Goal: Task Accomplishment & Management: Manage account settings

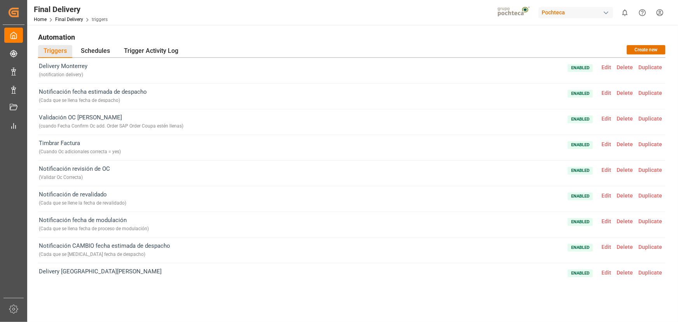
scroll to position [267, 0]
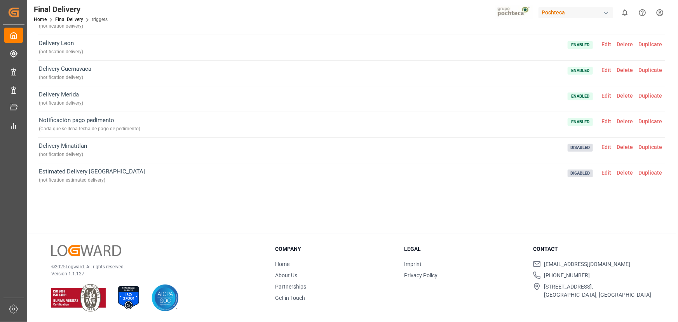
click at [295, 211] on div "Delivery Monterrey ( notification delivery ) Enabled Edit Delete Duplicate Noti…" at bounding box center [352, 95] width 628 height 252
click at [295, 209] on div "Delivery Monterrey ( notification delivery ) Enabled Edit Delete Duplicate Noti…" at bounding box center [352, 95] width 628 height 252
click at [288, 207] on div "Delivery Monterrey ( notification delivery ) Enabled Edit Delete Duplicate Noti…" at bounding box center [352, 95] width 628 height 252
click at [359, 232] on main "Automation Triggers Schedules Trigger Activity Log Create new Delivery Monterre…" at bounding box center [351, 87] width 649 height 293
click at [354, 210] on div "Delivery Monterrey ( notification delivery ) Enabled Edit Delete Duplicate Noti…" at bounding box center [352, 95] width 628 height 252
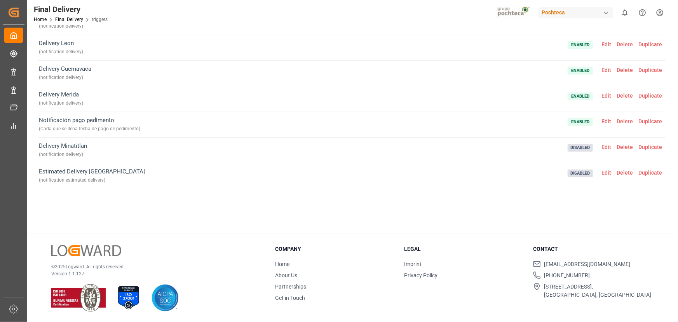
click at [369, 197] on div "Delivery Monterrey ( notification delivery ) Enabled Edit Delete Duplicate Noti…" at bounding box center [352, 95] width 628 height 252
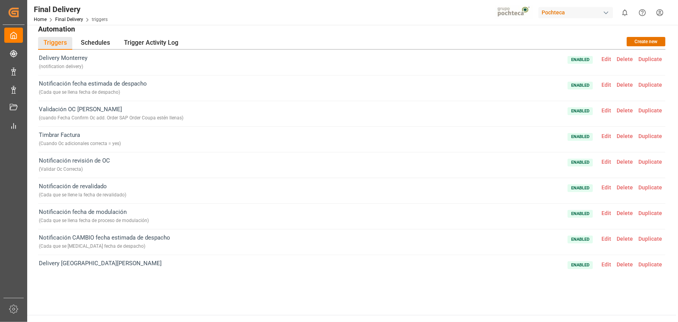
scroll to position [0, 0]
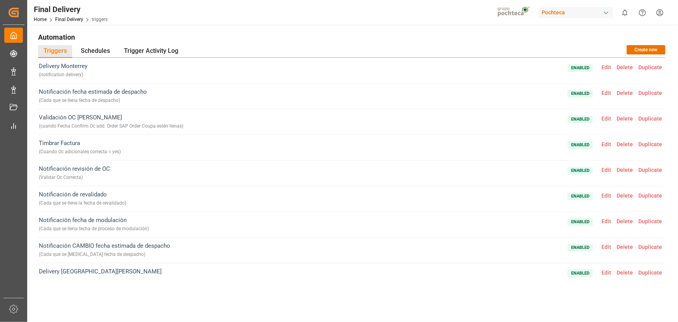
click at [608, 67] on span "Edit" at bounding box center [606, 67] width 15 height 6
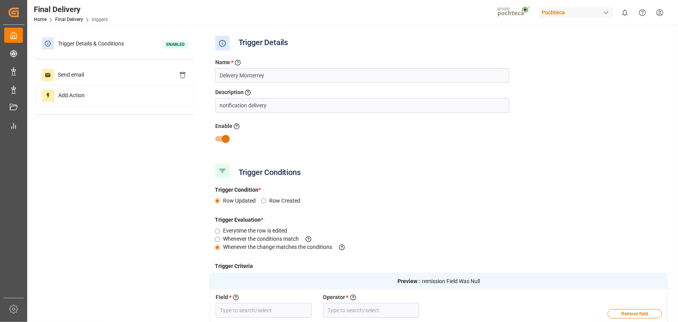
type input "No. Remision"
type input "Field Was Null"
type input "Destino Final del Material (impo)"
type input "Equal"
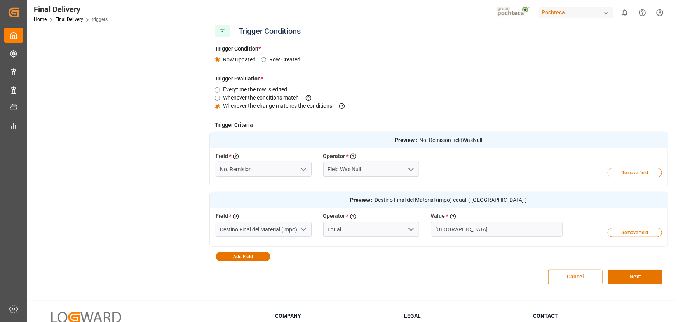
scroll to position [176, 0]
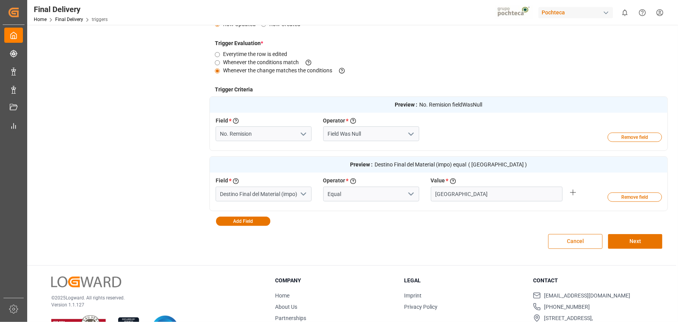
click at [584, 246] on button "Cancel" at bounding box center [575, 241] width 54 height 15
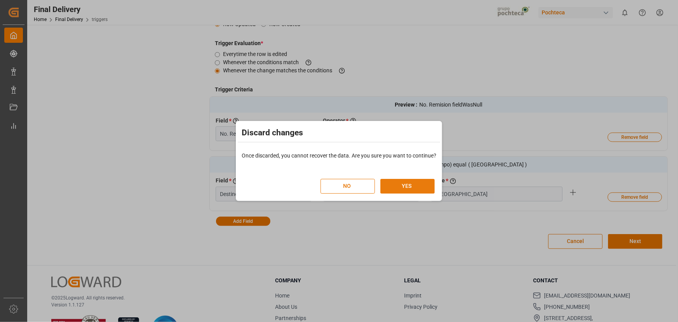
click at [399, 183] on button "YES" at bounding box center [407, 186] width 54 height 15
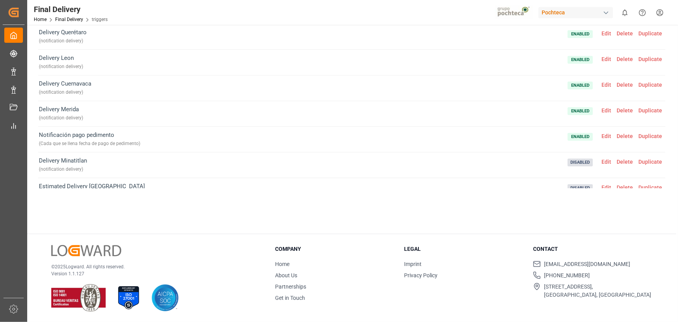
scroll to position [267, 0]
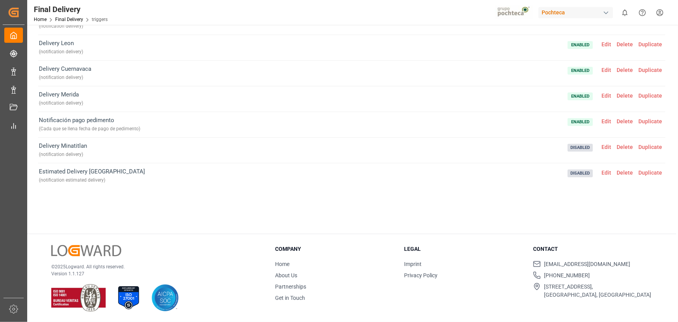
click at [604, 172] on span "Edit" at bounding box center [606, 172] width 15 height 6
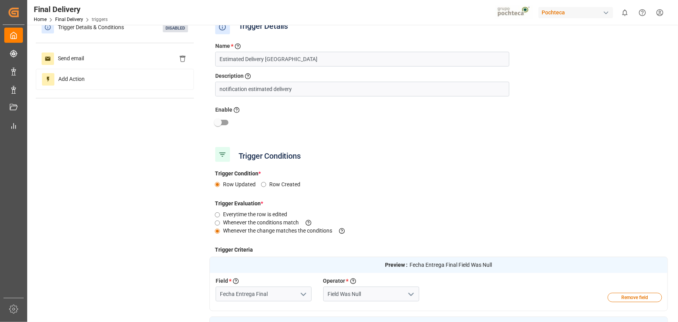
scroll to position [0, 0]
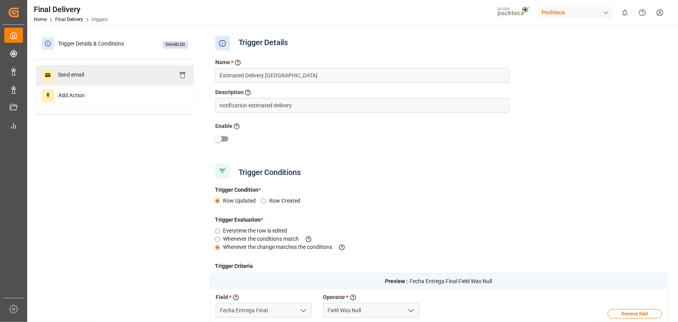
click at [131, 72] on div "Send email" at bounding box center [115, 75] width 158 height 20
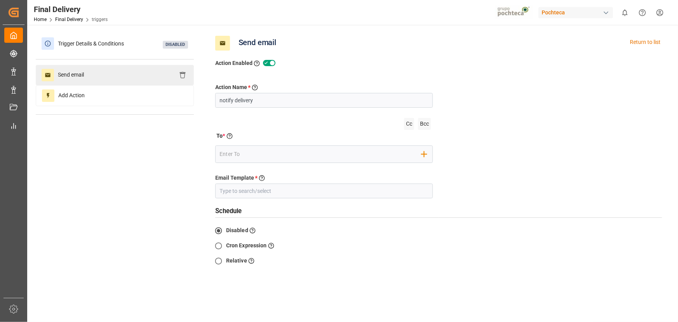
type input "Entregas"
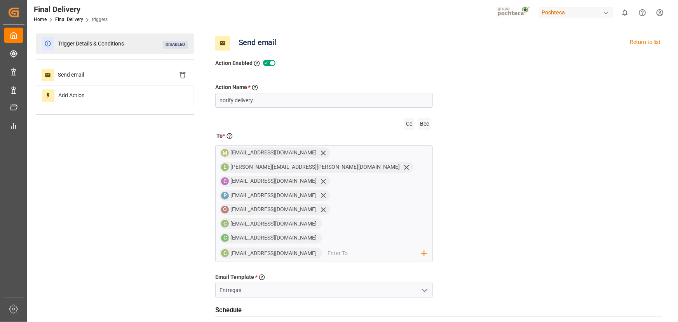
click at [91, 52] on div "Trigger Details & Conditions Disabled" at bounding box center [115, 43] width 158 height 20
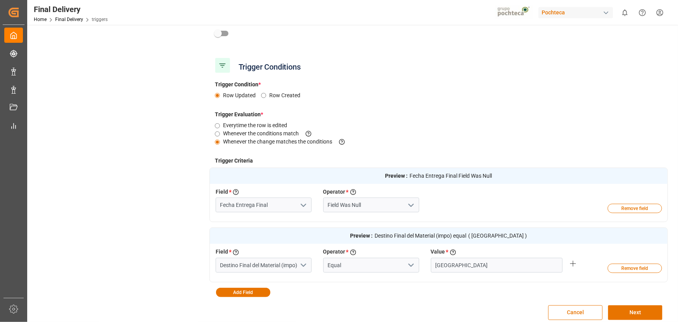
scroll to position [106, 0]
click at [570, 310] on button "Cancel" at bounding box center [575, 312] width 54 height 15
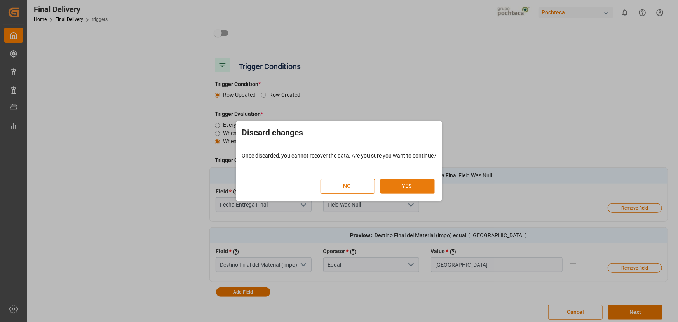
click at [410, 183] on button "YES" at bounding box center [407, 186] width 54 height 15
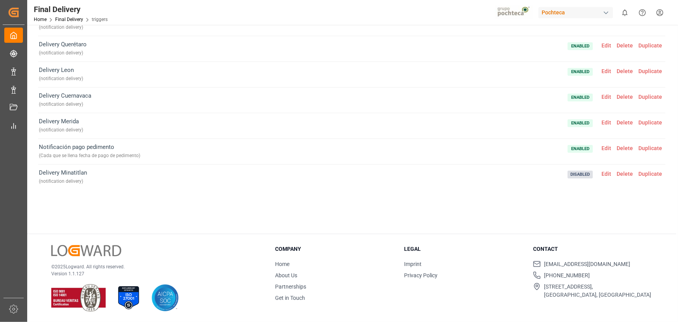
scroll to position [267, 0]
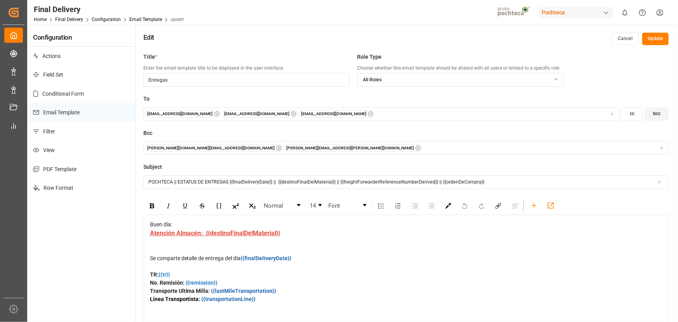
click at [657, 39] on button "Update" at bounding box center [655, 39] width 26 height 12
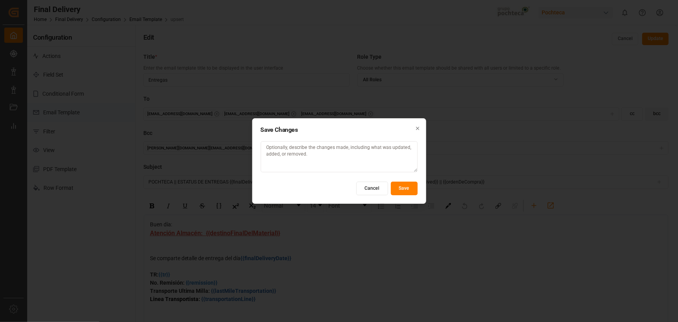
click at [404, 187] on button "Save" at bounding box center [404, 188] width 27 height 14
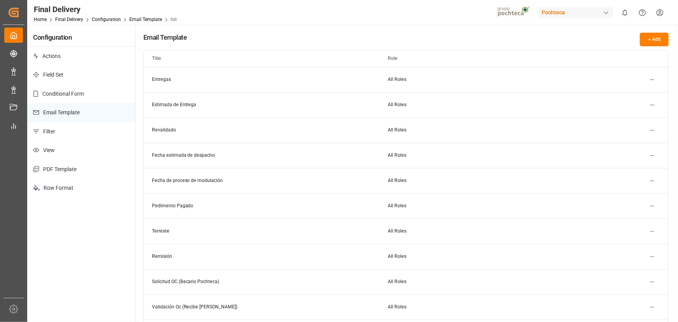
click at [583, 9] on div "Pochteca" at bounding box center [576, 12] width 75 height 11
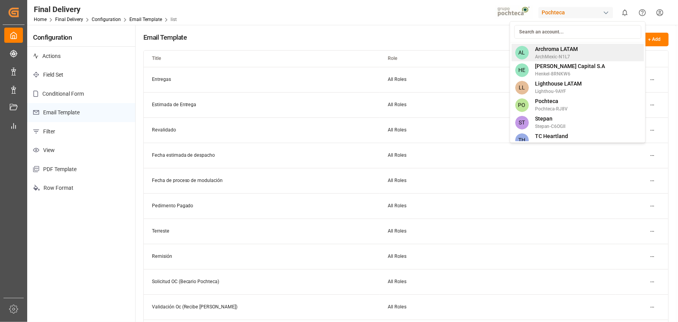
click at [561, 56] on span "ArchMexic-N1L7" at bounding box center [556, 56] width 43 height 7
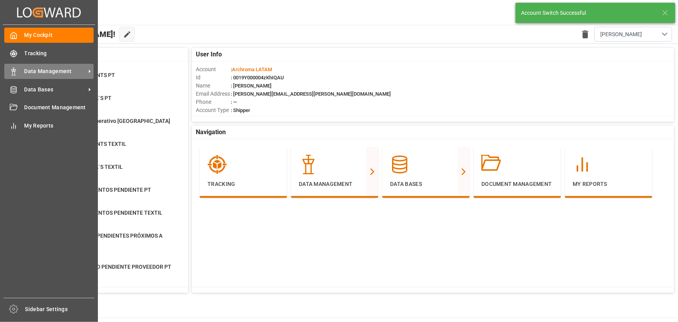
click at [85, 77] on div "Data Management Data Management" at bounding box center [48, 71] width 89 height 15
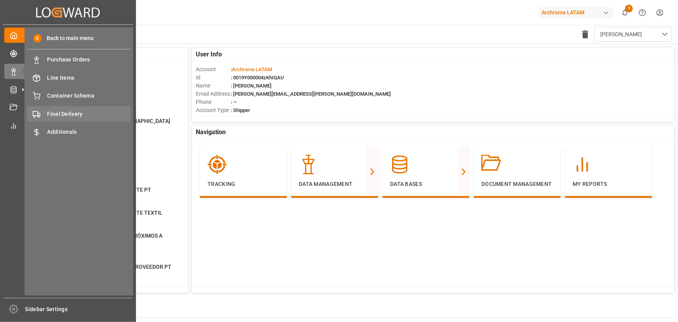
click at [99, 113] on span "Final Delivery" at bounding box center [89, 114] width 84 height 8
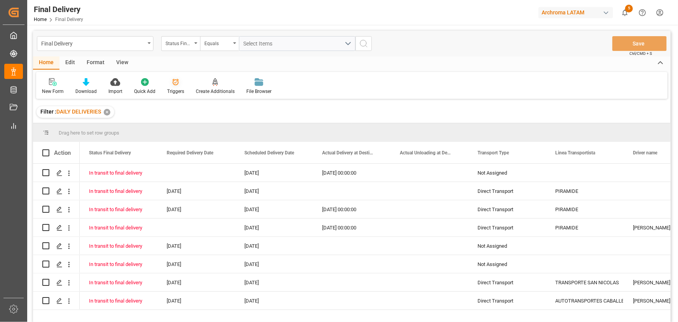
click at [178, 84] on icon at bounding box center [176, 82] width 8 height 8
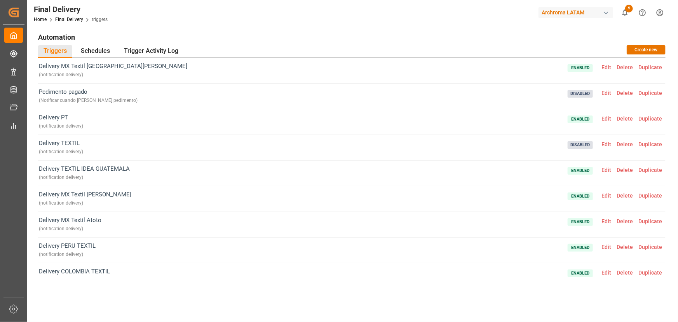
click at [604, 116] on span "Edit" at bounding box center [606, 118] width 15 height 6
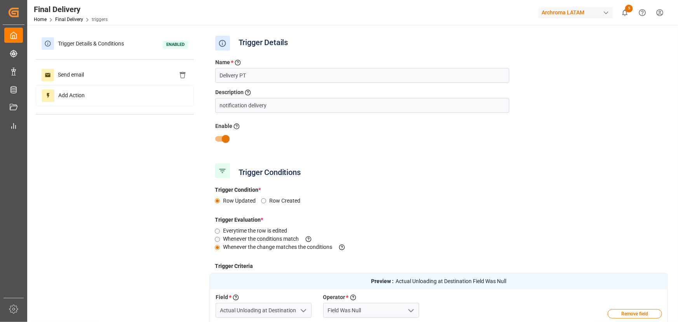
click at [206, 136] on div "Trigger Details & Conditions Enabled Send email Add Action Trigger Details Name…" at bounding box center [352, 233] width 632 height 400
click at [224, 141] on input "checkbox" at bounding box center [226, 138] width 44 height 15
checkbox input "false"
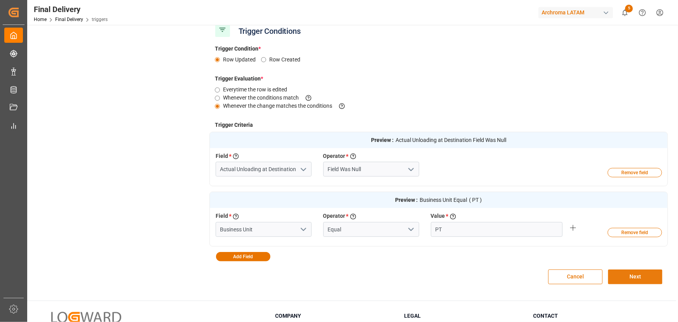
click at [632, 271] on button "Next" at bounding box center [635, 276] width 54 height 15
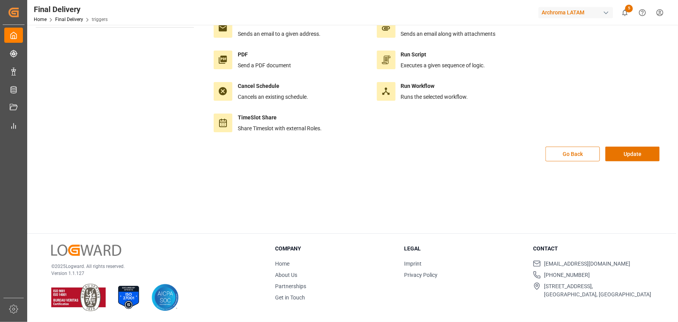
scroll to position [86, 0]
click at [621, 153] on button "Update" at bounding box center [632, 154] width 54 height 15
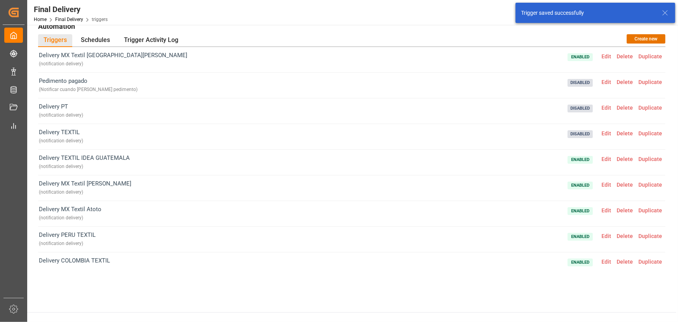
scroll to position [0, 0]
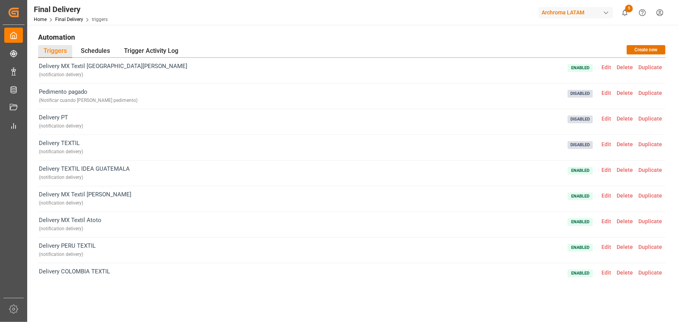
click at [587, 14] on div "Archroma LATAM" at bounding box center [576, 12] width 75 height 11
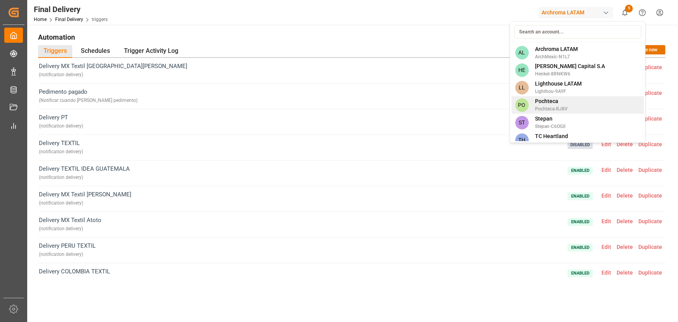
click at [594, 102] on div "PO Pochteca Pochteca-RJ8V" at bounding box center [577, 104] width 132 height 17
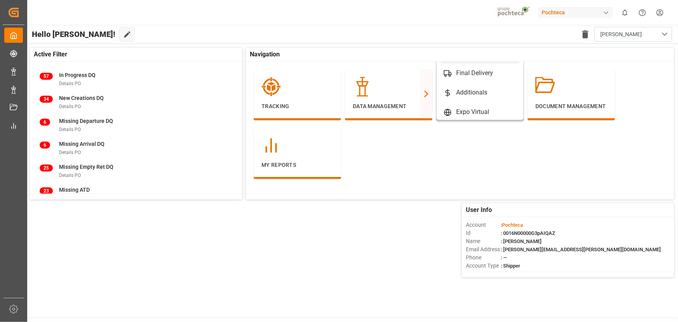
scroll to position [19, 0]
click at [486, 86] on div "Final Delivery" at bounding box center [474, 85] width 37 height 9
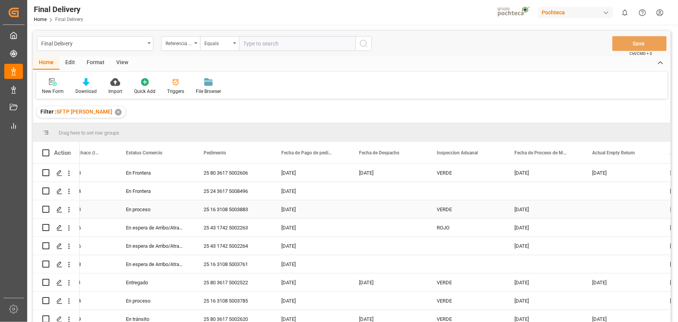
scroll to position [0, 41]
drag, startPoint x: 69, startPoint y: 207, endPoint x: 87, endPoint y: 268, distance: 63.0
click at [69, 207] on icon "open menu" at bounding box center [69, 209] width 2 height 5
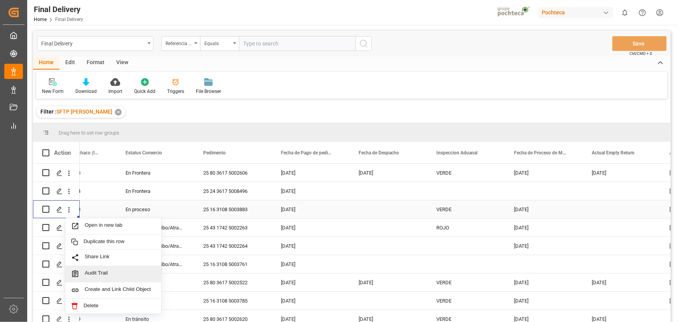
click at [105, 276] on span "Audit Trail" at bounding box center [120, 274] width 71 height 8
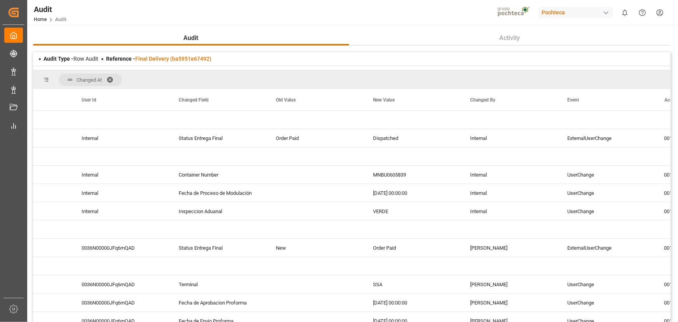
click at [109, 79] on span at bounding box center [112, 79] width 12 height 7
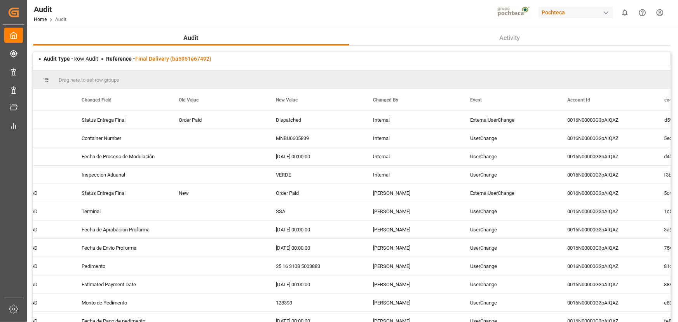
click at [589, 11] on div "Pochteca" at bounding box center [576, 12] width 75 height 11
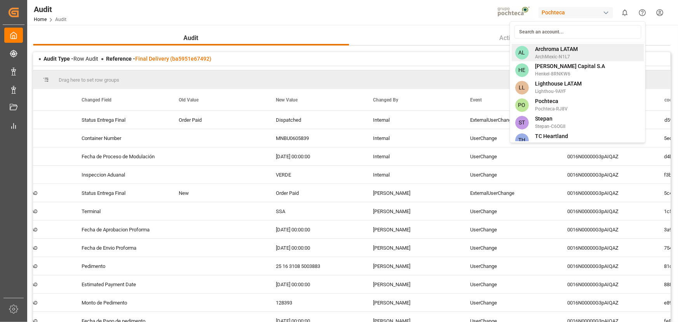
click at [553, 47] on span "Archroma LATAM" at bounding box center [556, 49] width 43 height 8
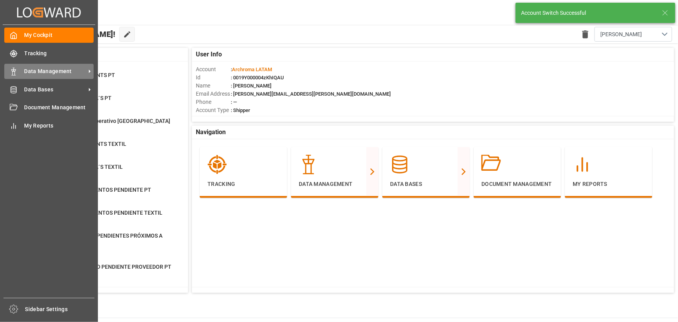
click at [34, 73] on span "Data Management" at bounding box center [54, 71] width 61 height 8
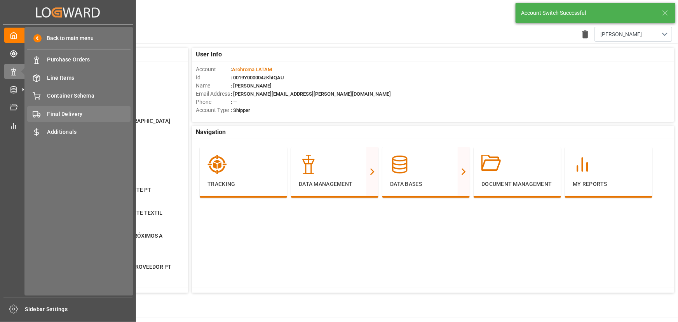
click at [90, 118] on span "Final Delivery" at bounding box center [89, 114] width 84 height 8
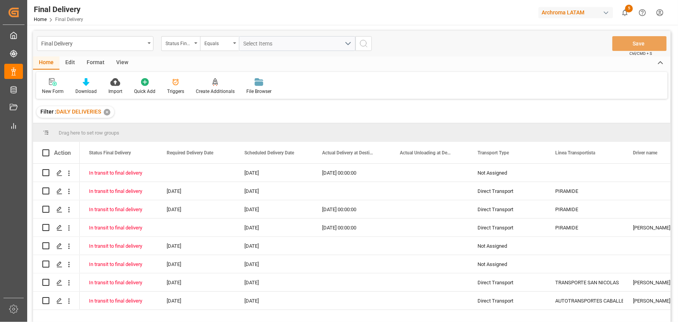
click at [106, 113] on div "✕" at bounding box center [107, 112] width 7 height 7
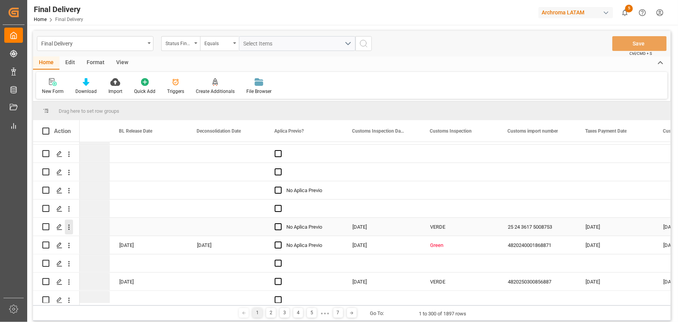
click at [67, 229] on icon "open menu" at bounding box center [69, 227] width 8 height 8
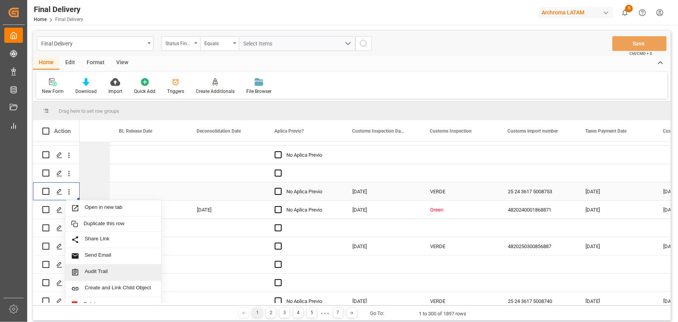
click at [124, 269] on span "Audit Trail" at bounding box center [120, 272] width 71 height 8
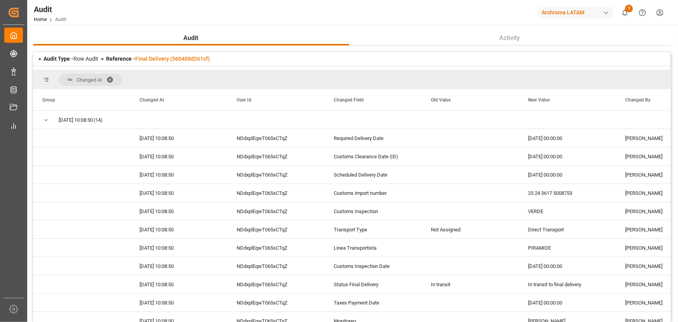
click at [110, 77] on span at bounding box center [112, 79] width 12 height 7
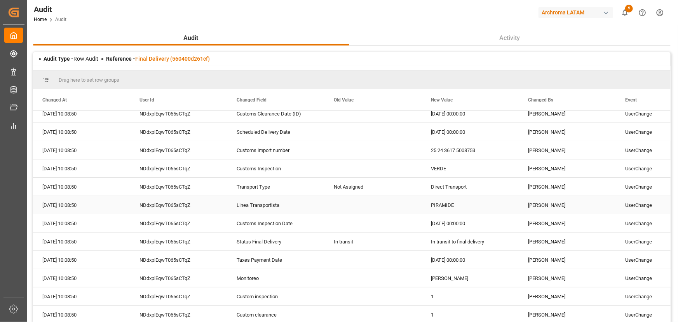
scroll to position [35, 0]
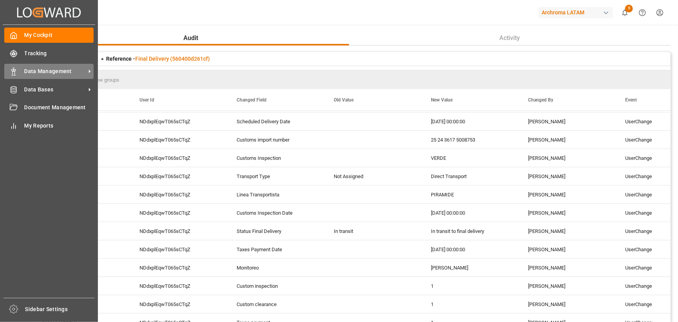
click at [41, 76] on div "Data Management Data Management" at bounding box center [48, 71] width 89 height 15
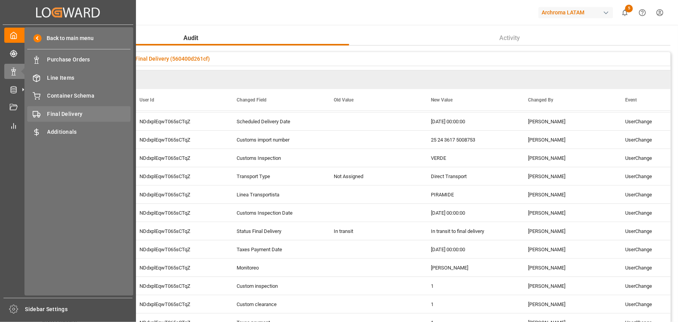
click at [84, 110] on div "Final Delivery Final Delivery" at bounding box center [78, 113] width 103 height 15
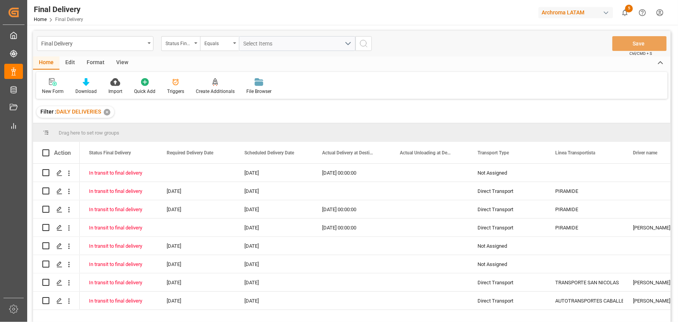
click at [109, 113] on div "✕" at bounding box center [107, 112] width 7 height 7
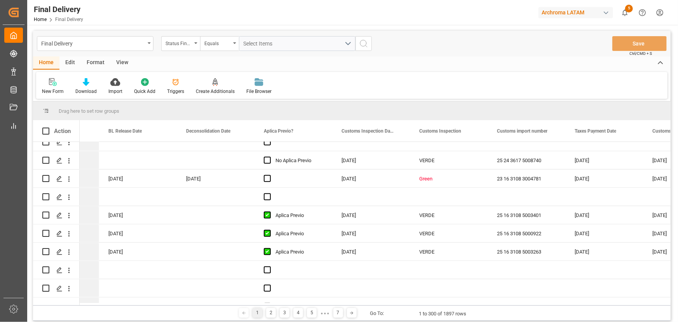
scroll to position [247, 0]
click at [70, 215] on icon "open menu" at bounding box center [69, 215] width 8 height 8
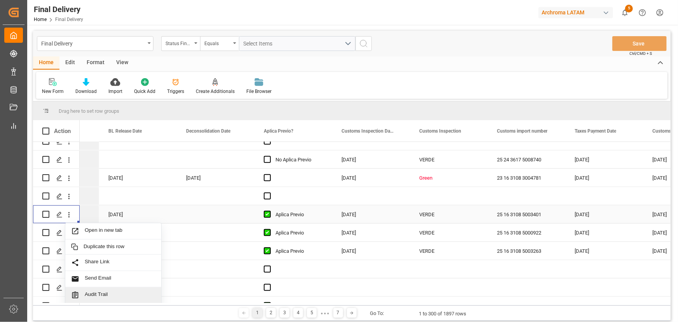
click at [103, 293] on span "Audit Trail" at bounding box center [120, 295] width 71 height 8
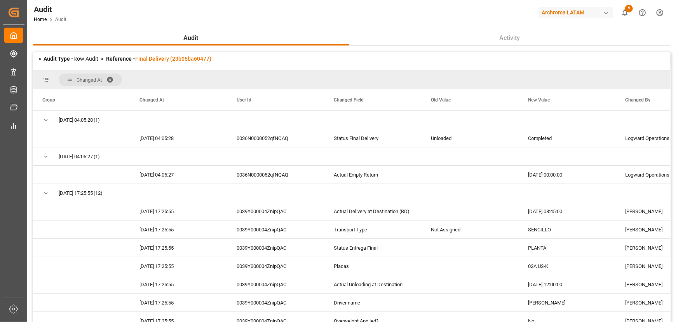
click at [112, 77] on span at bounding box center [112, 79] width 12 height 7
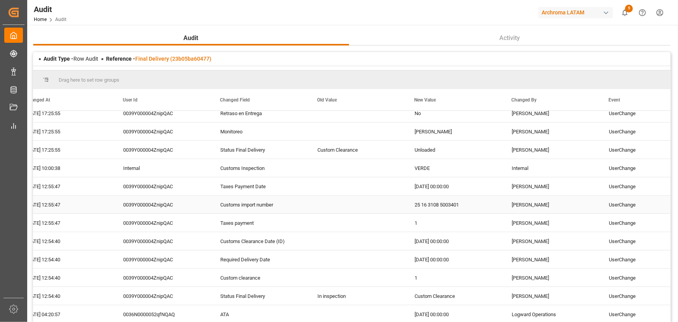
scroll to position [212, 0]
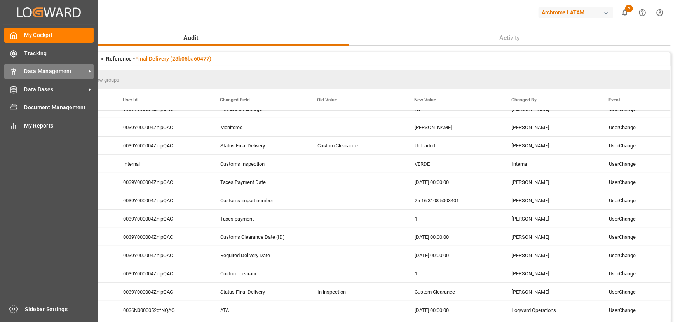
click at [49, 75] on span "Data Management" at bounding box center [54, 71] width 61 height 8
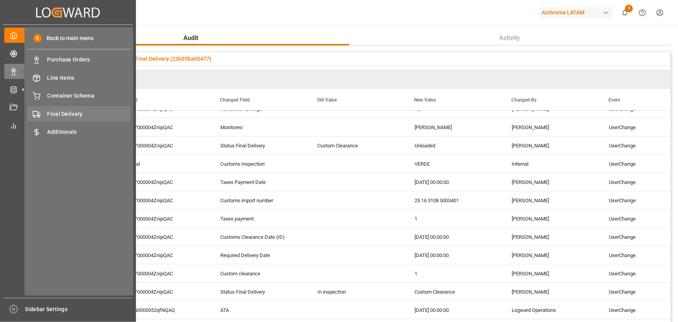
click at [116, 118] on span "Final Delivery" at bounding box center [89, 114] width 84 height 8
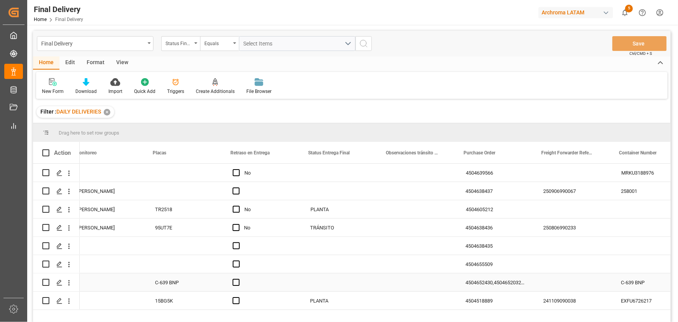
scroll to position [0, 636]
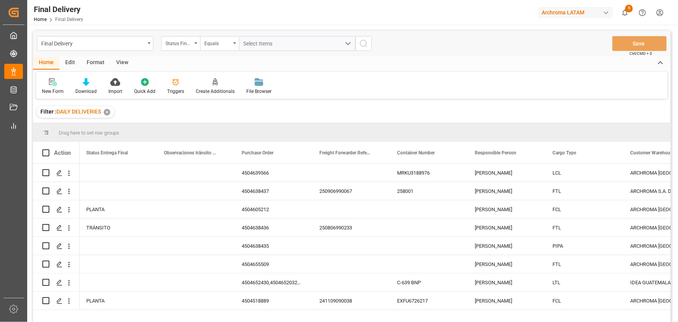
click at [107, 63] on div "Format" at bounding box center [96, 62] width 30 height 13
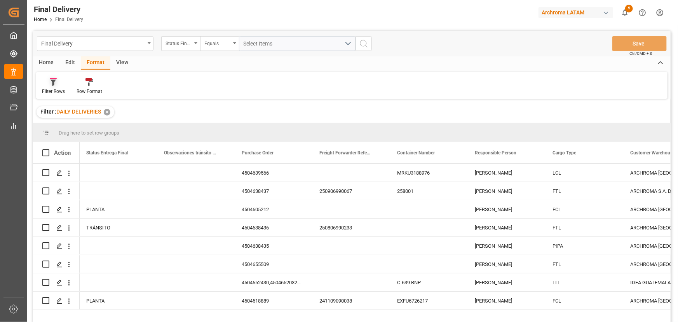
click at [58, 85] on div at bounding box center [53, 82] width 23 height 8
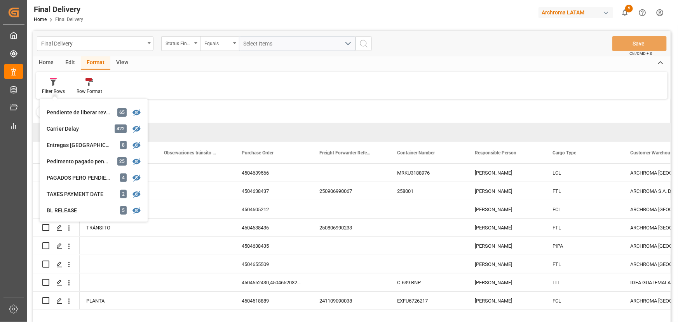
click at [122, 68] on div "View" at bounding box center [122, 62] width 24 height 13
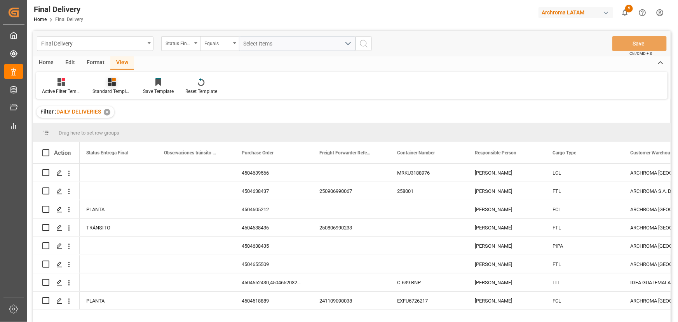
click at [120, 78] on div at bounding box center [111, 82] width 39 height 8
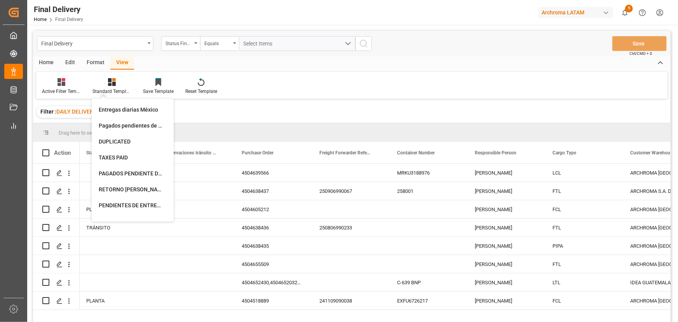
click at [188, 68] on div "Home Edit Format View" at bounding box center [352, 62] width 638 height 13
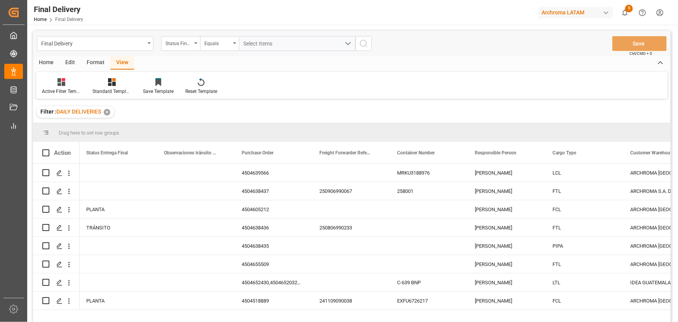
click at [108, 112] on div "✕" at bounding box center [107, 112] width 7 height 7
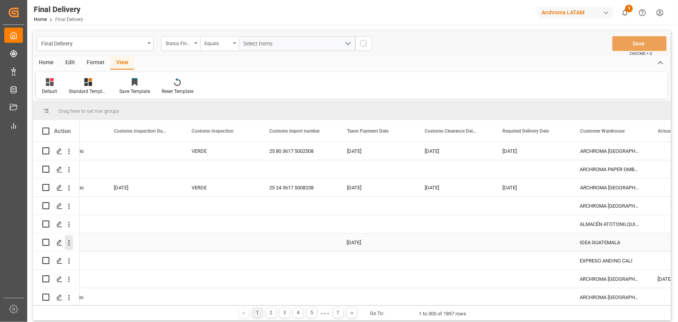
click at [71, 244] on icon "open menu" at bounding box center [69, 243] width 8 height 8
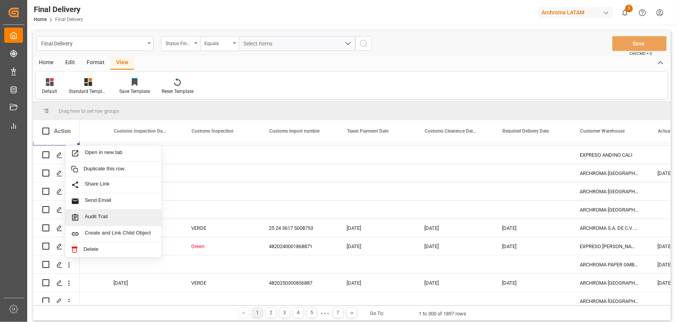
click at [113, 215] on span "Audit Trail" at bounding box center [120, 217] width 71 height 8
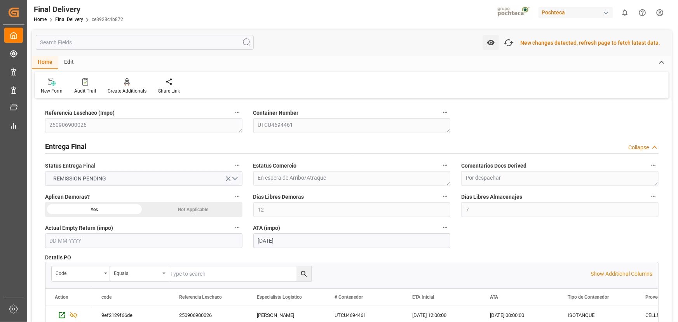
scroll to position [636, 0]
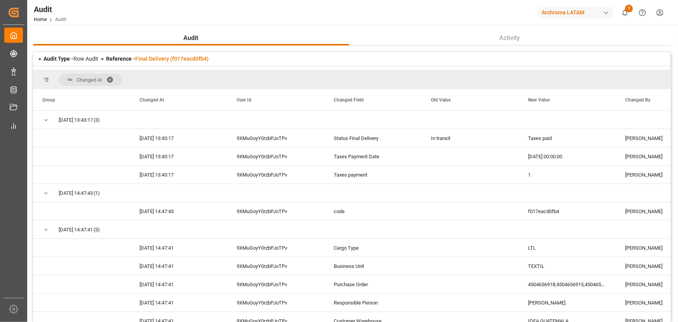
click at [112, 78] on span at bounding box center [112, 79] width 12 height 7
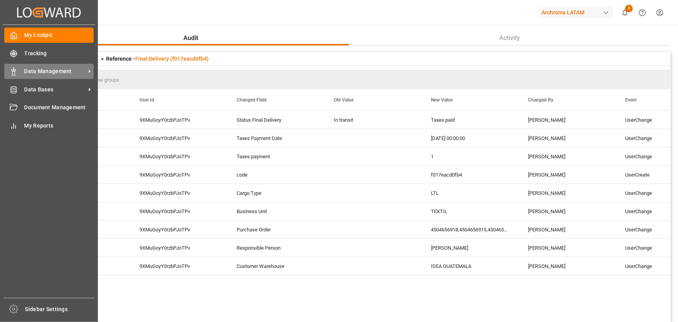
click at [58, 70] on span "Data Management" at bounding box center [54, 71] width 61 height 8
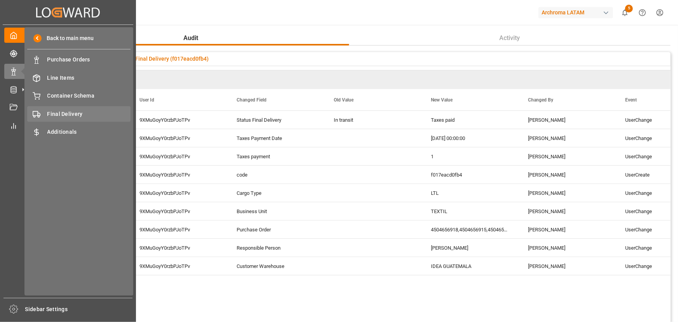
click at [100, 117] on span "Final Delivery" at bounding box center [89, 114] width 84 height 8
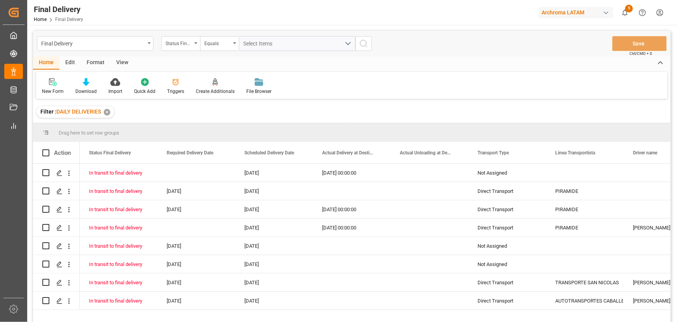
click at [110, 111] on div "✕" at bounding box center [107, 112] width 7 height 7
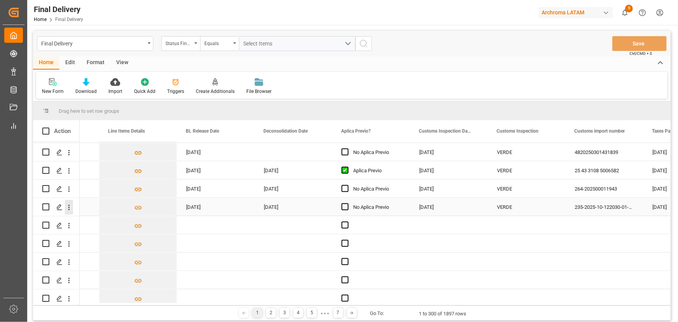
click at [69, 210] on icon "open menu" at bounding box center [69, 207] width 8 height 8
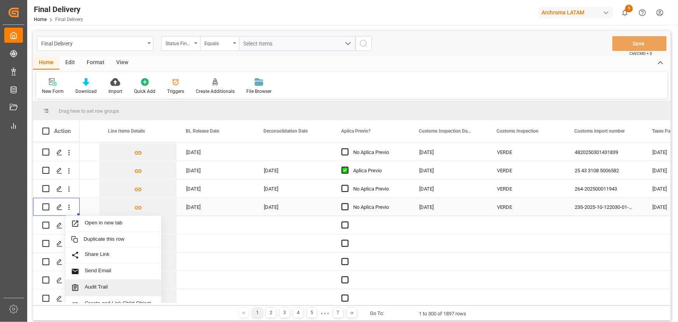
click at [124, 285] on span "Audit Trail" at bounding box center [120, 288] width 71 height 8
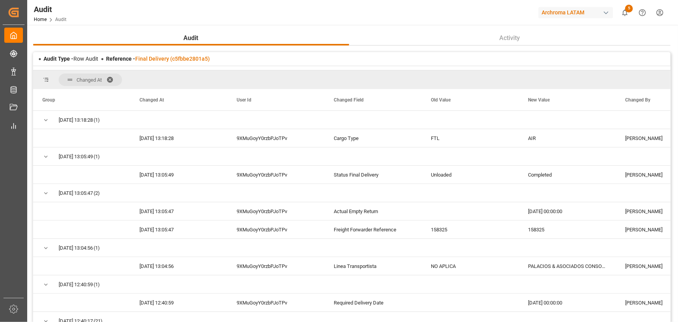
click at [108, 77] on span at bounding box center [112, 79] width 12 height 7
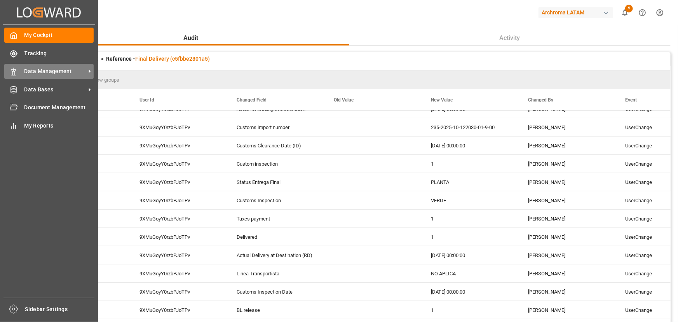
click at [45, 76] on div "Data Management Data Management" at bounding box center [48, 71] width 89 height 15
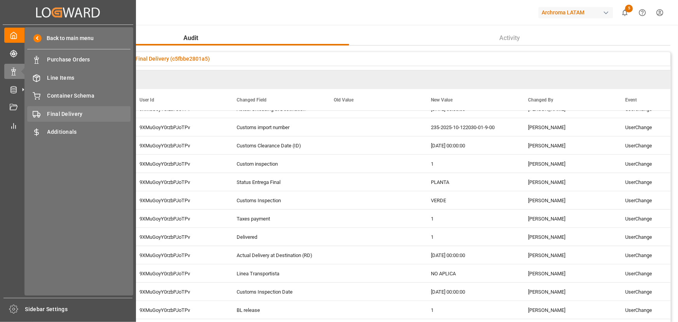
click at [71, 119] on div "Final Delivery Final Delivery" at bounding box center [78, 113] width 103 height 15
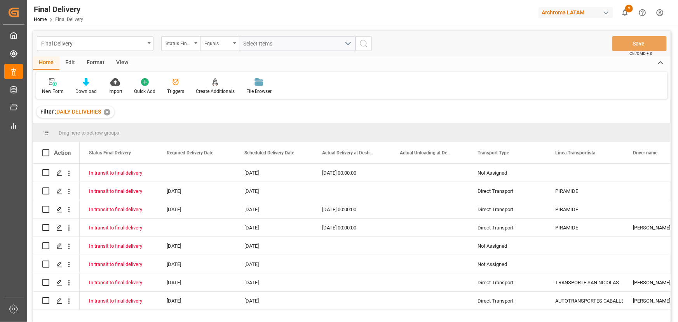
click at [110, 113] on div "✕" at bounding box center [107, 112] width 7 height 7
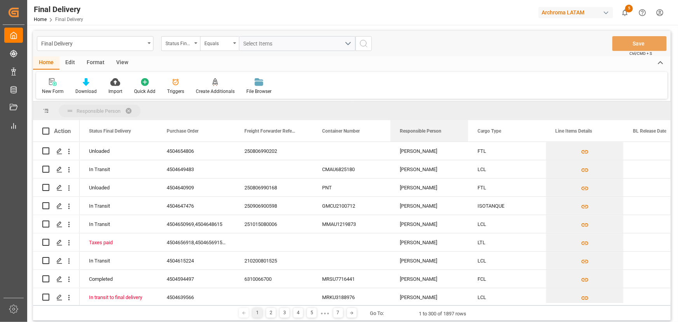
drag, startPoint x: 423, startPoint y: 130, endPoint x: 418, endPoint y: 115, distance: 16.0
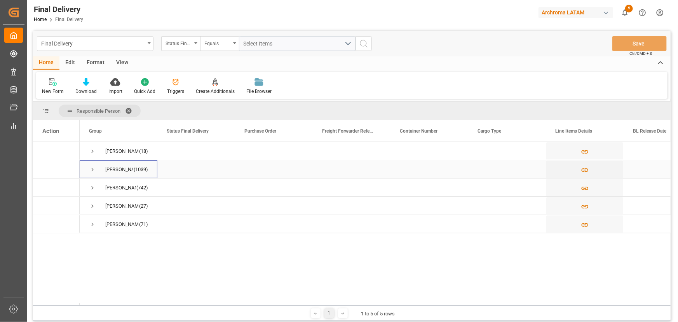
click at [94, 166] on span "Press SPACE to select this row." at bounding box center [92, 169] width 7 height 7
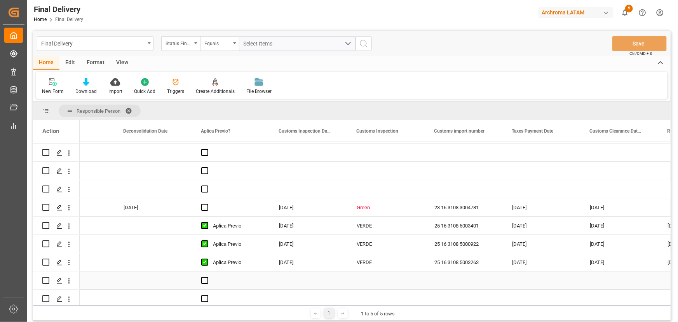
scroll to position [70, 0]
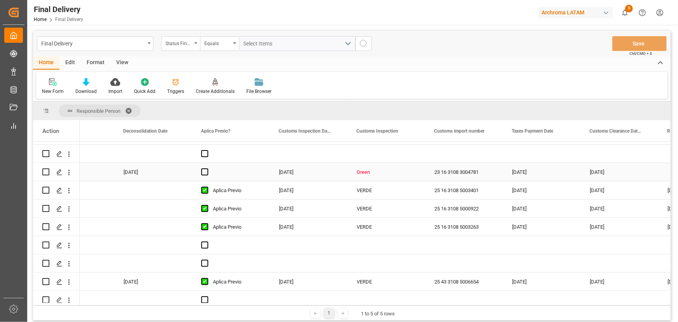
click at [362, 180] on div "Green" at bounding box center [386, 172] width 59 height 18
click at [415, 178] on icon "open menu" at bounding box center [410, 176] width 9 height 9
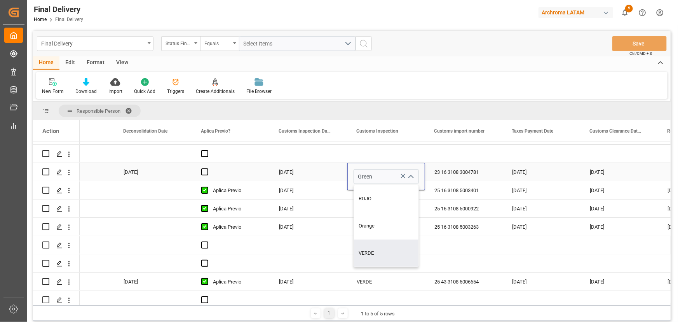
drag, startPoint x: 382, startPoint y: 255, endPoint x: 385, endPoint y: 259, distance: 4.4
click at [382, 257] on div "VERDE" at bounding box center [386, 252] width 65 height 27
type input "VERDE"
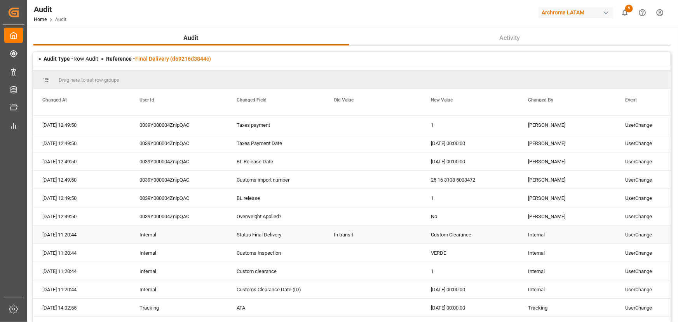
scroll to position [171, 0]
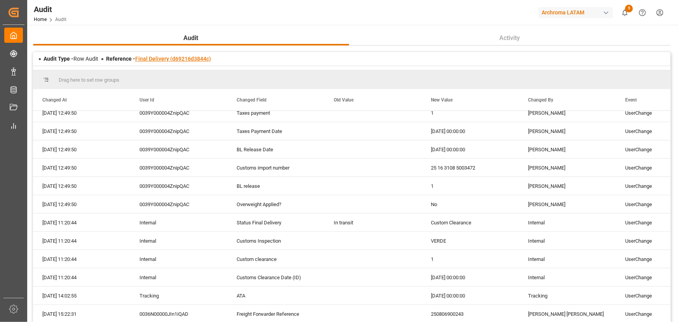
click at [163, 61] on link "Final Delivery (d69216d3844c)" at bounding box center [173, 59] width 76 height 6
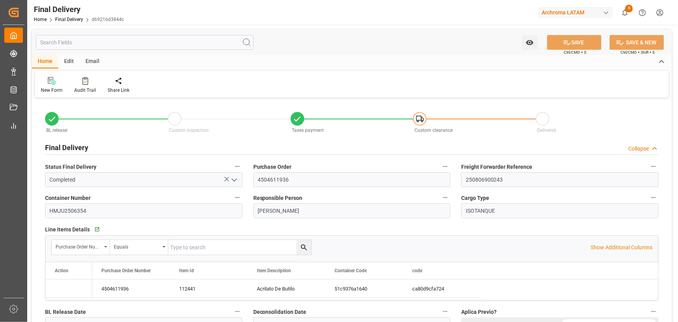
type input "-1"
type input "[DATE]"
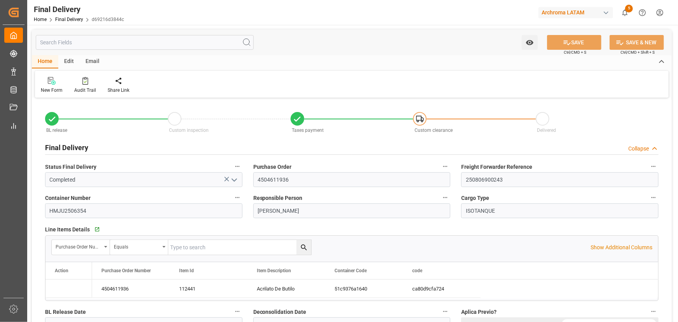
type input "[DATE]"
type input "07-08-2025"
type input "02-08-2025"
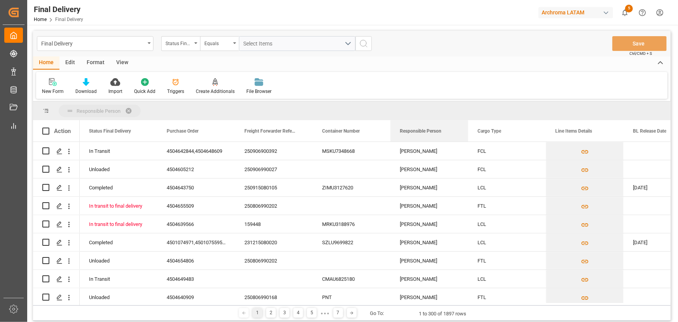
drag, startPoint x: 408, startPoint y: 132, endPoint x: 406, endPoint y: 109, distance: 22.6
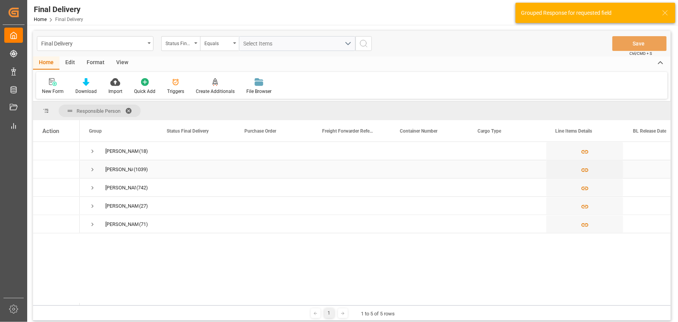
click at [94, 171] on span "Press SPACE to select this row." at bounding box center [92, 169] width 7 height 7
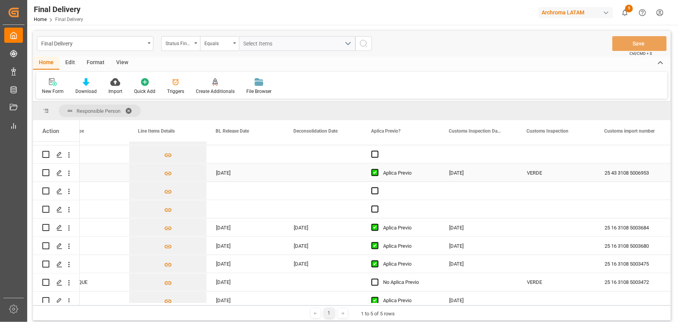
scroll to position [0, 420]
drag, startPoint x: 67, startPoint y: 169, endPoint x: 65, endPoint y: 257, distance: 88.2
click at [67, 169] on icon "open menu" at bounding box center [69, 173] width 8 height 8
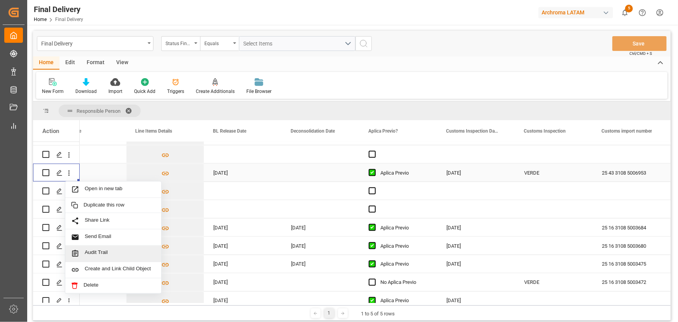
click at [103, 250] on span "Audit Trail" at bounding box center [120, 253] width 71 height 8
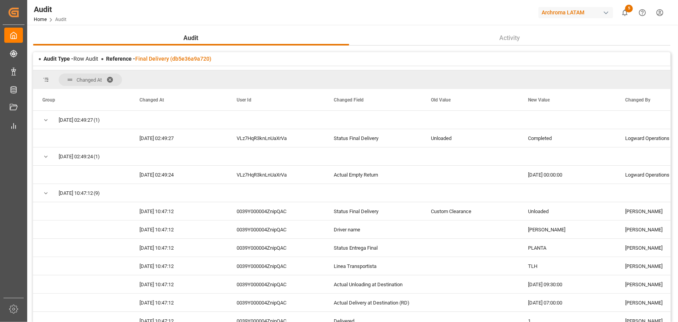
click at [110, 78] on span at bounding box center [112, 79] width 12 height 7
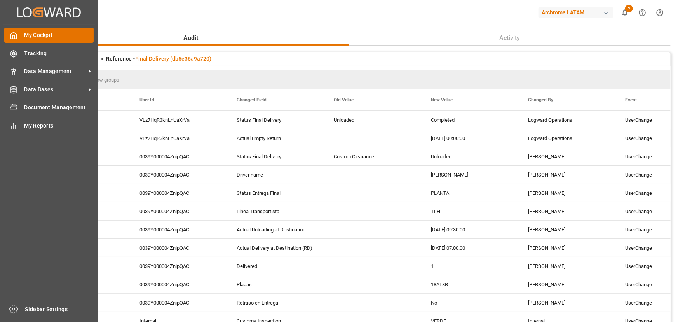
click at [21, 39] on div "My Cockpit My Cockpit" at bounding box center [48, 35] width 89 height 15
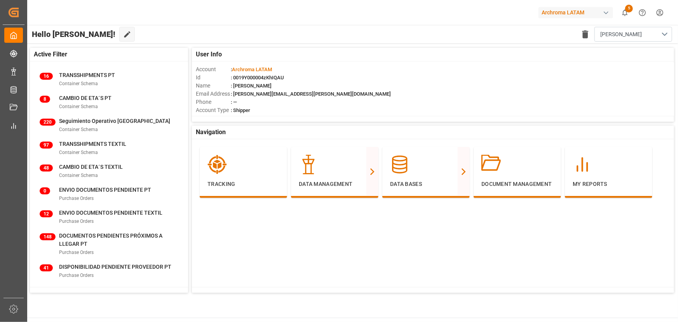
click at [116, 38] on div "Hello Elsie! Edit Cockpit Delete template Elsie" at bounding box center [352, 34] width 652 height 19
click at [575, 6] on div "Archroma LATAM" at bounding box center [578, 12] width 78 height 15
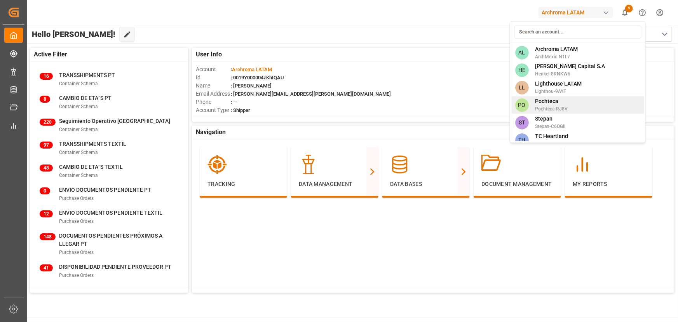
click at [573, 109] on div "PO Pochteca Pochteca-RJ8V" at bounding box center [577, 104] width 132 height 17
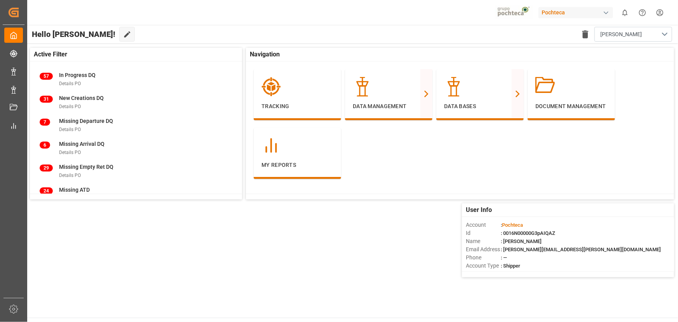
click at [302, 237] on div "Active Filter 57 In Progress DQ Details PO 31 New Creations DQ Details PO 7 Mis…" at bounding box center [352, 162] width 652 height 237
click at [245, 245] on div "Active Filter 57 In Progress DQ Details PO 31 New Creations DQ Details PO 7 Mis…" at bounding box center [352, 162] width 652 height 237
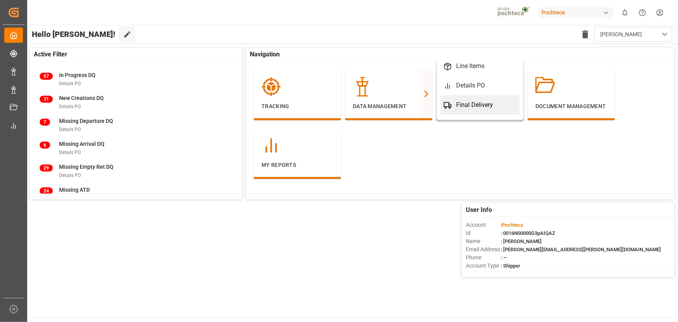
click at [458, 106] on div "Final Delivery" at bounding box center [474, 104] width 37 height 9
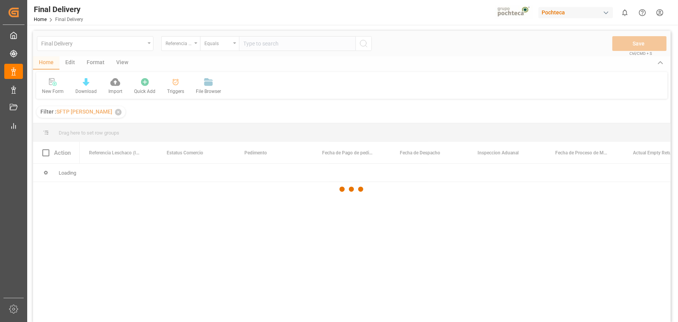
click at [173, 85] on div at bounding box center [352, 189] width 638 height 317
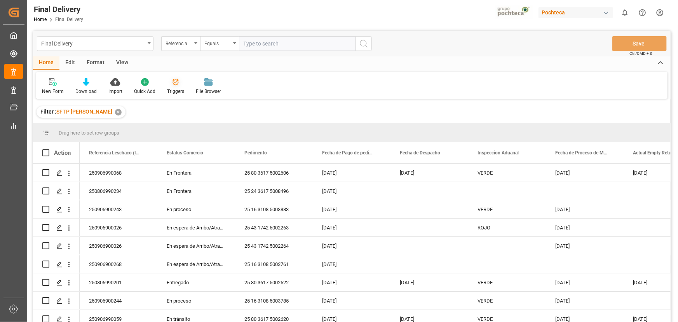
click at [170, 85] on div at bounding box center [175, 82] width 17 height 8
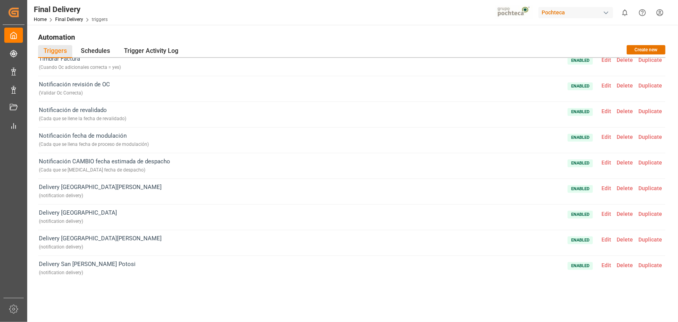
scroll to position [90, 0]
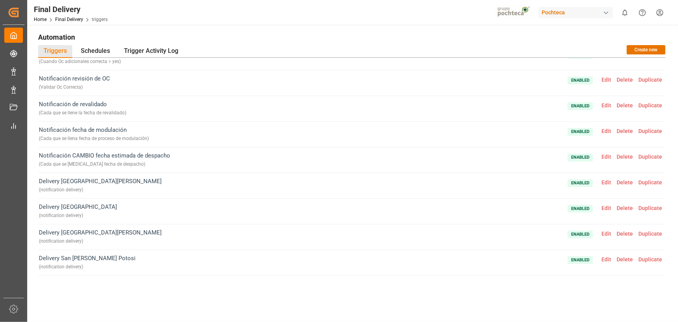
click at [655, 183] on span "Duplicate" at bounding box center [650, 182] width 29 height 6
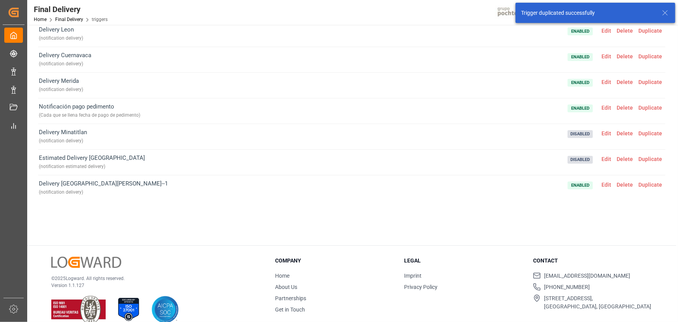
scroll to position [89, 0]
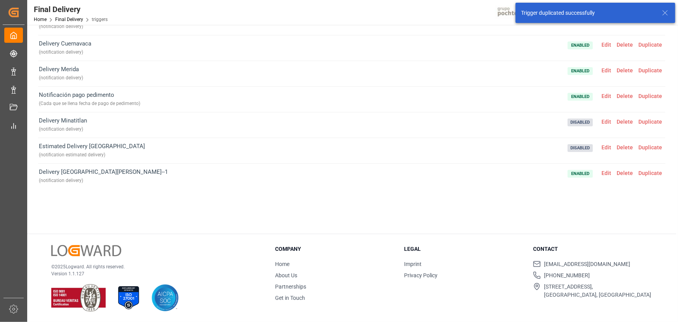
click at [611, 174] on span "Edit" at bounding box center [606, 173] width 15 height 6
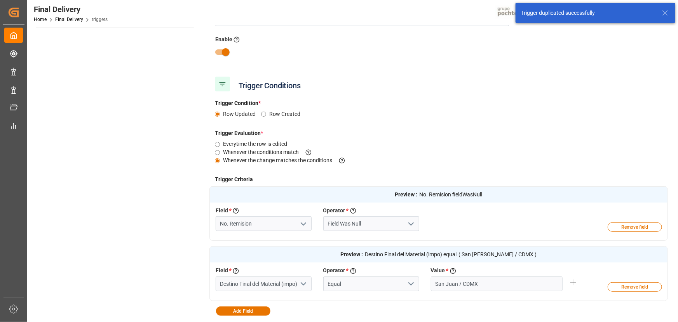
click at [223, 54] on input "checkbox" at bounding box center [226, 52] width 44 height 15
checkbox input "false"
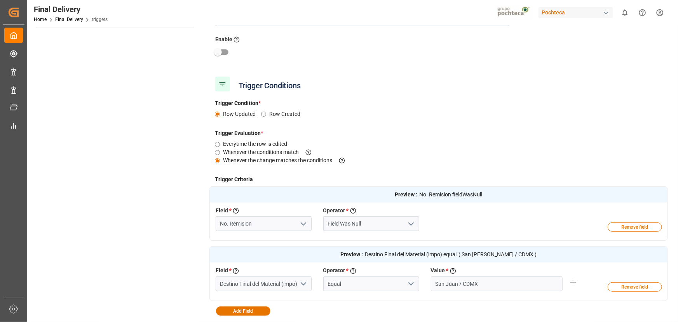
scroll to position [0, 0]
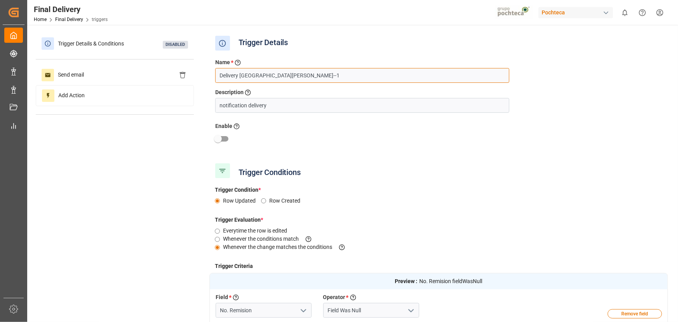
click at [240, 78] on input "Delivery San Juan--1" at bounding box center [362, 75] width 294 height 15
click at [282, 73] on input "Delivery San Juan--1" at bounding box center [362, 75] width 294 height 15
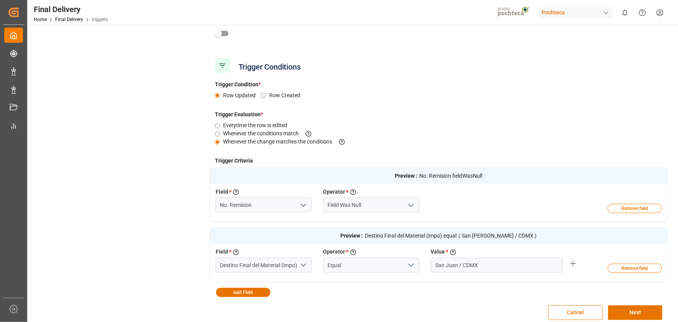
scroll to position [106, 0]
type input "Estimated Delivery San Juan"
click at [280, 206] on input "No. Remision" at bounding box center [264, 204] width 96 height 15
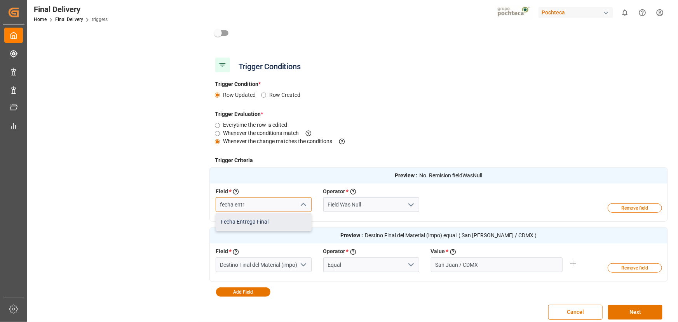
click at [279, 228] on div "Fecha Entrega Final" at bounding box center [263, 221] width 95 height 17
type input "Fecha Entrega Final"
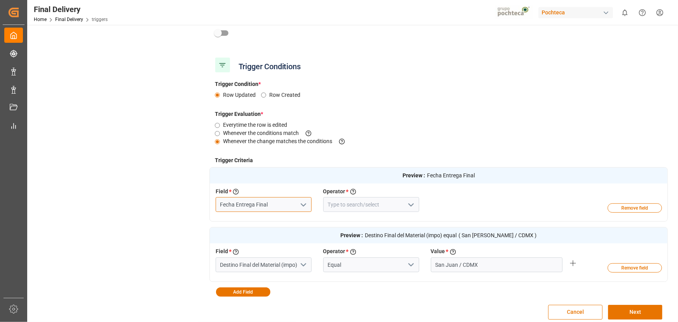
type input "Fecha Entrega Final"
click at [417, 204] on input at bounding box center [371, 204] width 96 height 15
click at [416, 204] on input at bounding box center [371, 204] width 96 height 15
click at [410, 205] on icon "open menu" at bounding box center [410, 204] width 9 height 9
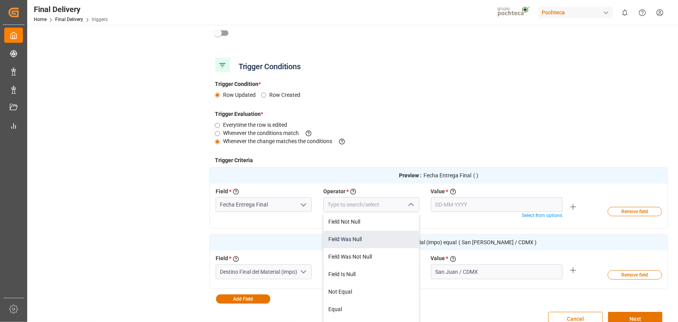
click at [384, 237] on div "Field Was Null" at bounding box center [371, 238] width 95 height 17
type input "Field Was Null"
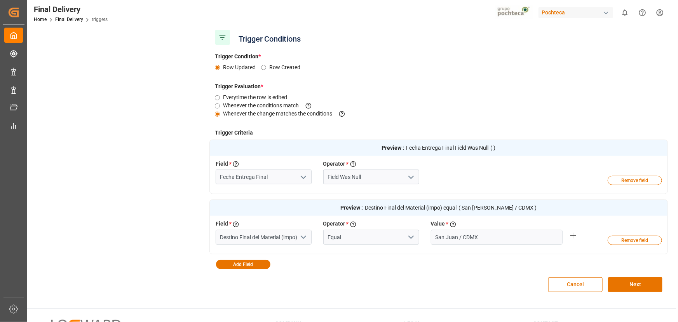
scroll to position [35, 0]
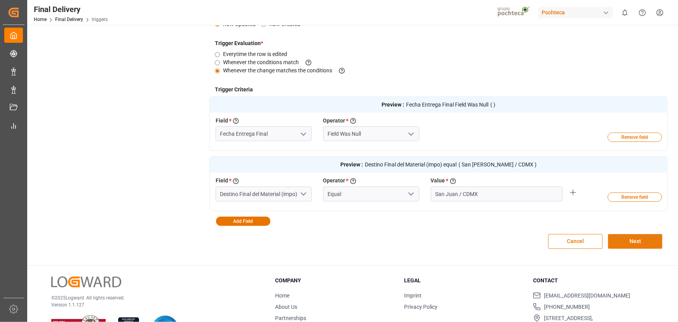
click at [635, 241] on button "Next" at bounding box center [635, 241] width 54 height 15
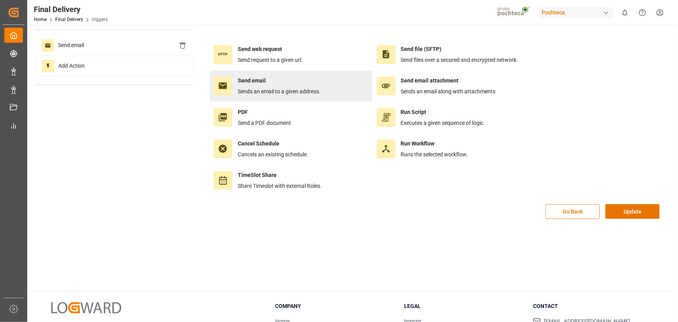
scroll to position [0, 0]
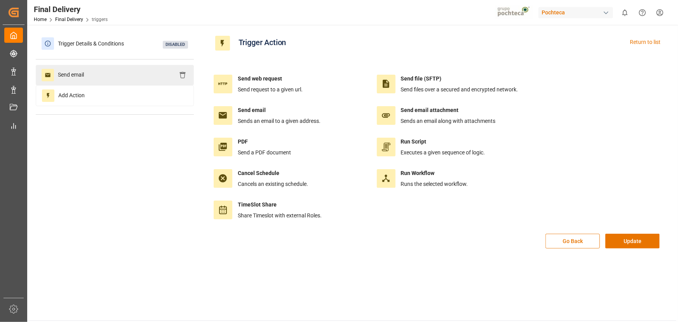
click at [119, 78] on div "Send email" at bounding box center [115, 75] width 158 height 20
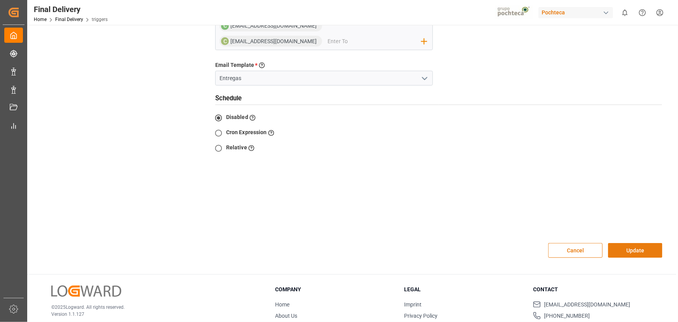
click at [626, 243] on button "Update" at bounding box center [635, 250] width 54 height 15
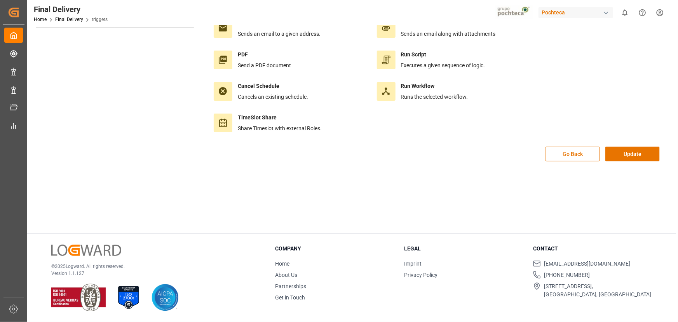
scroll to position [86, 0]
click at [634, 160] on button "Update" at bounding box center [632, 154] width 54 height 15
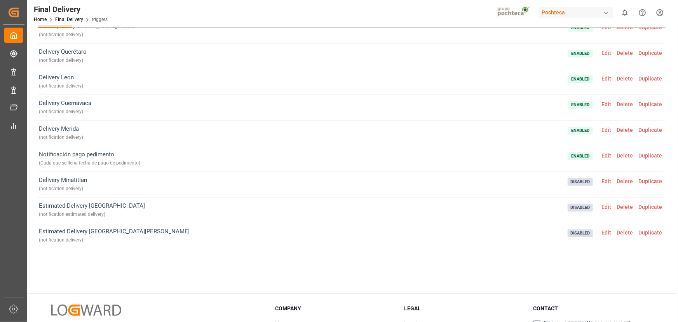
scroll to position [89, 0]
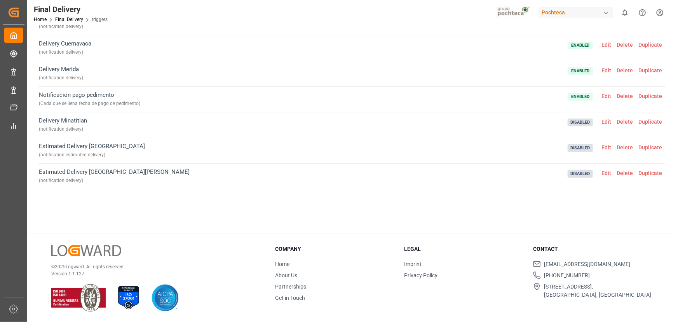
click at [605, 146] on span "Edit" at bounding box center [606, 147] width 15 height 6
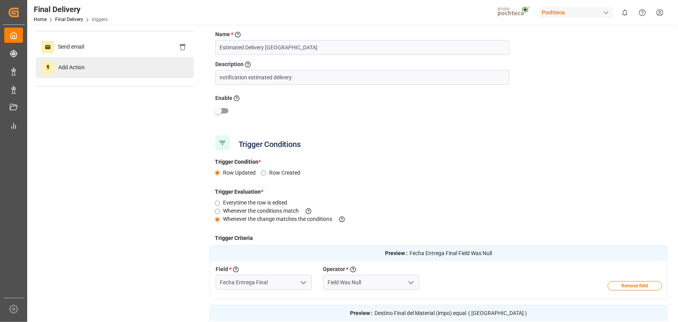
scroll to position [16, 0]
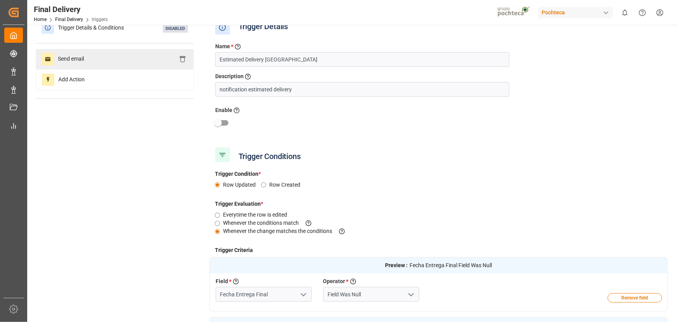
click at [117, 59] on div "Send email" at bounding box center [115, 59] width 158 height 20
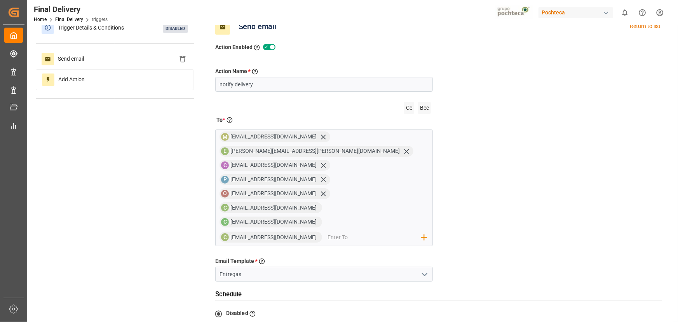
click at [427, 270] on icon "open menu" at bounding box center [424, 274] width 9 height 9
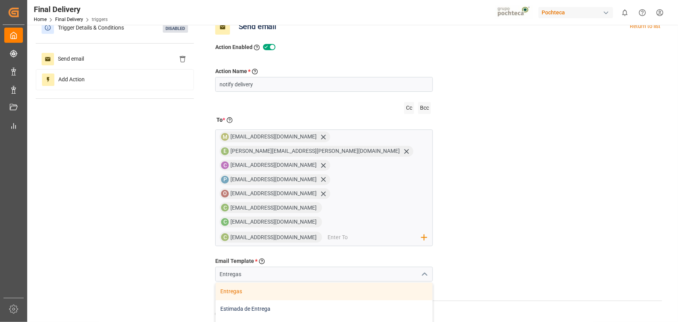
click at [356, 300] on div "Estimada de Entrega" at bounding box center [324, 308] width 217 height 17
type input "Estimada de Entrega"
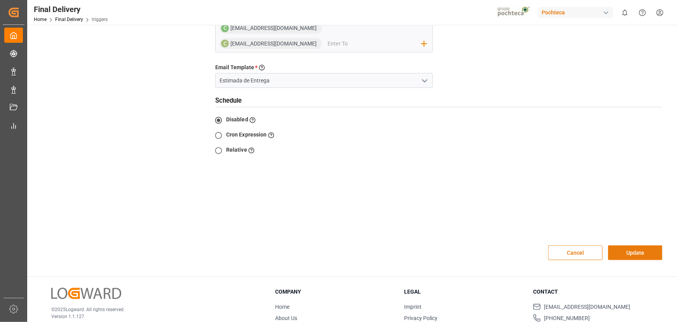
click at [621, 245] on button "Update" at bounding box center [635, 252] width 54 height 15
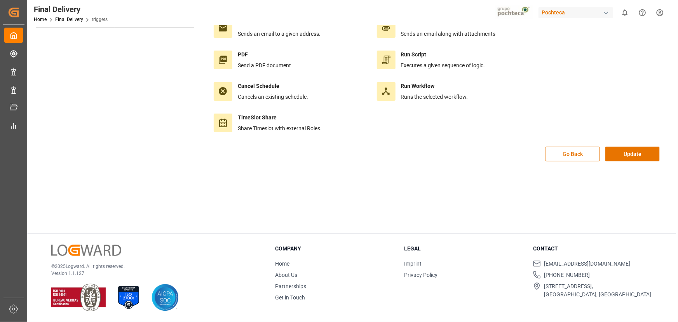
scroll to position [86, 0]
click at [624, 154] on button "Update" at bounding box center [632, 154] width 54 height 15
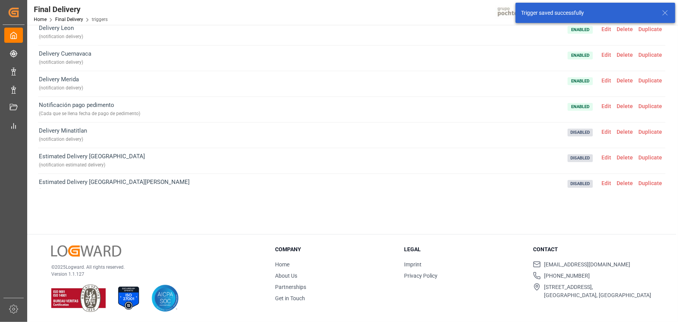
scroll to position [292, 0]
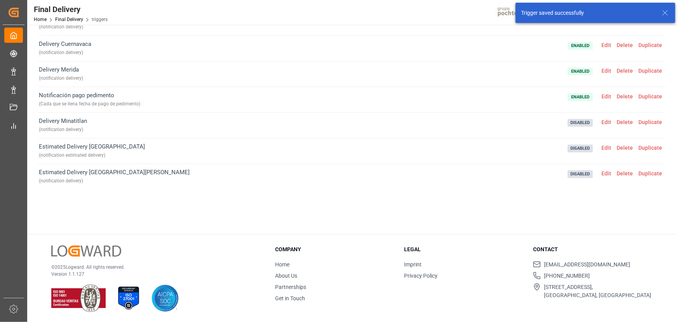
click at [607, 173] on span "Edit" at bounding box center [606, 173] width 15 height 6
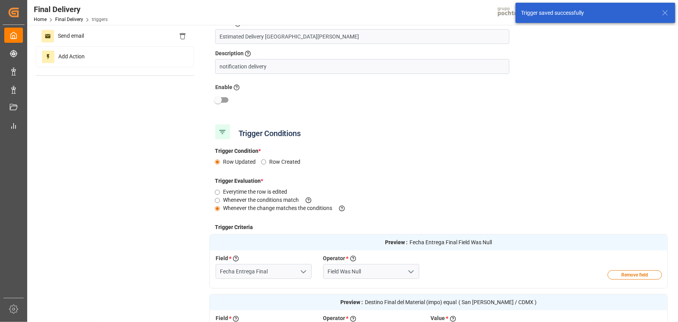
scroll to position [0, 0]
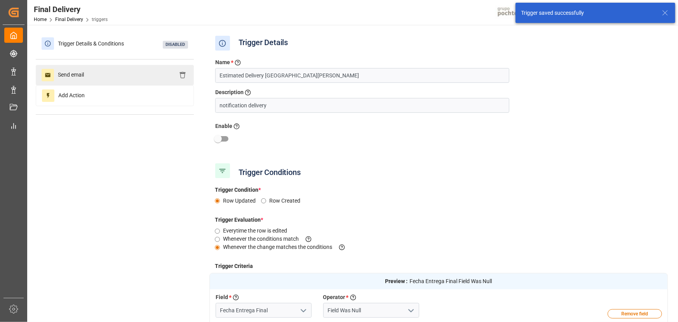
click at [105, 69] on div "Send email" at bounding box center [115, 75] width 158 height 20
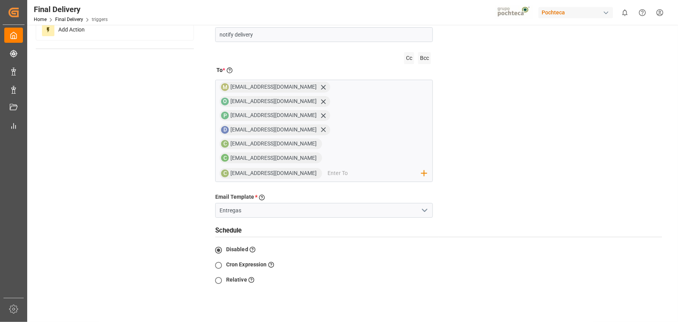
scroll to position [70, 0]
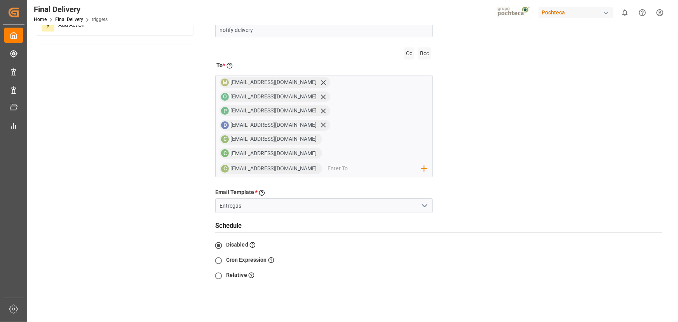
click at [429, 201] on icon "open menu" at bounding box center [424, 205] width 9 height 9
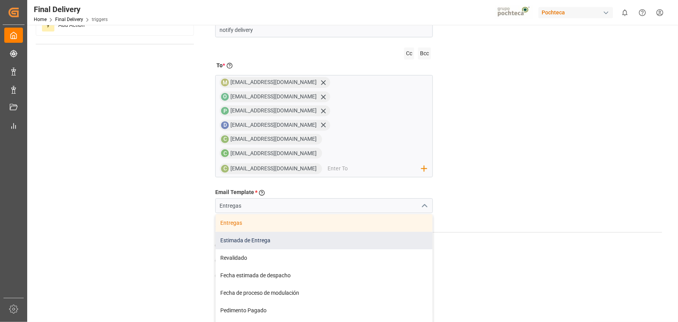
click at [345, 232] on div "Estimada de Entrega" at bounding box center [324, 240] width 217 height 17
type input "Estimada de Entrega"
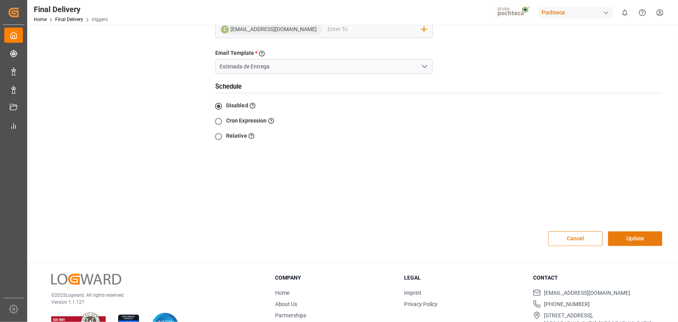
click at [643, 231] on button "Update" at bounding box center [635, 238] width 54 height 15
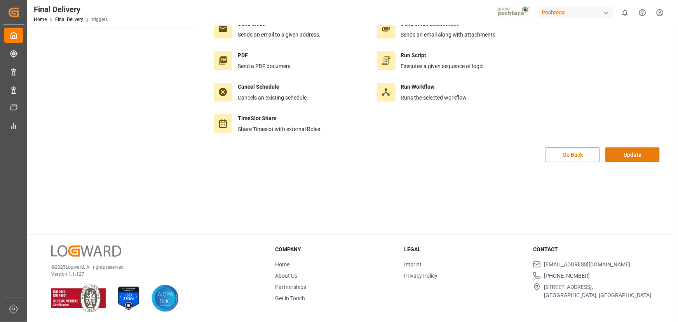
click at [645, 154] on button "Update" at bounding box center [632, 154] width 54 height 15
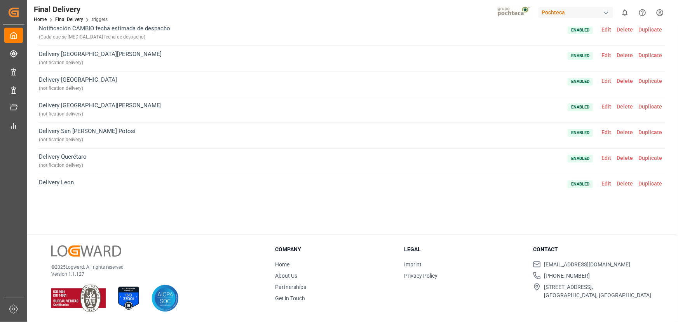
scroll to position [116, 0]
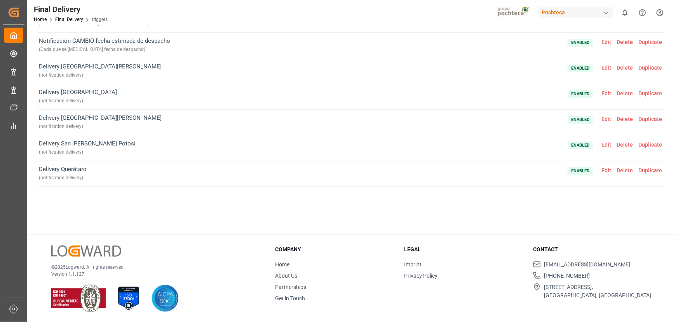
click at [654, 93] on span "Duplicate" at bounding box center [650, 93] width 29 height 6
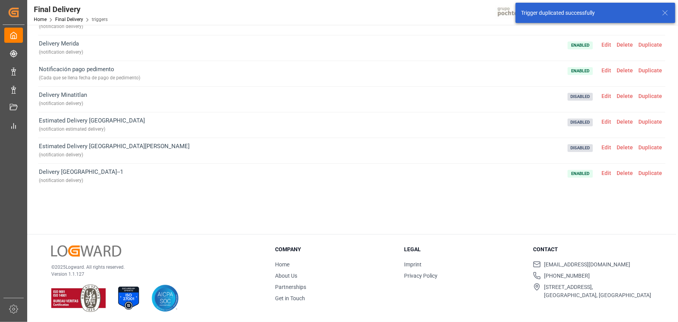
scroll to position [89, 0]
click at [608, 170] on span "Edit" at bounding box center [606, 172] width 15 height 6
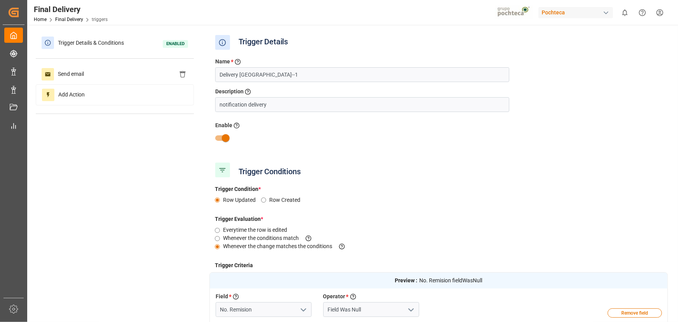
scroll to position [0, 0]
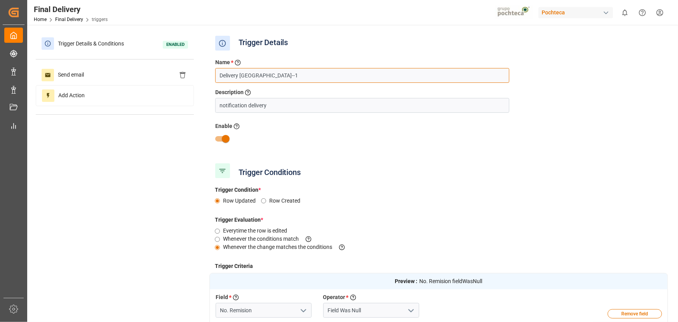
click at [290, 75] on input "Delivery Guadalajara--1" at bounding box center [362, 75] width 294 height 15
click at [219, 76] on input "Delivery Guadalajara" at bounding box center [362, 75] width 294 height 15
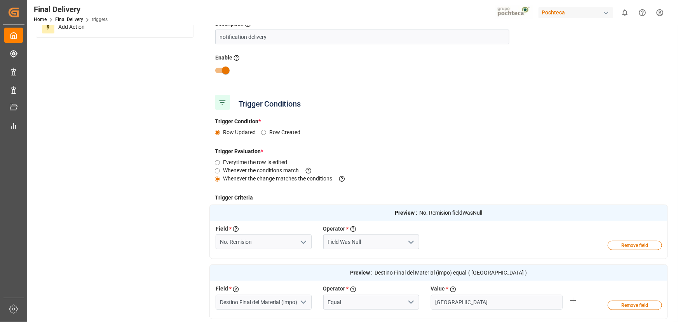
scroll to position [70, 0]
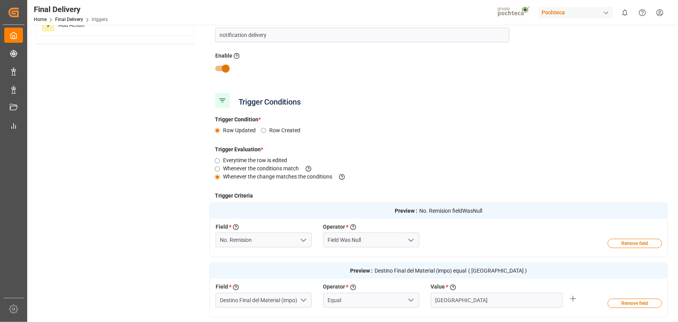
type input "Estimated Delivery Guadalajara"
click at [226, 74] on input "checkbox" at bounding box center [226, 68] width 44 height 15
checkbox input "false"
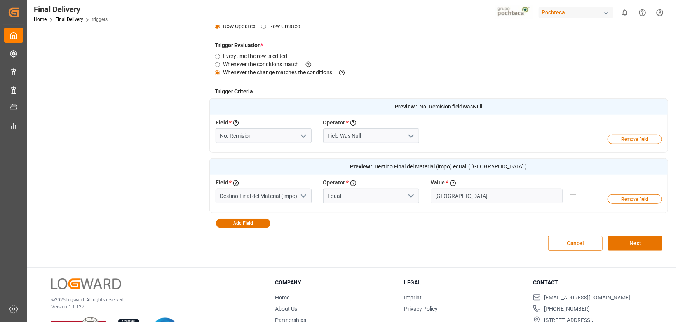
scroll to position [176, 0]
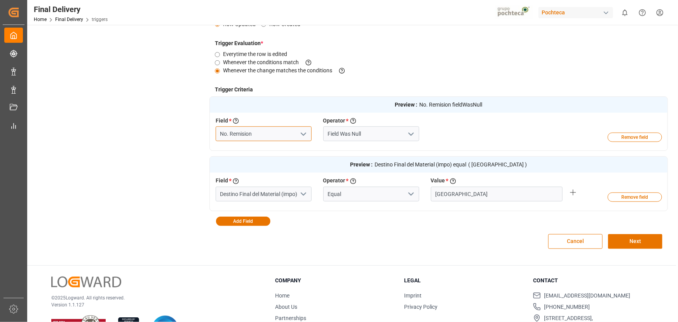
click at [282, 135] on input "No. Remision" at bounding box center [264, 133] width 96 height 15
click at [282, 136] on input "No. Remision" at bounding box center [264, 133] width 96 height 15
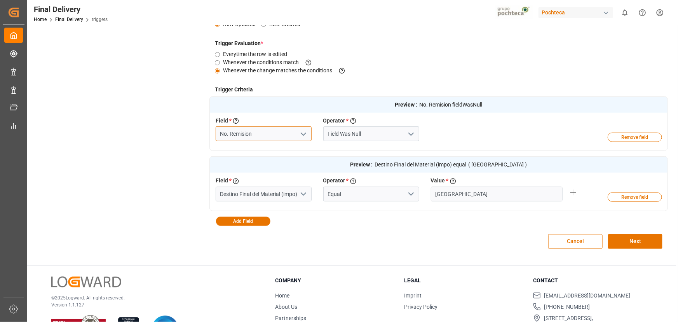
click at [282, 136] on input "No. Remision" at bounding box center [264, 133] width 96 height 15
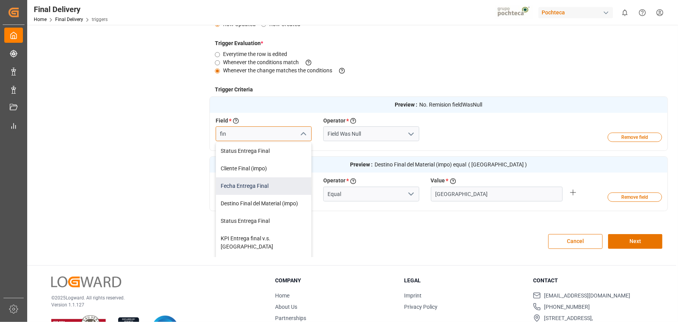
click at [270, 181] on div "Fecha Entrega Final" at bounding box center [263, 185] width 95 height 17
type input "Fecha Entrega Final"
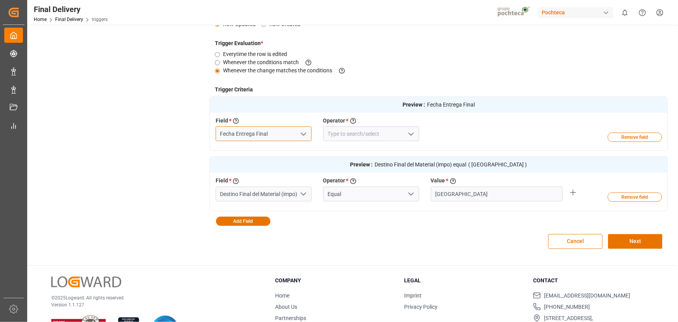
type input "Fecha Entrega Final"
click at [416, 135] on button "open menu" at bounding box center [410, 134] width 12 height 12
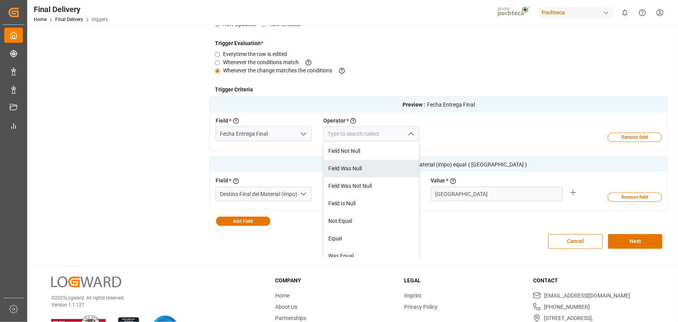
click at [380, 168] on div "Field Was Null" at bounding box center [371, 168] width 95 height 17
type input "Field Was Null"
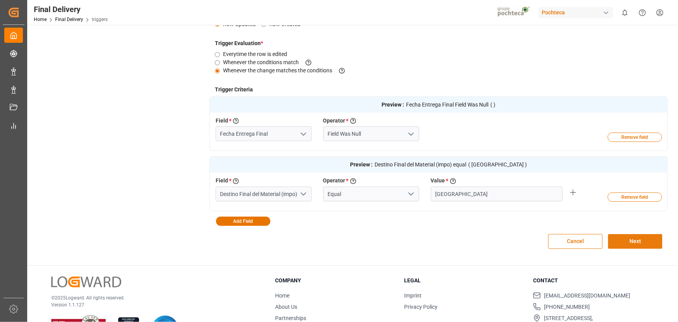
click at [622, 237] on button "Next" at bounding box center [635, 241] width 54 height 15
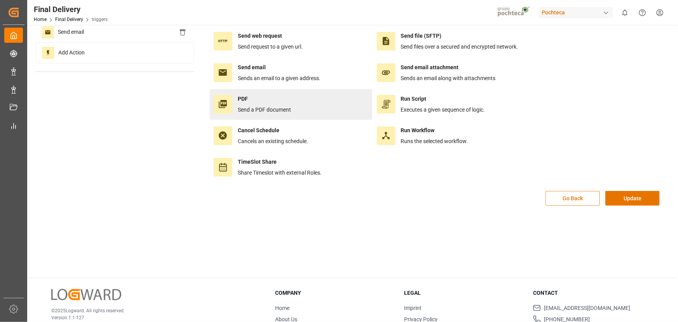
scroll to position [0, 0]
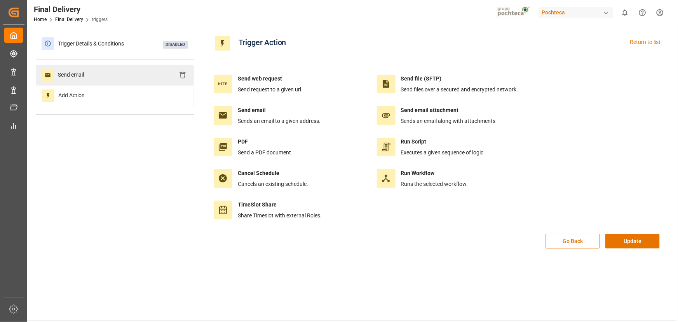
click at [136, 84] on div "Send email" at bounding box center [115, 75] width 158 height 20
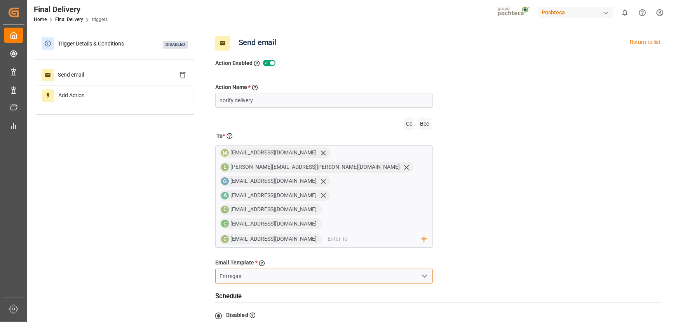
click at [417, 268] on input "Entregas" at bounding box center [324, 275] width 218 height 15
click at [420, 270] on button "open menu" at bounding box center [424, 276] width 12 height 12
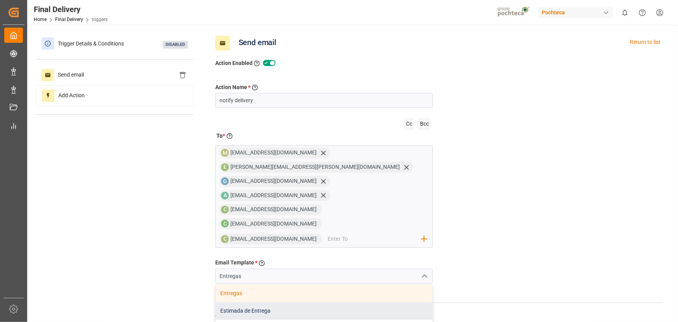
click at [410, 302] on div "Estimada de Entrega" at bounding box center [324, 310] width 217 height 17
type input "Estimada de Entrega"
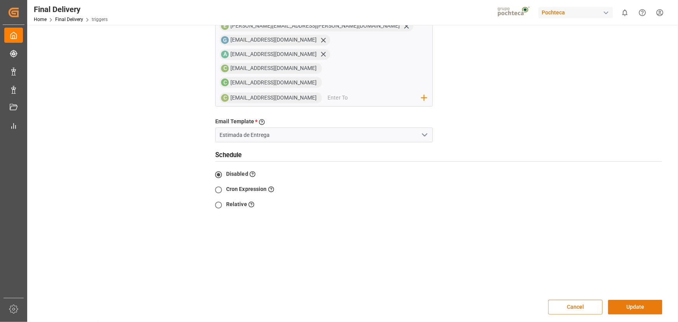
click at [621, 300] on button "Update" at bounding box center [635, 307] width 54 height 15
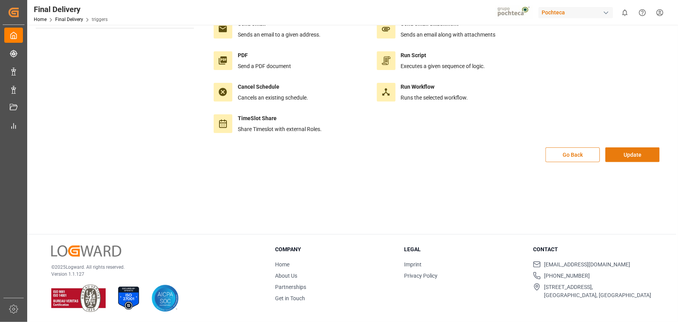
click at [625, 159] on button "Update" at bounding box center [632, 154] width 54 height 15
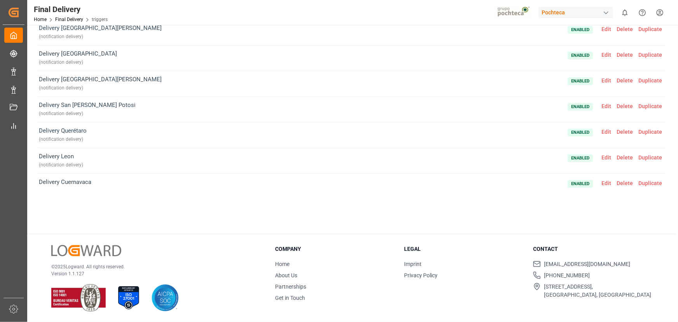
scroll to position [106, 0]
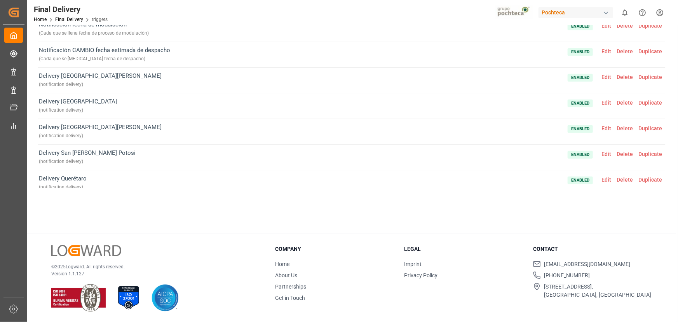
click at [650, 128] on span "Duplicate" at bounding box center [650, 128] width 29 height 6
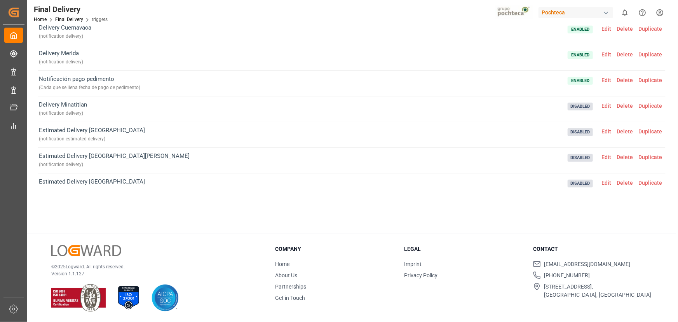
scroll to position [343, 0]
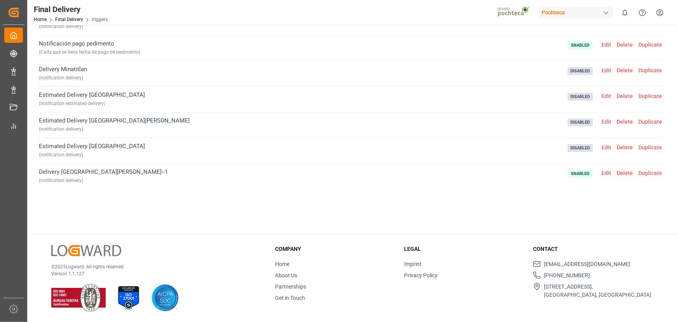
click at [602, 170] on span "Edit" at bounding box center [606, 173] width 15 height 6
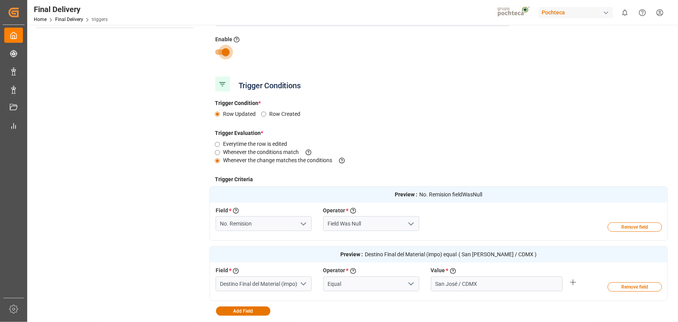
click at [228, 54] on input "checkbox" at bounding box center [226, 52] width 44 height 15
checkbox input "false"
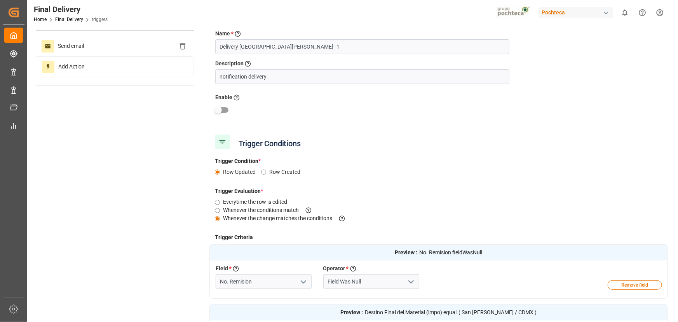
scroll to position [16, 0]
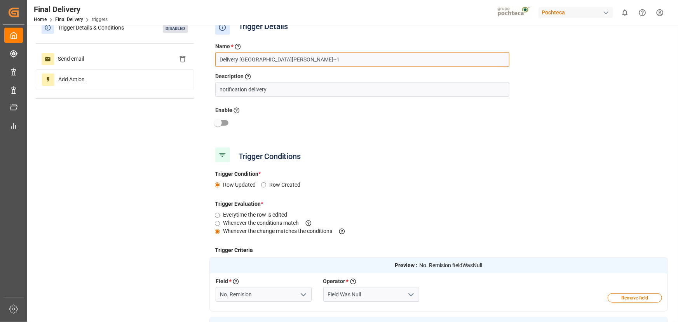
click at [221, 59] on input "Delivery San Jose--1" at bounding box center [362, 59] width 294 height 15
click at [328, 59] on input "Estimated Delivery San Jose--1" at bounding box center [362, 59] width 294 height 15
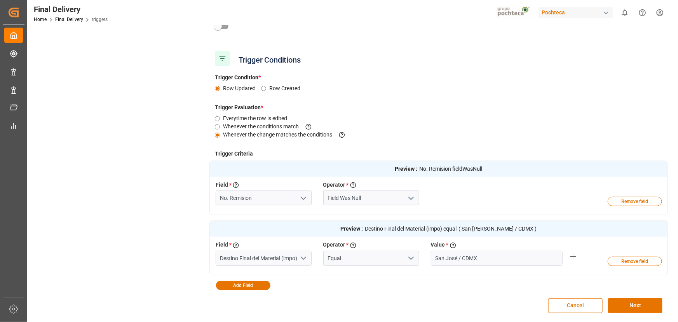
scroll to position [122, 0]
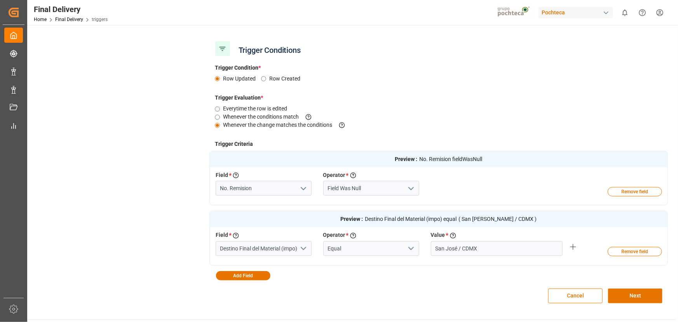
type input "Estimated Delivery San Jose"
click at [288, 189] on input "No. Remision" at bounding box center [264, 188] width 96 height 15
click at [288, 187] on input "No. Remision" at bounding box center [264, 188] width 96 height 15
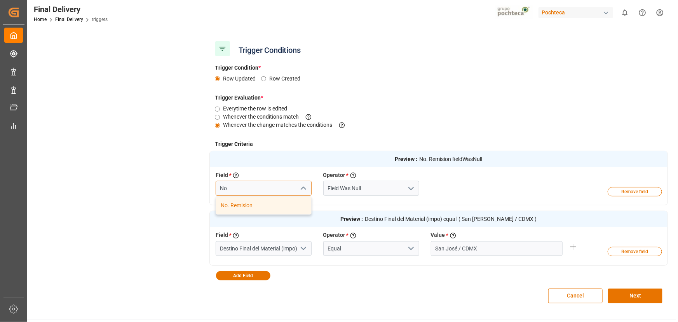
type input "N"
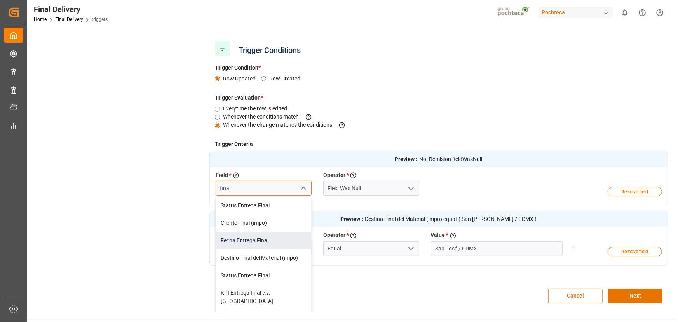
click at [262, 238] on div "Fecha Entrega Final" at bounding box center [263, 240] width 95 height 17
type input "Fecha Entrega Final"
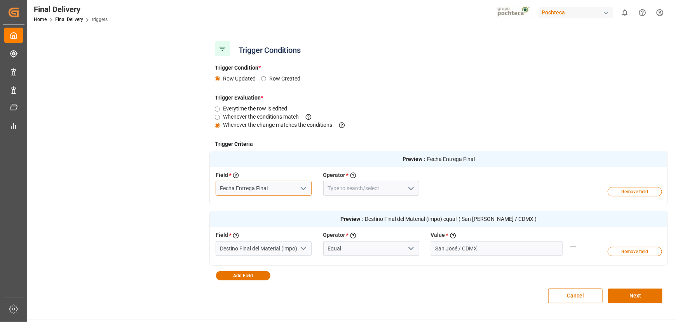
type input "Fecha Entrega Final"
click at [411, 188] on icon "open menu" at bounding box center [410, 188] width 9 height 9
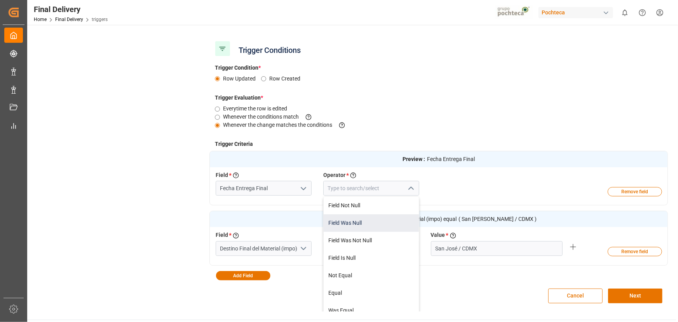
click at [357, 221] on div "Field Was Null" at bounding box center [371, 222] width 95 height 17
type input "Field Was Null"
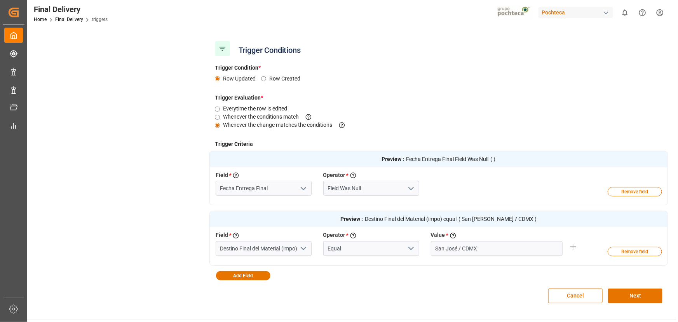
click at [615, 298] on button "Next" at bounding box center [635, 295] width 54 height 15
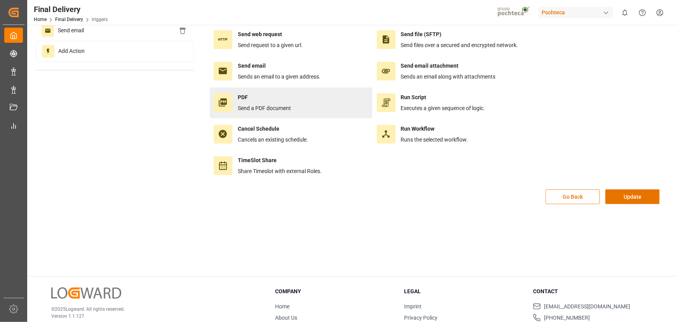
scroll to position [0, 0]
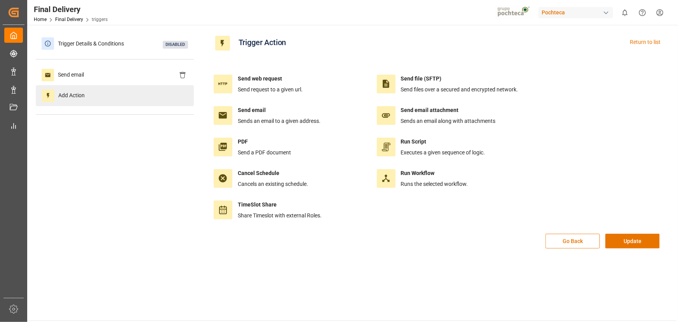
click at [139, 86] on div "Add Action" at bounding box center [115, 95] width 158 height 21
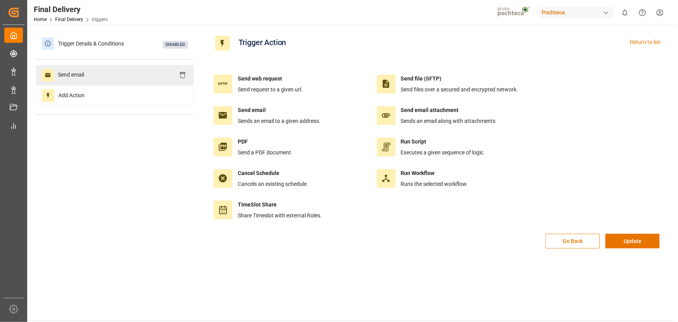
click at [139, 77] on div "Send email" at bounding box center [115, 75] width 158 height 20
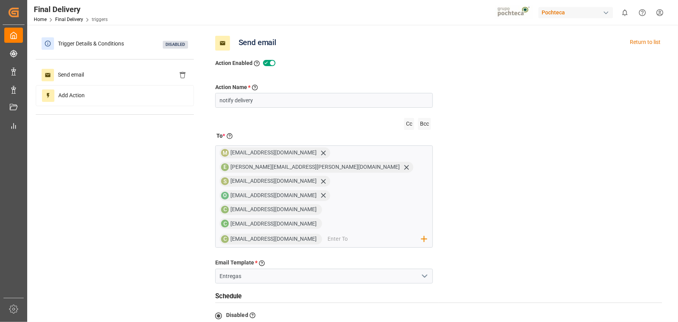
click at [427, 271] on icon "open menu" at bounding box center [424, 275] width 9 height 9
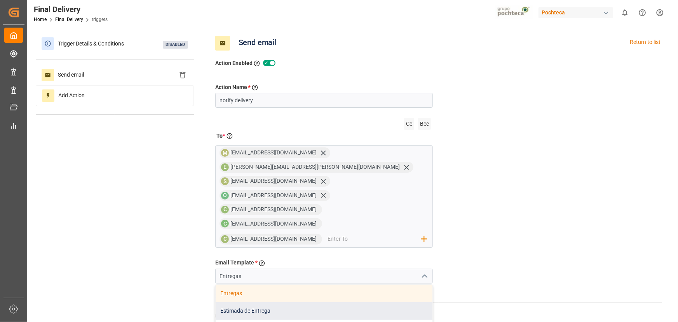
click at [407, 302] on div "Estimada de Entrega" at bounding box center [324, 310] width 217 height 17
type input "Estimada de Entrega"
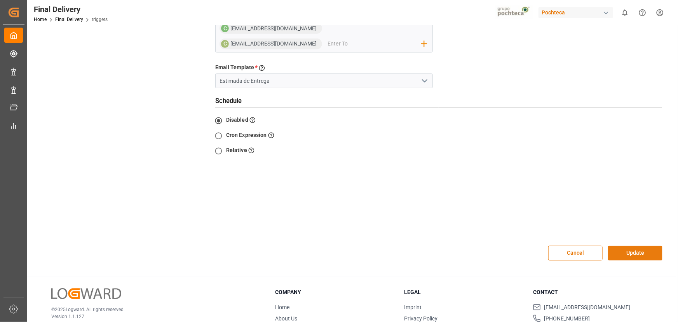
click at [638, 246] on button "Update" at bounding box center [635, 253] width 54 height 15
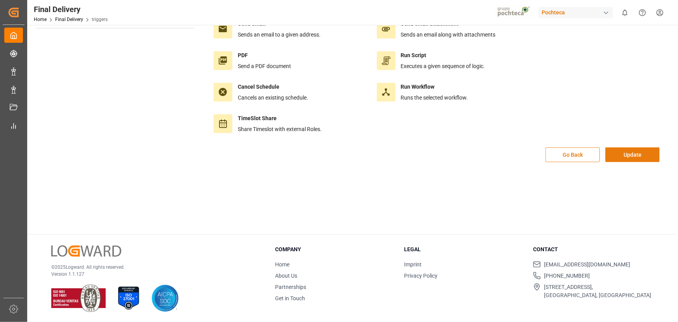
click at [634, 158] on button "Update" at bounding box center [632, 154] width 54 height 15
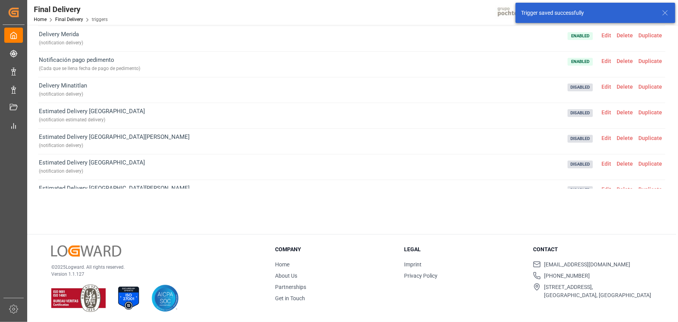
scroll to position [343, 0]
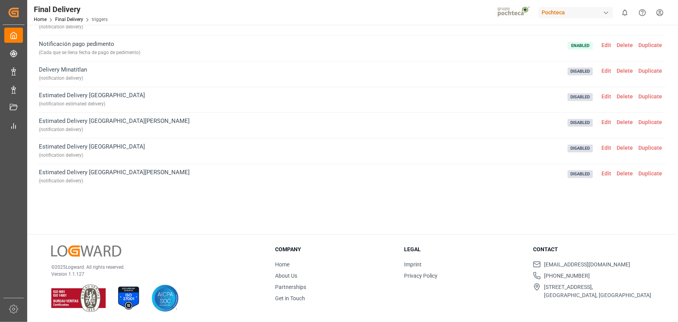
click at [493, 204] on div "Delivery Monterrey ( notification delivery ) Enabled Edit Delete Duplicate Noti…" at bounding box center [352, 95] width 628 height 252
click at [326, 205] on div "Delivery Monterrey ( notification delivery ) Enabled Edit Delete Duplicate Noti…" at bounding box center [352, 95] width 628 height 252
click at [340, 191] on div "Delivery Monterrey ( notification delivery ) Enabled Edit Delete Duplicate Noti…" at bounding box center [352, 95] width 628 height 252
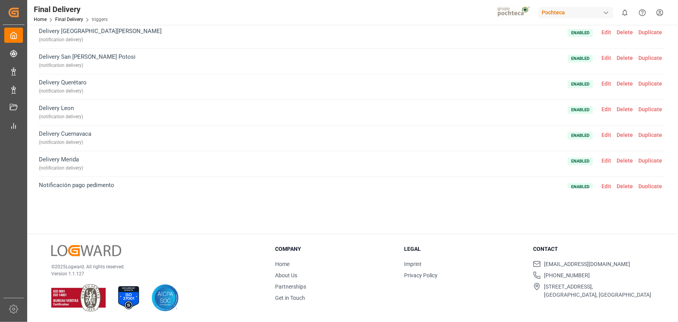
scroll to position [167, 0]
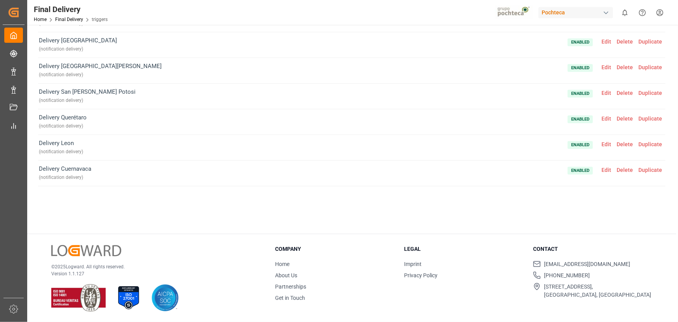
click at [641, 91] on span "Duplicate" at bounding box center [650, 93] width 29 height 6
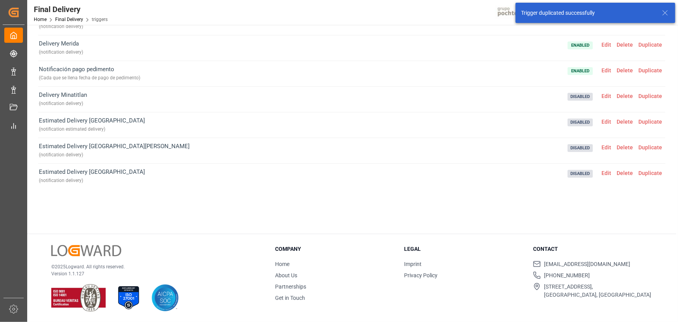
scroll to position [369, 0]
click at [606, 171] on span "Edit" at bounding box center [606, 173] width 15 height 6
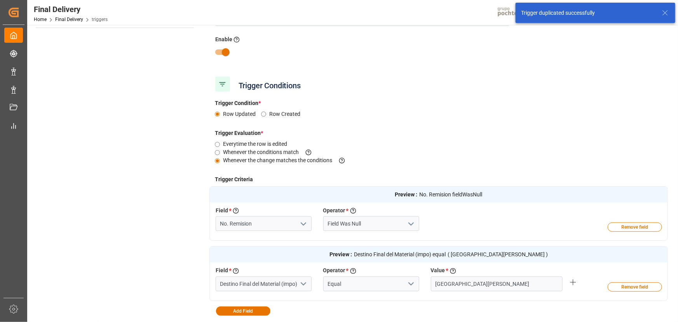
click at [224, 49] on input "checkbox" at bounding box center [226, 52] width 44 height 15
checkbox input "false"
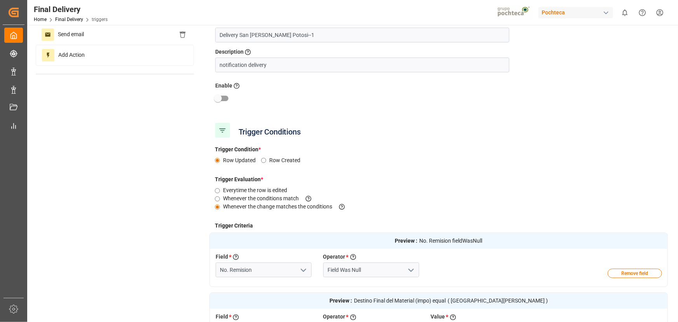
scroll to position [0, 0]
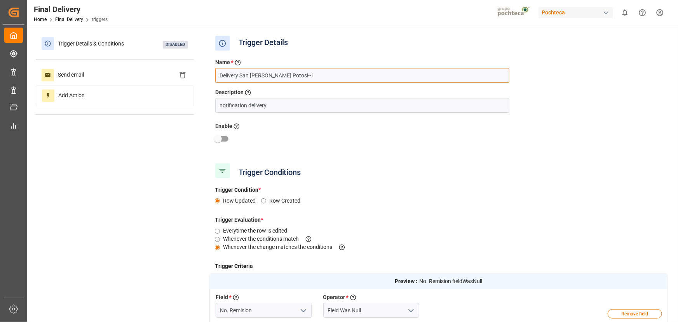
click at [218, 76] on input "Delivery San Luis Potosi--1" at bounding box center [362, 75] width 294 height 15
click at [319, 78] on input "Estimated Delivery San Luis Potosi--1" at bounding box center [362, 75] width 294 height 15
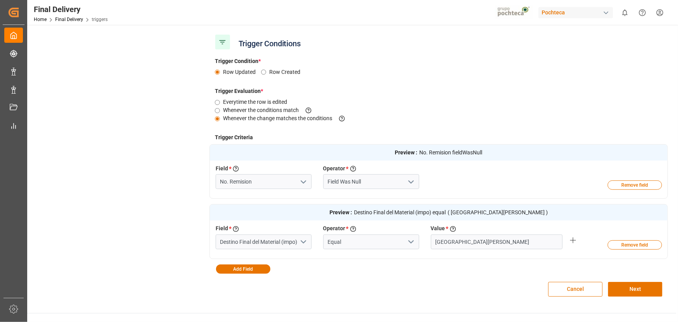
scroll to position [141, 0]
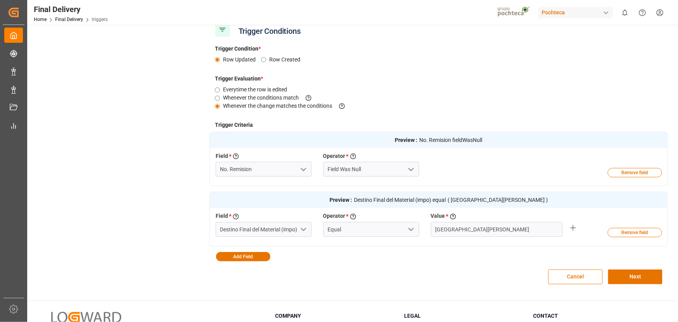
type input "Estimated Delivery San Luis Potosi"
click at [286, 170] on input "No. Remision" at bounding box center [264, 169] width 96 height 15
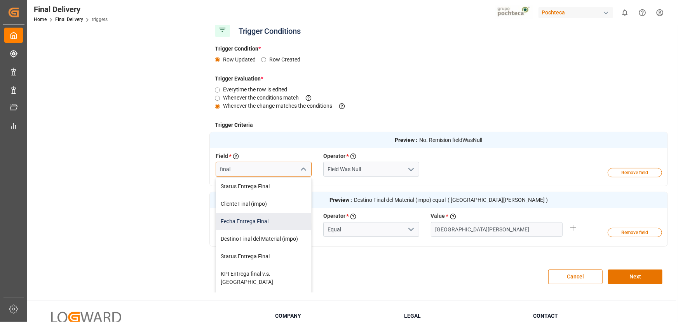
click at [286, 215] on div "Fecha Entrega Final" at bounding box center [263, 221] width 95 height 17
type input "Fecha Entrega Final"
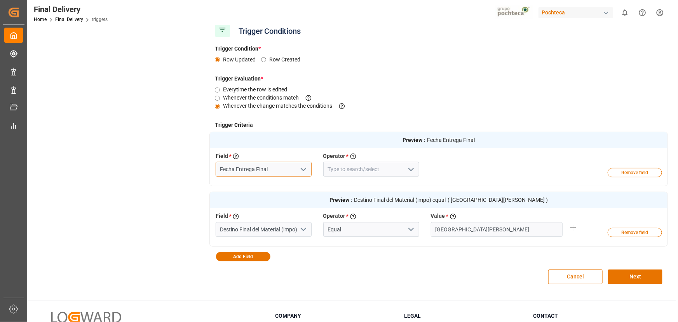
type input "Fecha Entrega Final"
click at [411, 169] on icon "open menu" at bounding box center [410, 169] width 9 height 9
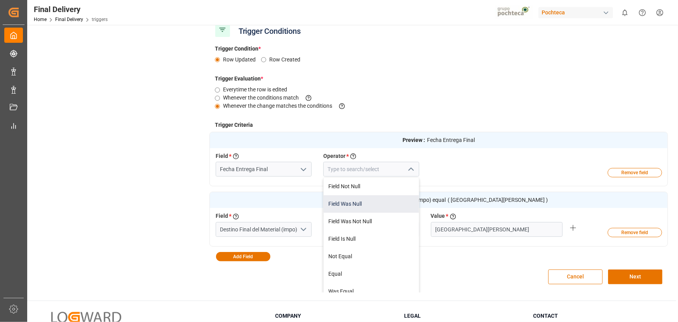
click at [373, 205] on div "Field Was Null" at bounding box center [371, 203] width 95 height 17
type input "Field Was Null"
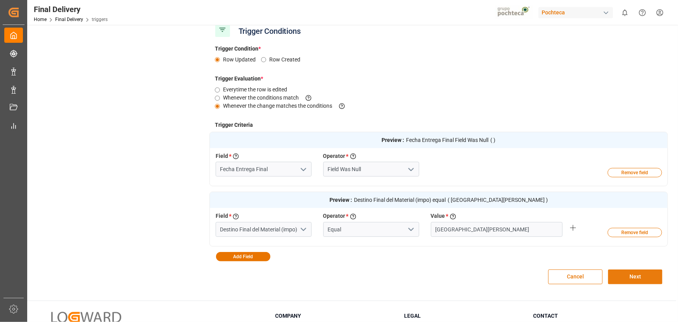
click at [628, 282] on button "Next" at bounding box center [635, 276] width 54 height 15
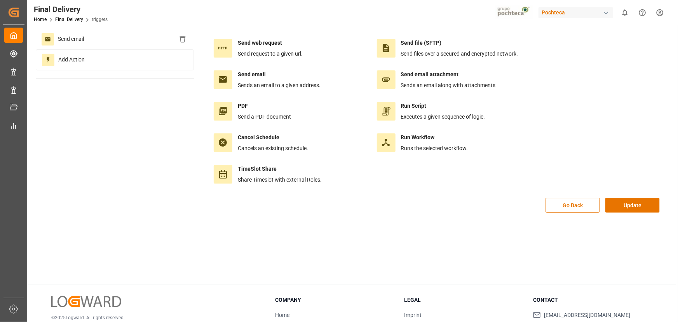
scroll to position [0, 0]
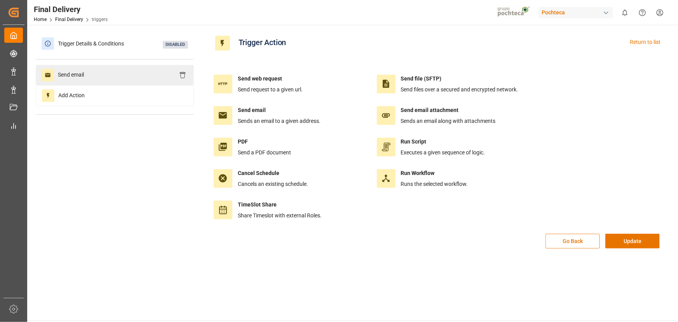
click at [112, 80] on div "Send email" at bounding box center [115, 75] width 158 height 20
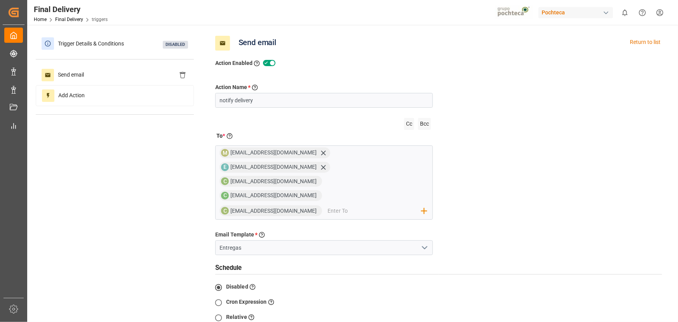
click at [425, 243] on icon "open menu" at bounding box center [424, 247] width 9 height 9
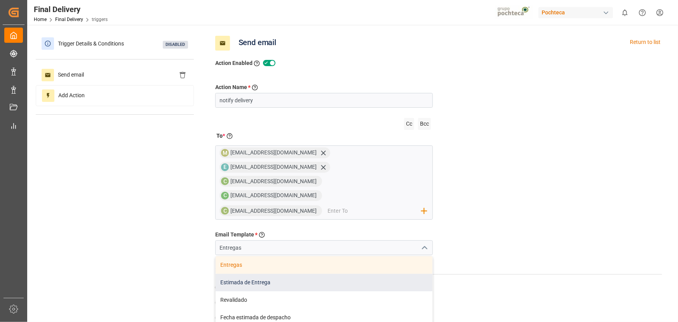
click at [367, 274] on div "Estimada de Entrega" at bounding box center [324, 282] width 217 height 17
type input "Estimada de Entrega"
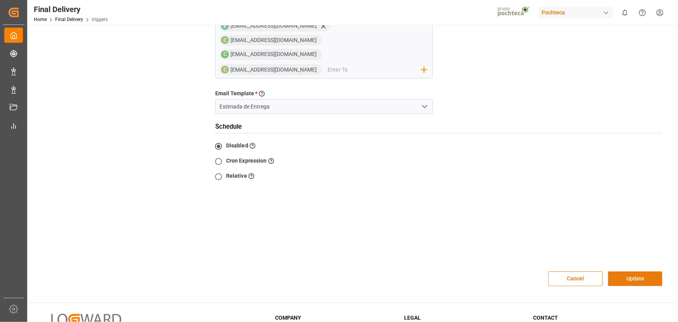
click at [636, 271] on button "Update" at bounding box center [635, 278] width 54 height 15
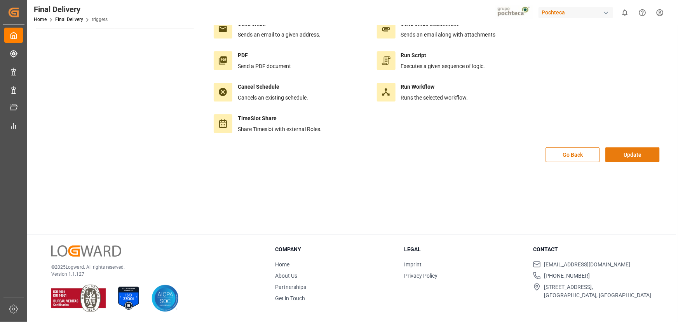
click at [638, 155] on button "Update" at bounding box center [632, 154] width 54 height 15
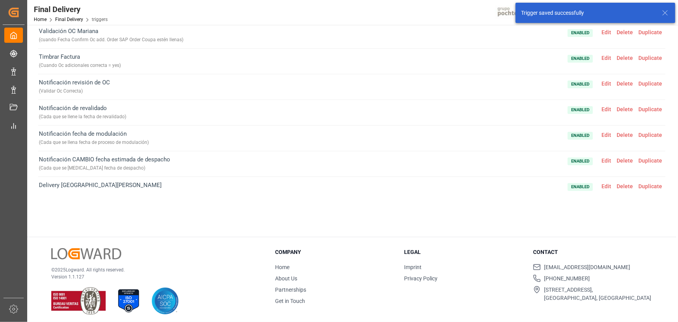
click at [631, 151] on div "Notificación CAMBIO fecha estimada de despacho ( Cada que se cambia fecha de de…" at bounding box center [352, 164] width 628 height 26
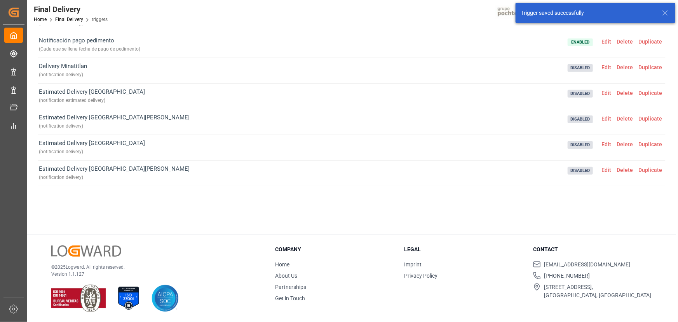
scroll to position [369, 0]
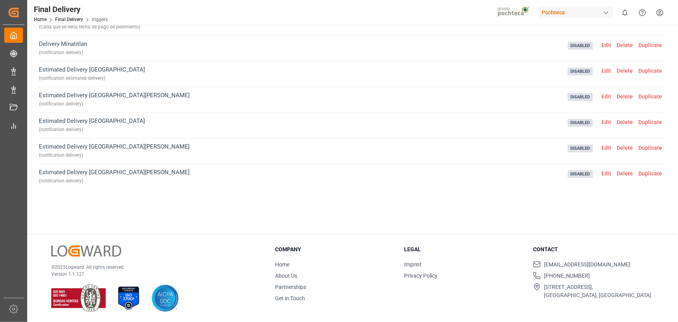
click at [159, 191] on div "Delivery Monterrey ( notification delivery ) Enabled Edit Delete Duplicate Noti…" at bounding box center [352, 95] width 628 height 252
click at [605, 171] on span "Edit" at bounding box center [606, 173] width 15 height 6
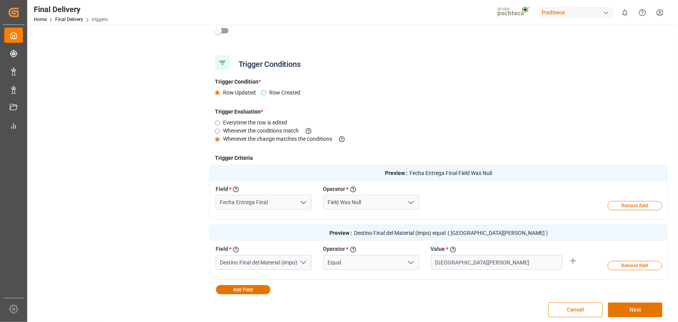
scroll to position [207, 0]
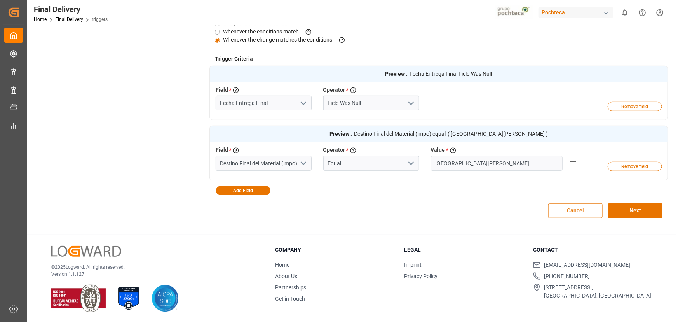
click at [567, 206] on button "Cancel" at bounding box center [575, 210] width 54 height 15
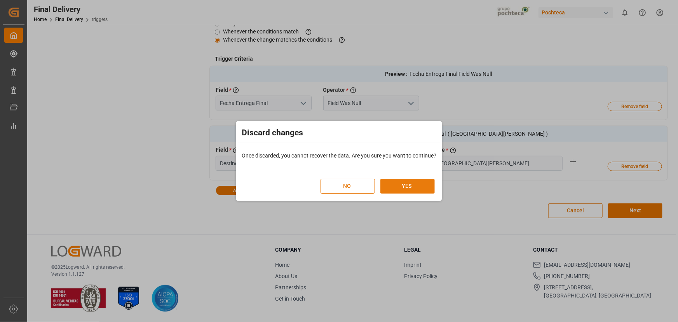
click at [429, 182] on button "YES" at bounding box center [407, 186] width 54 height 15
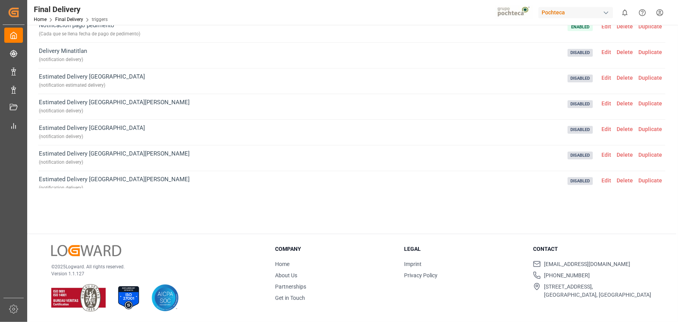
scroll to position [369, 0]
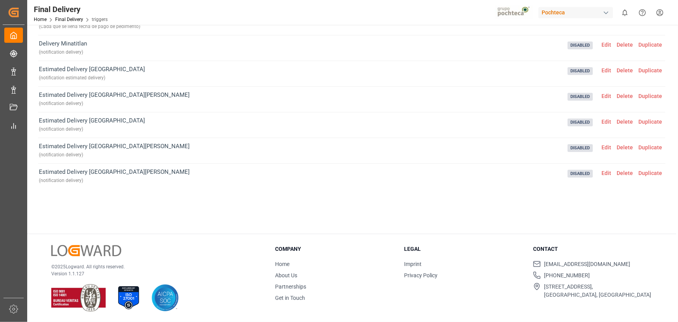
click at [602, 70] on span "Edit" at bounding box center [606, 70] width 15 height 6
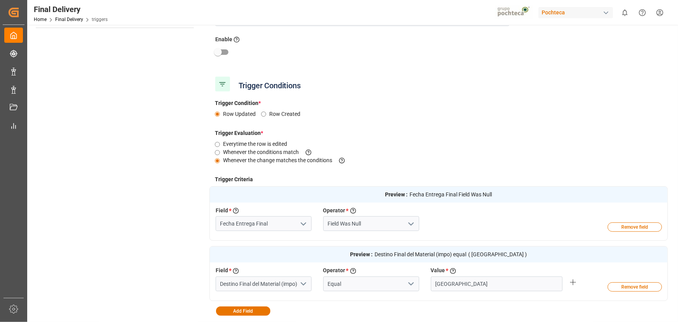
click at [220, 52] on input "checkbox" at bounding box center [218, 52] width 44 height 15
checkbox input "true"
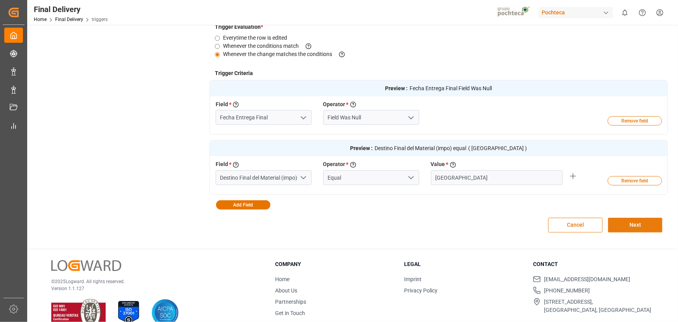
click at [625, 225] on button "Next" at bounding box center [635, 225] width 54 height 15
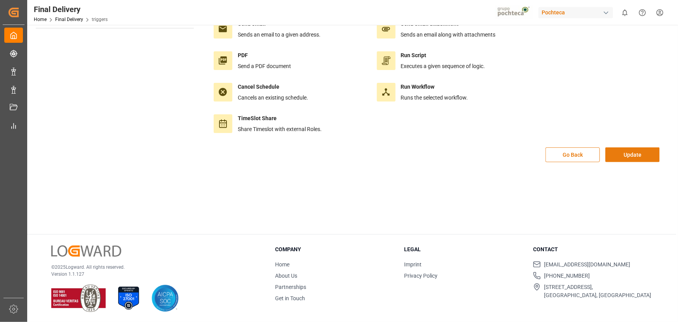
click at [635, 150] on button "Update" at bounding box center [632, 154] width 54 height 15
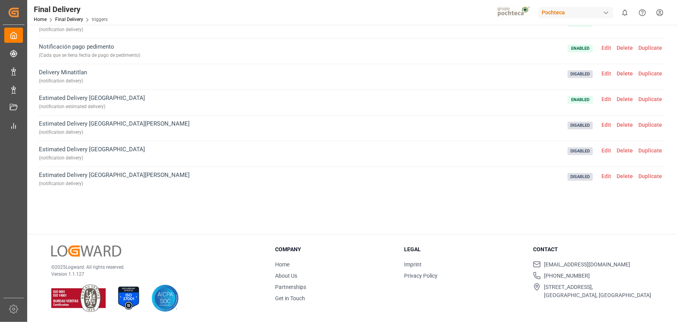
scroll to position [353, 0]
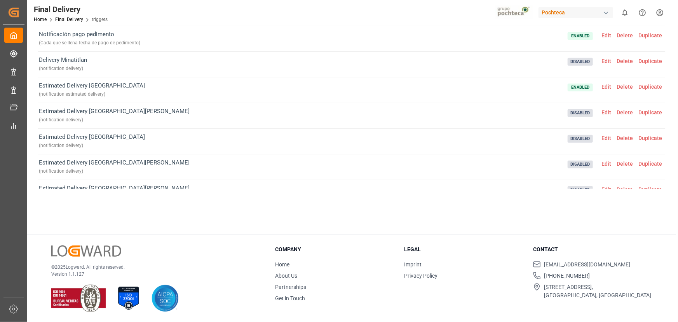
click at [605, 113] on span "Edit" at bounding box center [606, 112] width 15 height 6
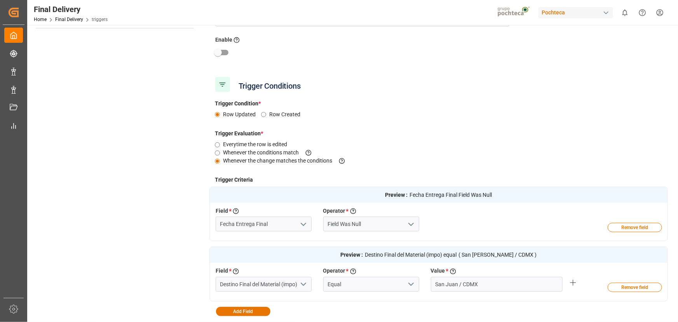
click at [225, 51] on input "checkbox" at bounding box center [218, 52] width 44 height 15
checkbox input "true"
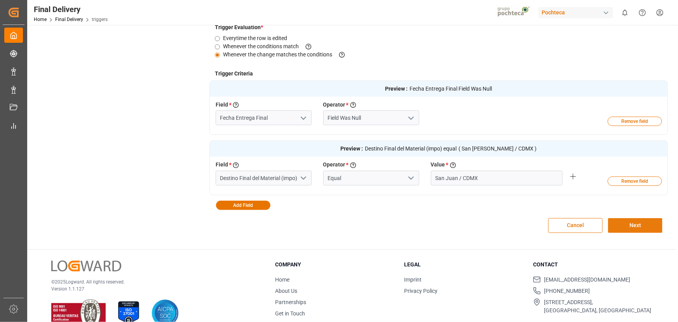
click at [637, 227] on button "Next" at bounding box center [635, 225] width 54 height 15
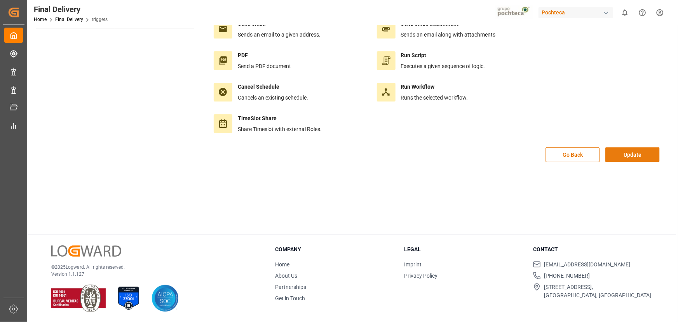
click at [631, 153] on button "Update" at bounding box center [632, 154] width 54 height 15
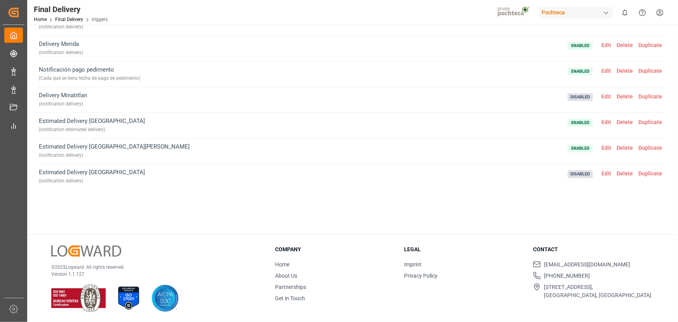
scroll to position [353, 0]
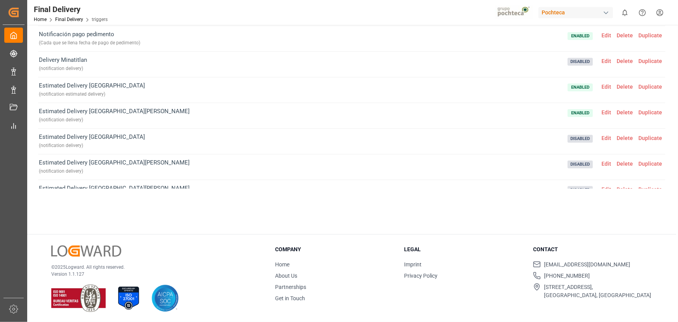
click at [606, 136] on span "Edit" at bounding box center [606, 138] width 15 height 6
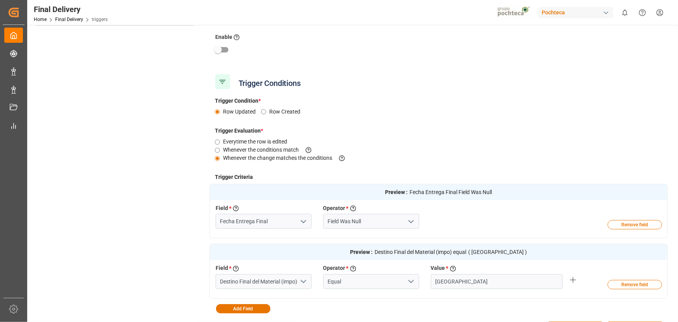
scroll to position [86, 0]
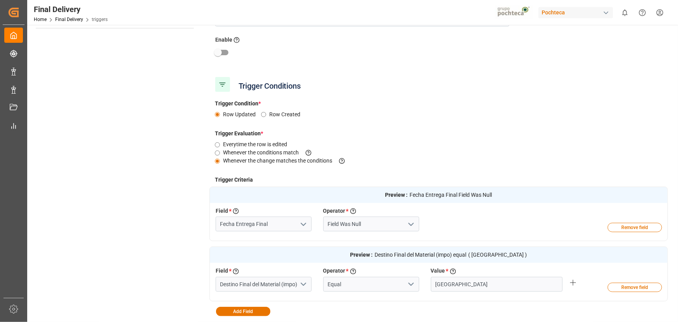
click at [229, 56] on input "checkbox" at bounding box center [218, 52] width 44 height 15
checkbox input "true"
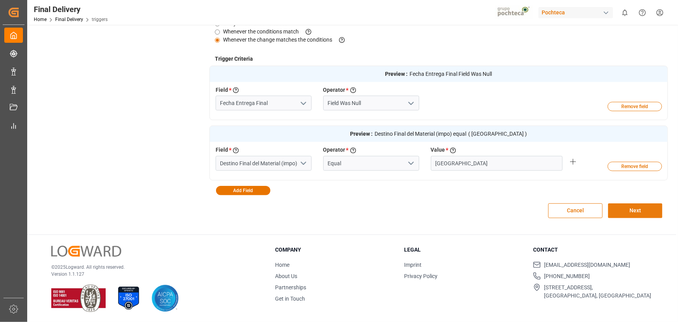
click at [626, 214] on button "Next" at bounding box center [635, 210] width 54 height 15
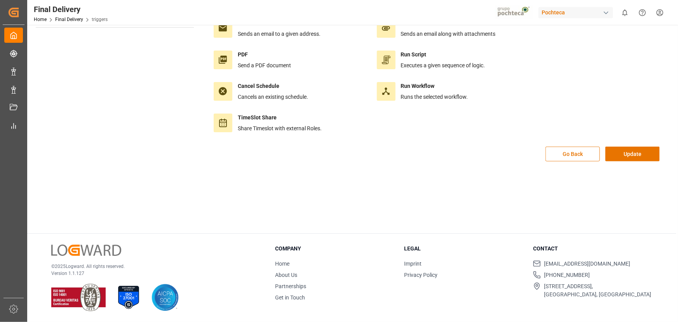
scroll to position [86, 0]
click at [640, 158] on button "Update" at bounding box center [632, 154] width 54 height 15
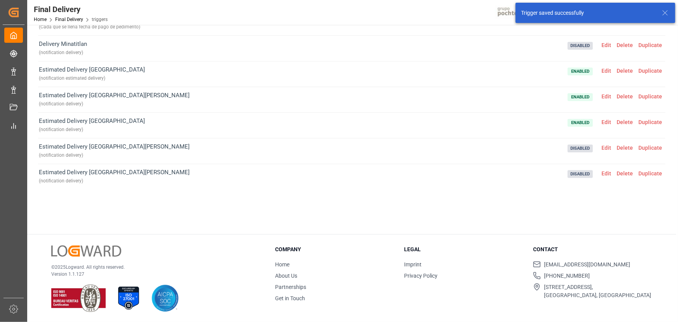
scroll to position [89, 0]
click at [602, 146] on span "Edit" at bounding box center [606, 147] width 15 height 6
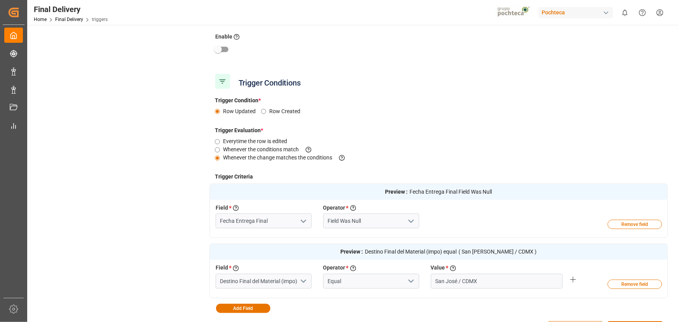
scroll to position [87, 0]
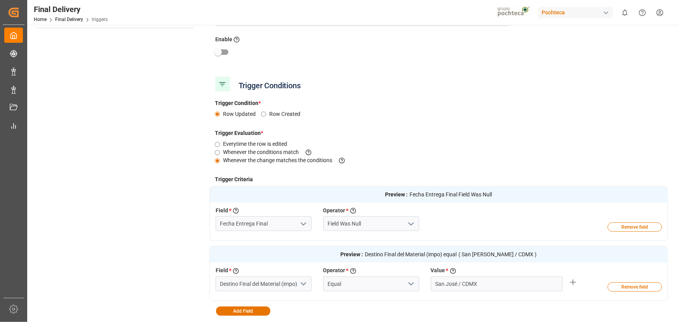
click at [217, 53] on input "checkbox" at bounding box center [218, 52] width 44 height 15
checkbox input "true"
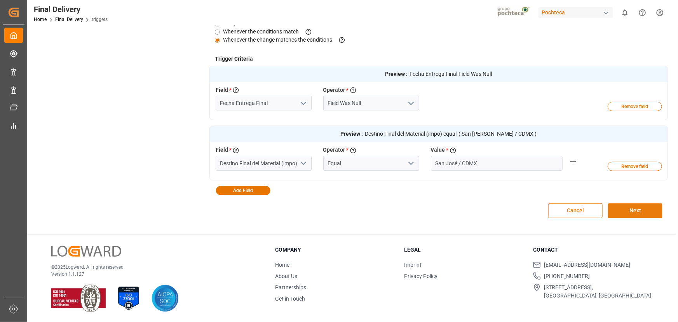
click at [647, 215] on button "Next" at bounding box center [635, 210] width 54 height 15
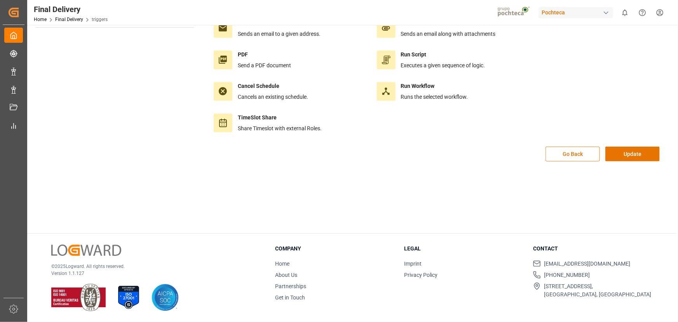
scroll to position [86, 0]
click at [643, 153] on button "Update" at bounding box center [632, 154] width 54 height 15
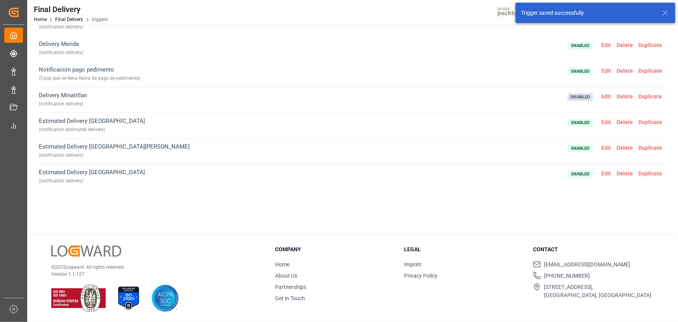
scroll to position [369, 0]
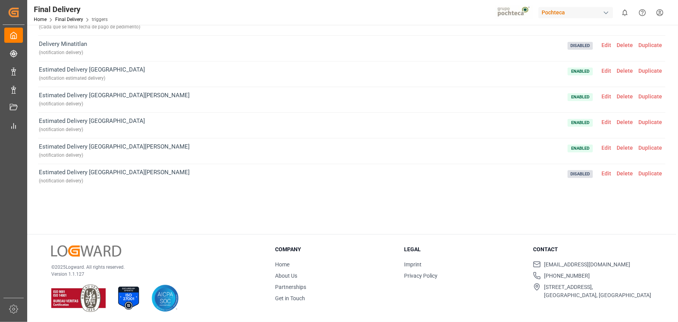
click at [605, 172] on span "Edit" at bounding box center [606, 173] width 15 height 6
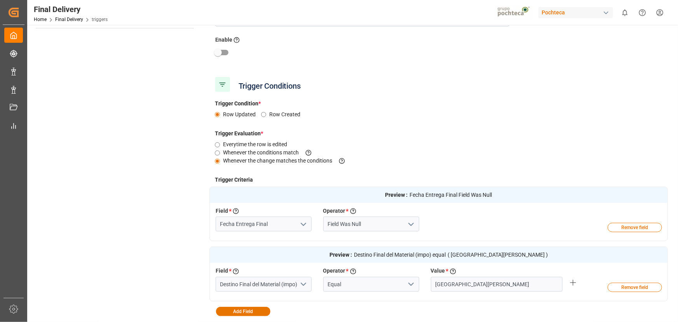
click at [227, 55] on input "checkbox" at bounding box center [218, 52] width 44 height 15
checkbox input "true"
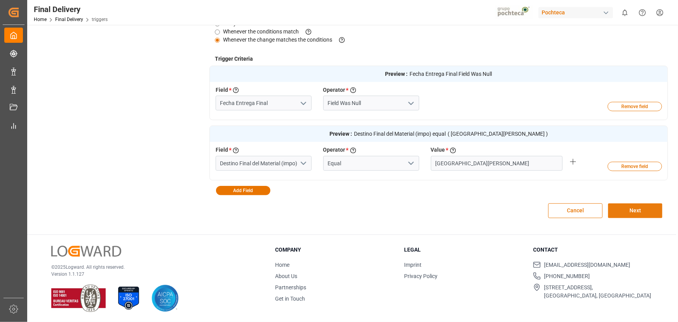
click at [629, 215] on button "Next" at bounding box center [635, 210] width 54 height 15
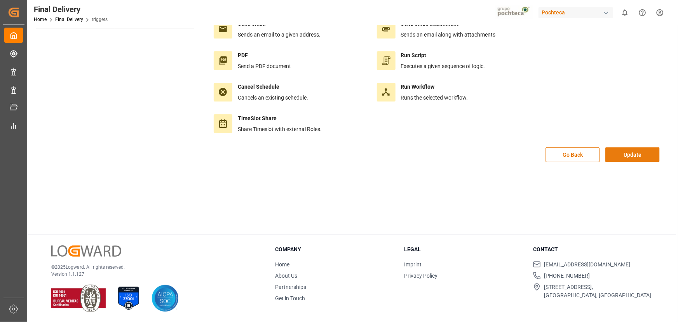
click at [633, 156] on button "Update" at bounding box center [632, 154] width 54 height 15
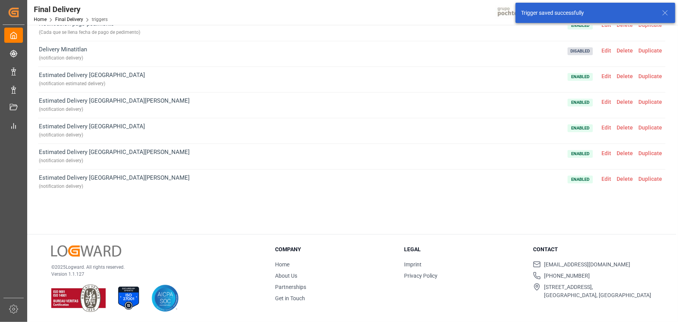
scroll to position [369, 0]
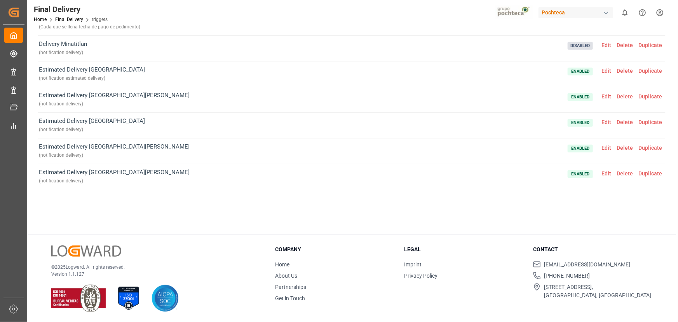
click at [606, 174] on span "Edit" at bounding box center [606, 173] width 15 height 6
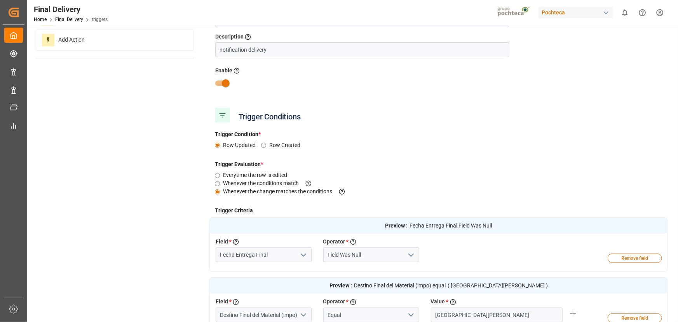
scroll to position [0, 0]
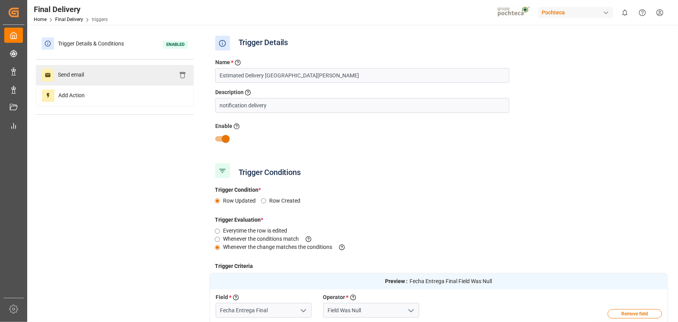
click at [118, 79] on div "Send email" at bounding box center [115, 75] width 158 height 20
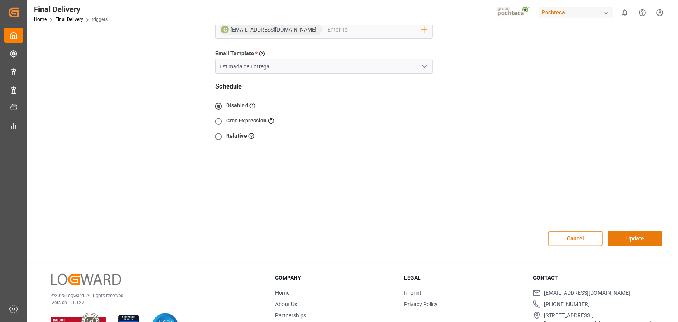
click at [623, 231] on button "Update" at bounding box center [635, 238] width 54 height 15
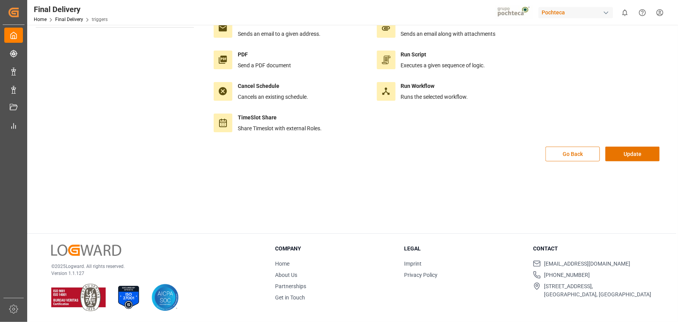
scroll to position [86, 0]
click at [628, 150] on button "Update" at bounding box center [632, 154] width 54 height 15
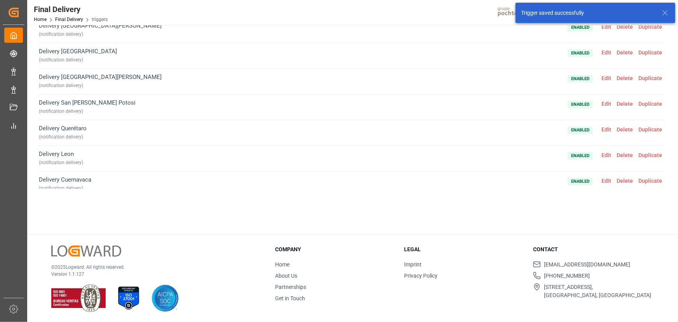
scroll to position [157, 0]
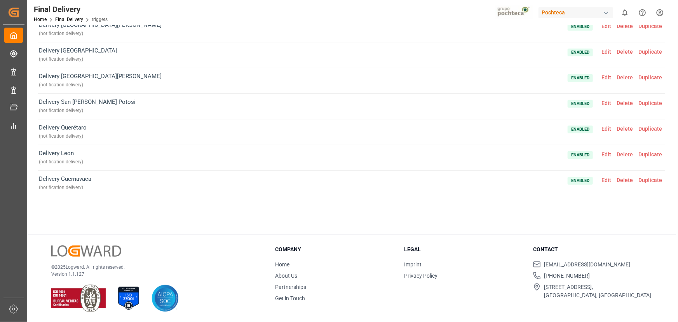
click at [644, 128] on span "Duplicate" at bounding box center [650, 129] width 29 height 6
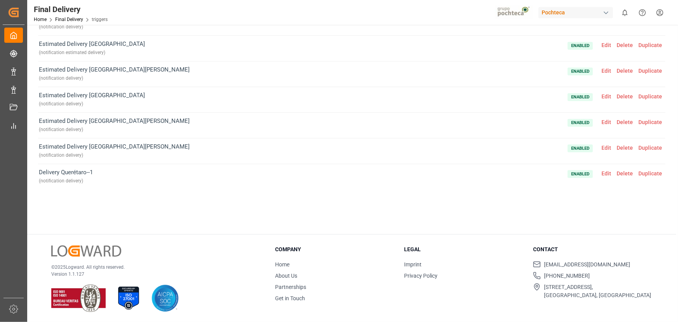
scroll to position [89, 0]
click at [602, 171] on span "Edit" at bounding box center [606, 173] width 15 height 6
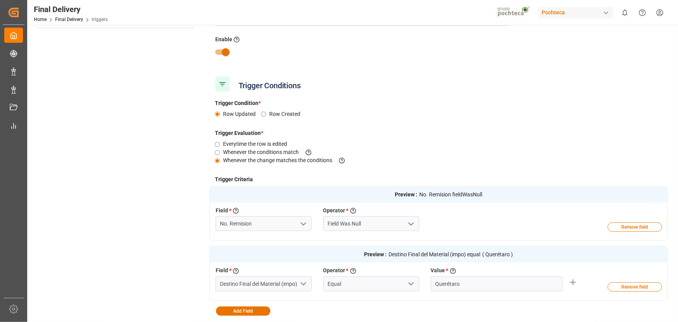
scroll to position [16, 0]
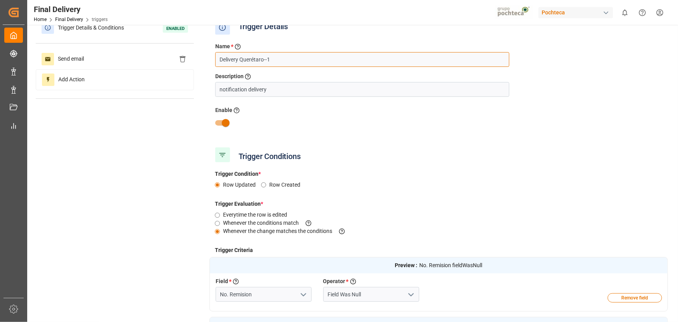
click at [218, 60] on input "Delivery Querétaro--1" at bounding box center [362, 59] width 294 height 15
click at [307, 61] on input "Estimated Delivery Querétaro--1" at bounding box center [362, 59] width 294 height 15
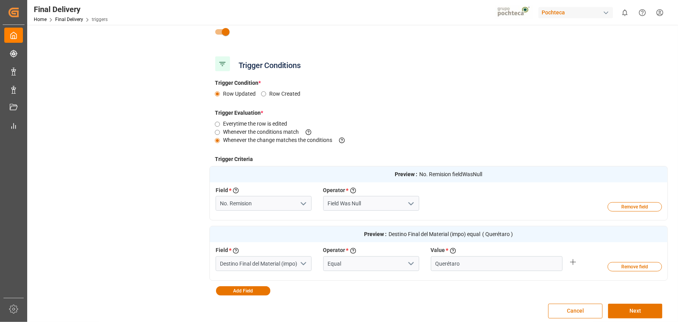
scroll to position [157, 0]
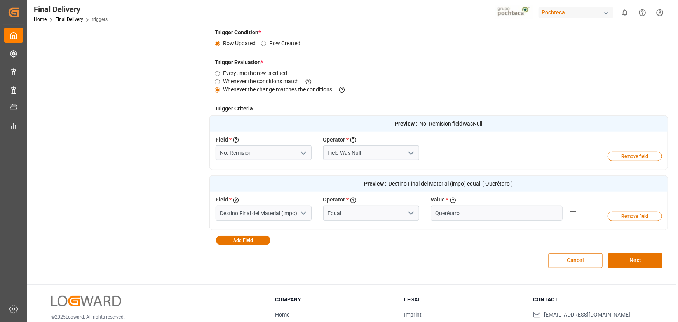
type input "Estimated Delivery Querétaro"
click at [291, 155] on input "No. Remision" at bounding box center [264, 152] width 96 height 15
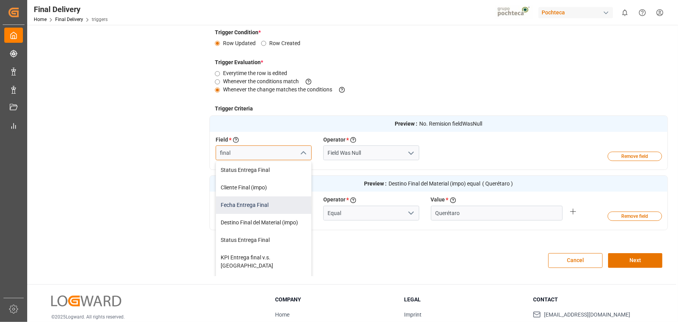
click at [284, 207] on div "Fecha Entrega Final" at bounding box center [263, 204] width 95 height 17
type input "Fecha Entrega Final"
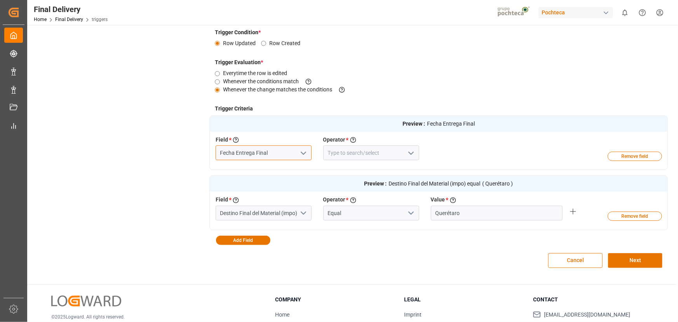
type input "Fecha Entrega Final"
click at [407, 154] on icon "open menu" at bounding box center [410, 152] width 9 height 9
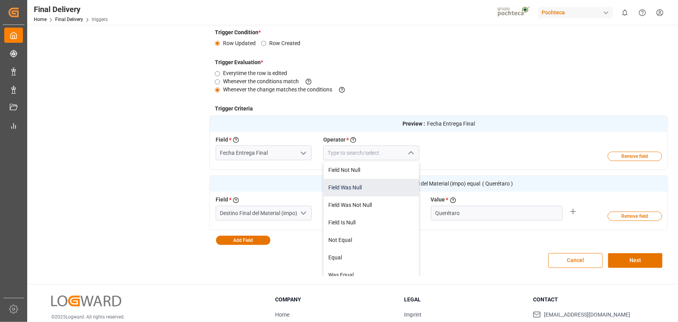
click at [373, 189] on div "Field Was Null" at bounding box center [371, 187] width 95 height 17
type input "Field Was Null"
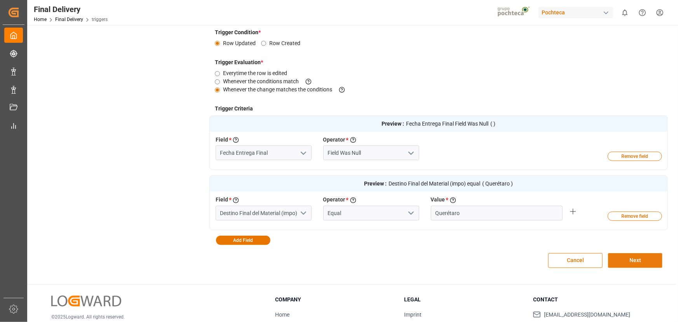
click at [612, 257] on button "Next" at bounding box center [635, 260] width 54 height 15
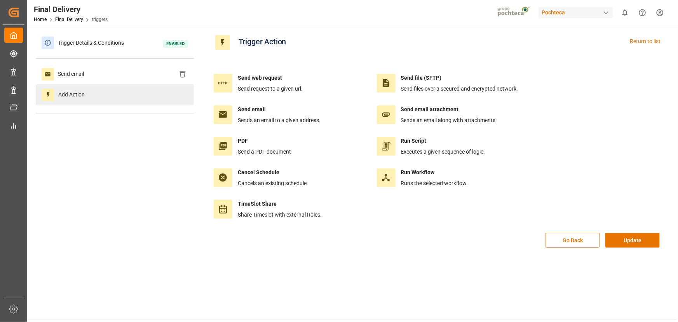
scroll to position [0, 0]
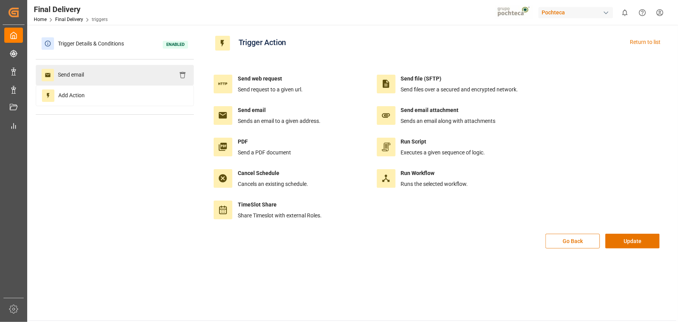
click at [119, 75] on div "Send email" at bounding box center [115, 75] width 158 height 20
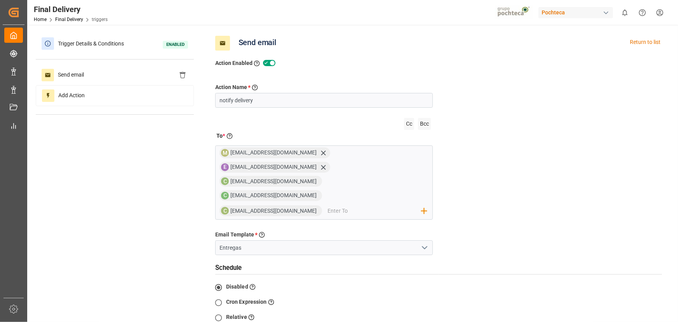
click at [424, 243] on icon "open menu" at bounding box center [424, 247] width 9 height 9
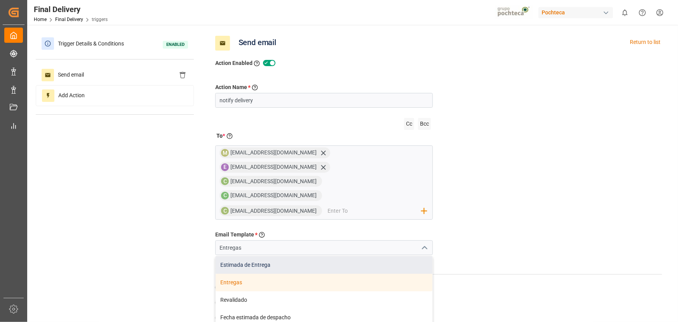
click at [366, 256] on div "Estimada de Entrega" at bounding box center [324, 264] width 217 height 17
type input "Estimada de Entrega"
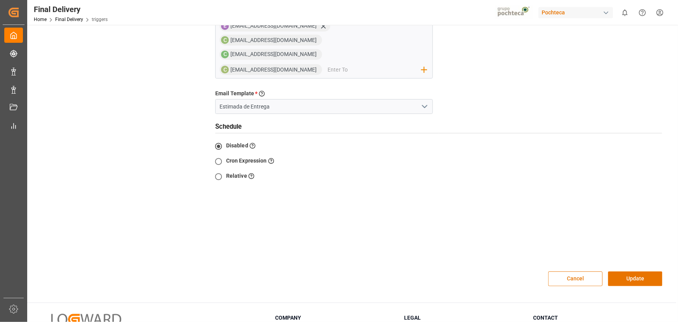
click at [641, 271] on button "Update" at bounding box center [635, 278] width 54 height 15
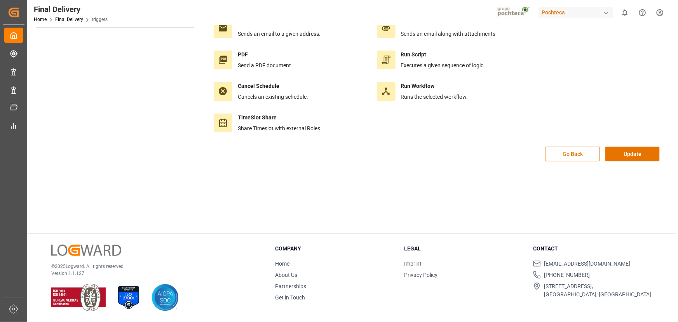
scroll to position [86, 0]
click at [633, 150] on button "Update" at bounding box center [632, 154] width 54 height 15
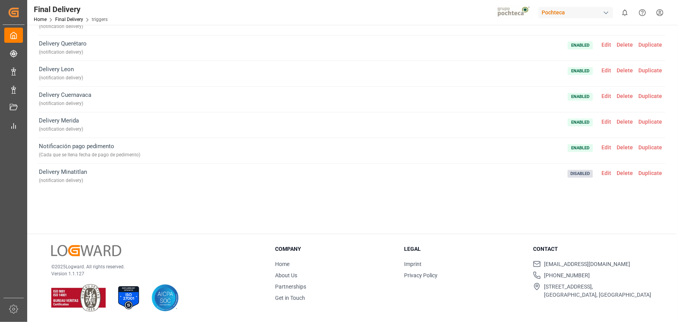
scroll to position [253, 0]
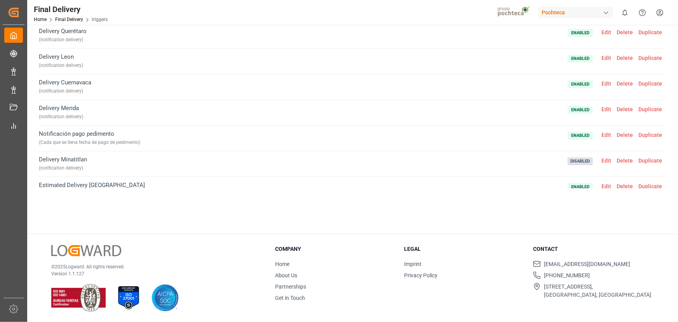
click at [650, 56] on span "Duplicate" at bounding box center [650, 58] width 29 height 6
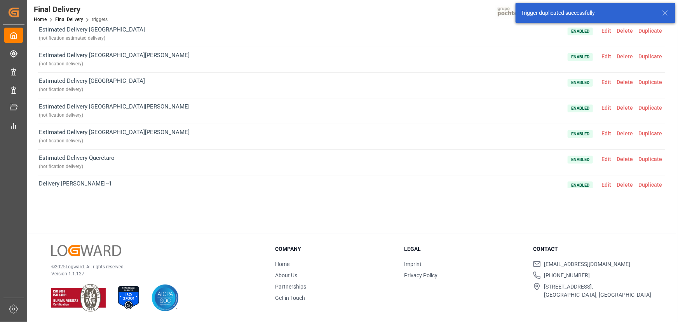
scroll to position [420, 0]
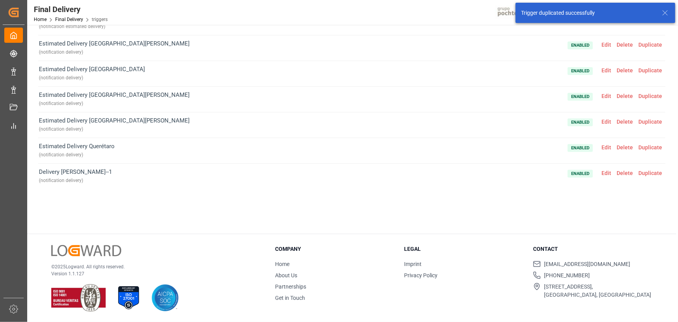
click at [603, 171] on span "Edit" at bounding box center [606, 173] width 15 height 6
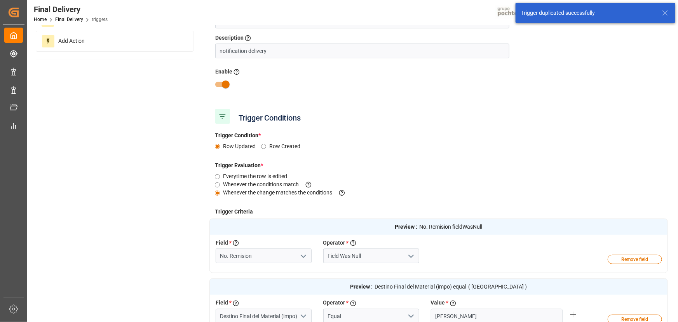
scroll to position [0, 0]
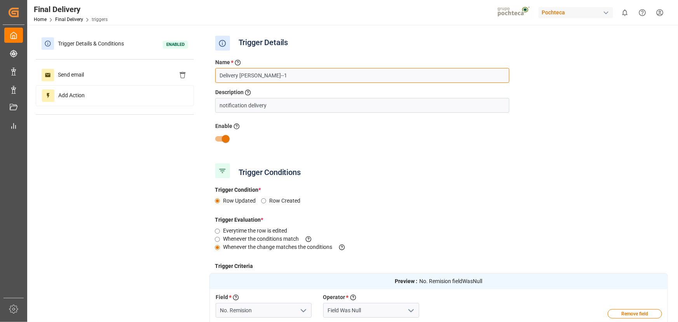
click at [221, 76] on input "Delivery Leon--1" at bounding box center [362, 75] width 294 height 15
click at [300, 78] on input "Estimated Delivery Leon--1" at bounding box center [362, 75] width 294 height 15
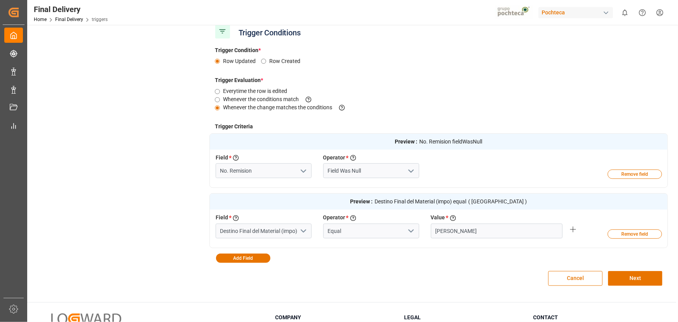
scroll to position [141, 0]
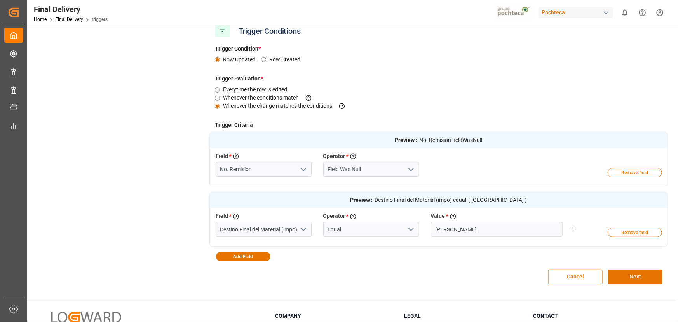
type input "Estimated Delivery Leon"
click at [279, 170] on input "No. Remision" at bounding box center [264, 169] width 96 height 15
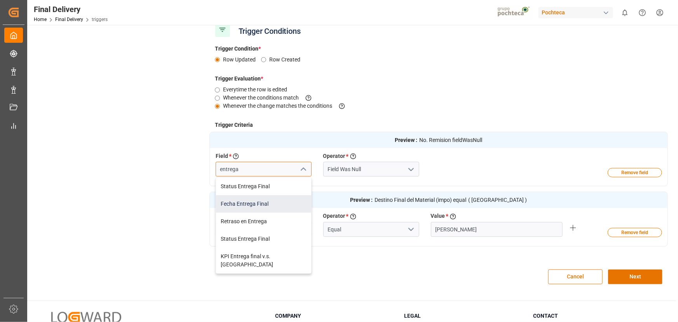
click at [269, 198] on div "Fecha Entrega Final" at bounding box center [263, 203] width 95 height 17
type input "Fecha Entrega Final"
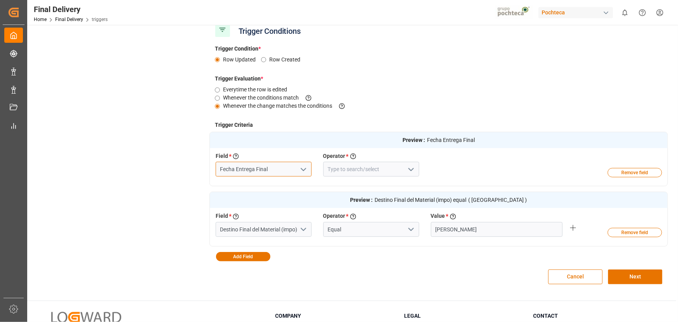
type input "Fecha Entrega Final"
click at [410, 169] on polyline "open menu" at bounding box center [411, 169] width 5 height 2
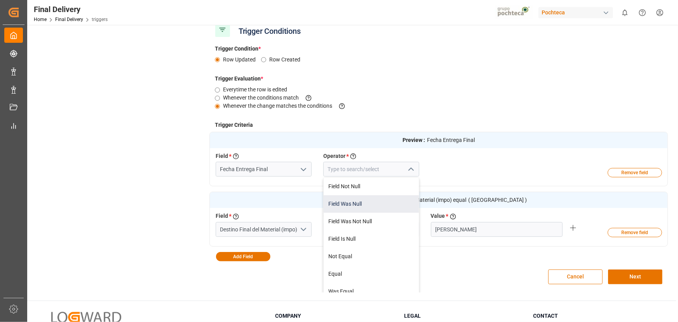
click at [372, 208] on div "Field Was Null" at bounding box center [371, 203] width 95 height 17
type input "Field Was Null"
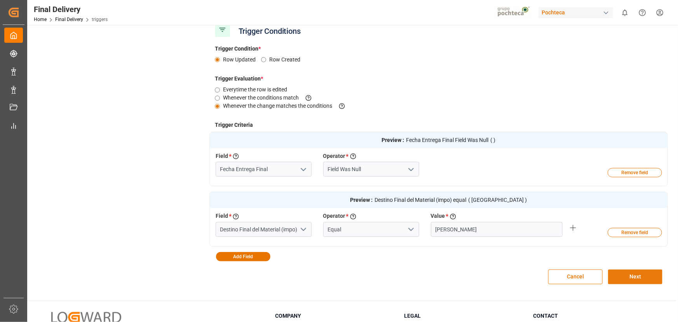
click at [644, 274] on button "Next" at bounding box center [635, 276] width 54 height 15
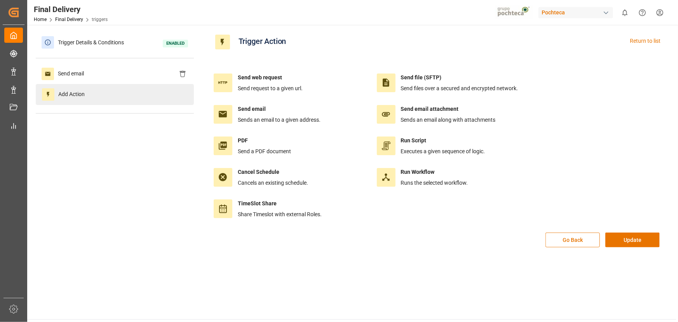
scroll to position [0, 0]
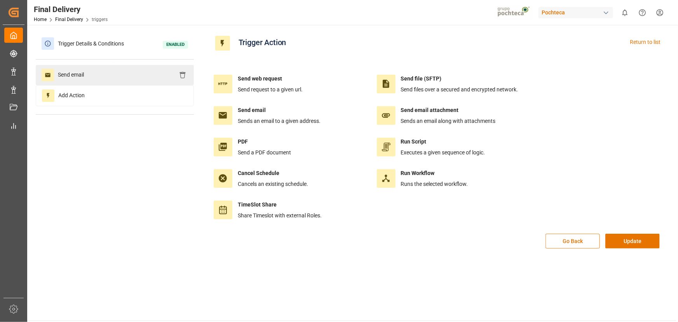
click at [143, 78] on div "Send email" at bounding box center [115, 75] width 158 height 20
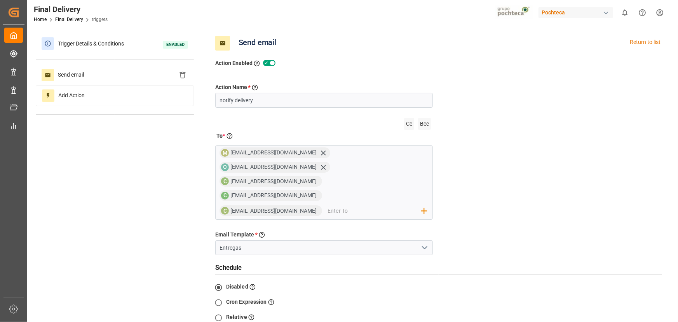
click at [428, 243] on icon "open menu" at bounding box center [424, 247] width 9 height 9
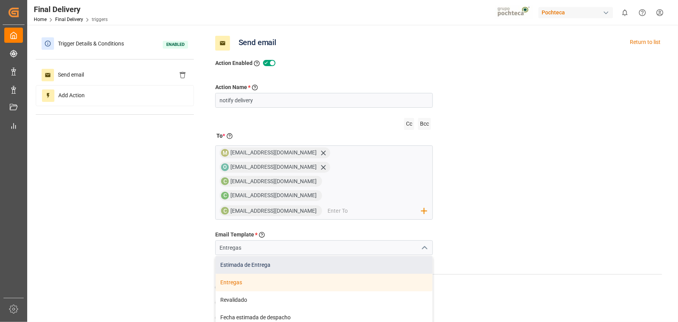
click at [378, 256] on div "Estimada de Entrega" at bounding box center [324, 264] width 217 height 17
type input "Estimada de Entrega"
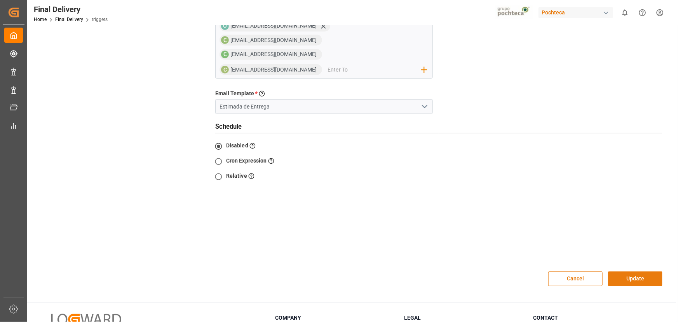
click at [630, 271] on button "Update" at bounding box center [635, 278] width 54 height 15
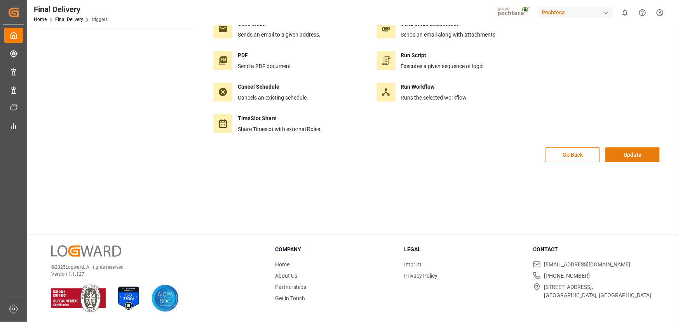
click at [629, 155] on button "Update" at bounding box center [632, 154] width 54 height 15
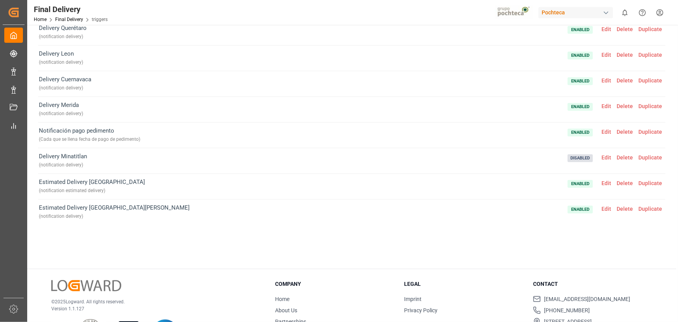
scroll to position [279, 0]
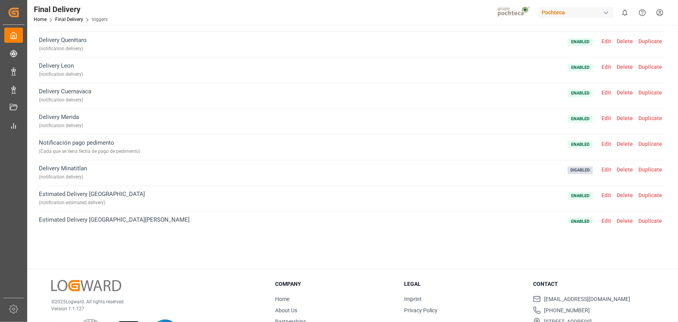
click at [602, 90] on span "Edit" at bounding box center [606, 92] width 15 height 6
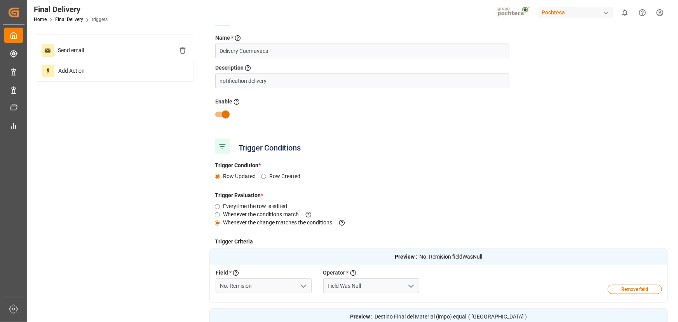
scroll to position [0, 0]
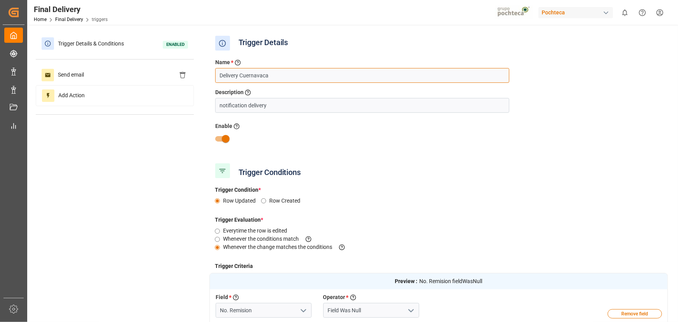
click at [221, 75] on input "Delivery Cuernavaca" at bounding box center [362, 75] width 294 height 15
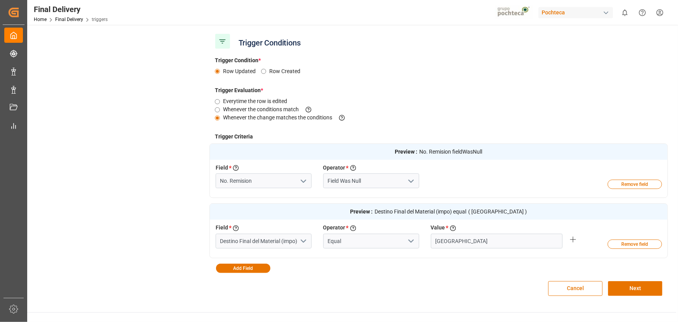
scroll to position [141, 0]
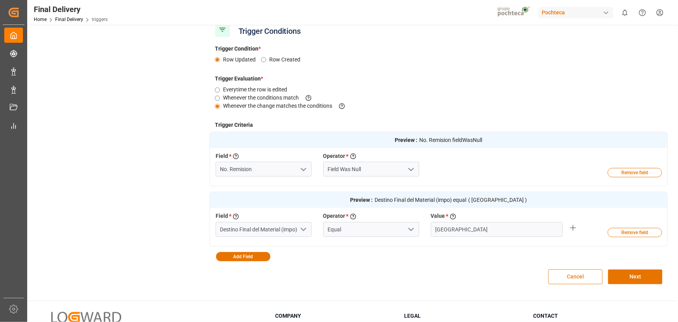
click at [575, 280] on button "Cancel" at bounding box center [575, 276] width 54 height 15
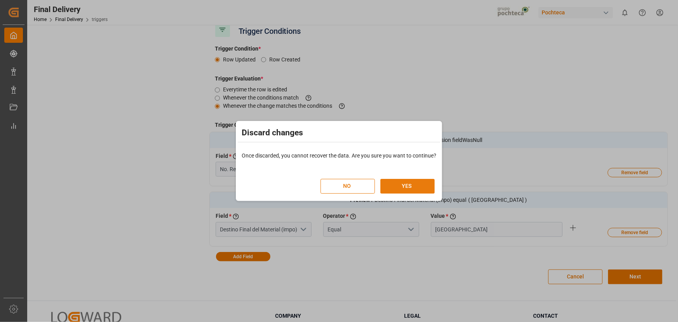
click at [411, 186] on button "YES" at bounding box center [407, 186] width 54 height 15
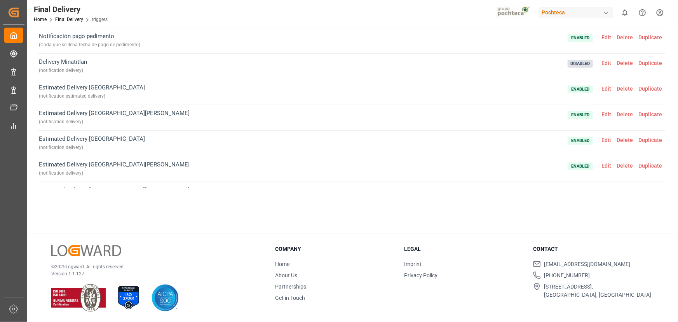
scroll to position [420, 0]
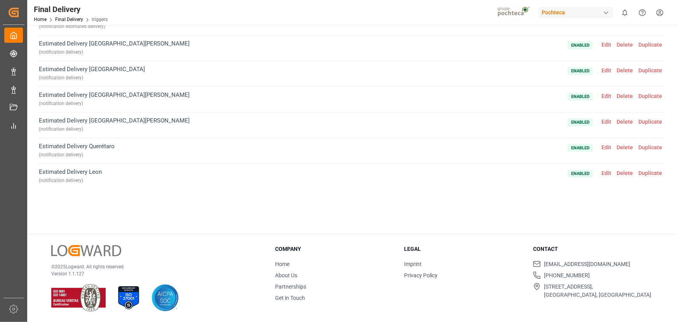
click at [604, 173] on span "Edit" at bounding box center [606, 173] width 15 height 6
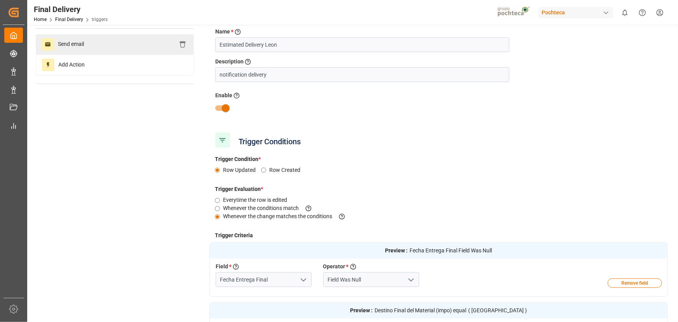
scroll to position [0, 0]
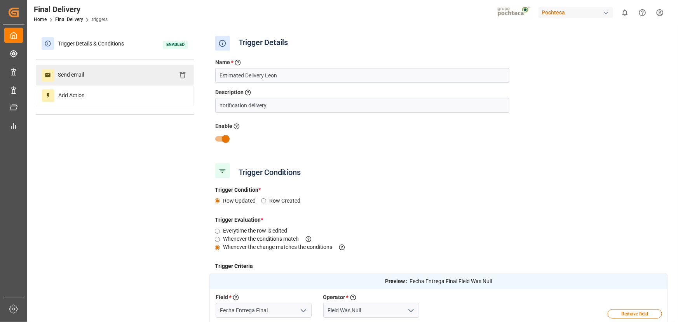
click at [102, 70] on div "Send email" at bounding box center [115, 75] width 158 height 20
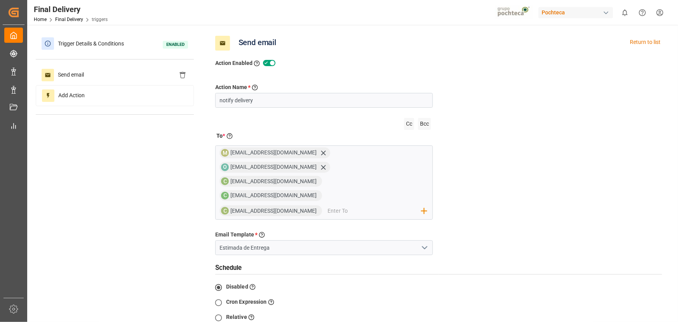
scroll to position [106, 0]
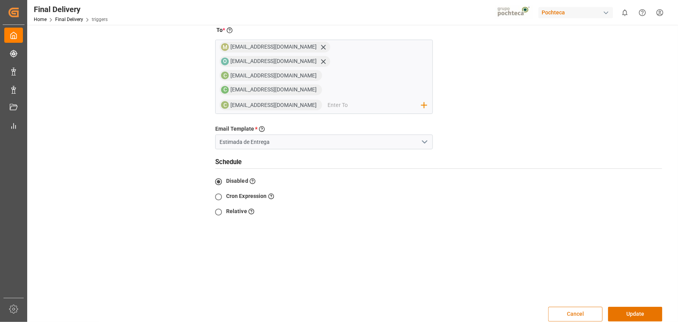
click at [563, 307] on button "Cancel" at bounding box center [575, 314] width 54 height 15
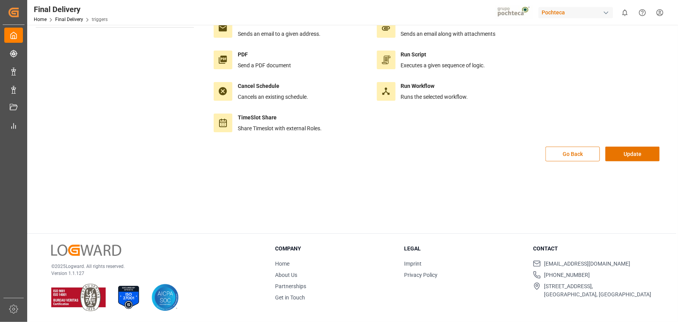
scroll to position [86, 0]
click at [616, 155] on button "Update" at bounding box center [632, 154] width 54 height 15
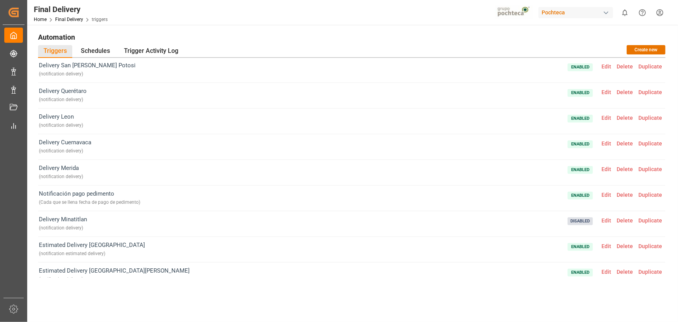
scroll to position [282, 0]
click at [655, 144] on span "Duplicate" at bounding box center [650, 144] width 29 height 6
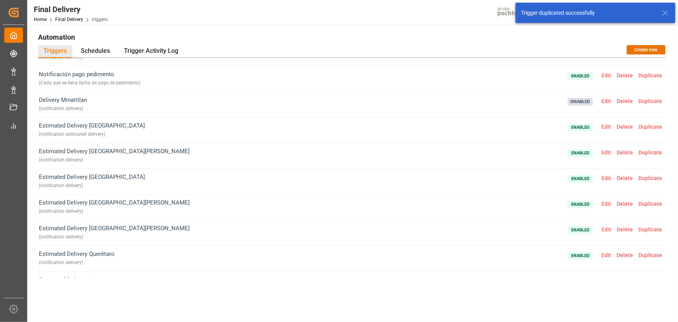
scroll to position [446, 0]
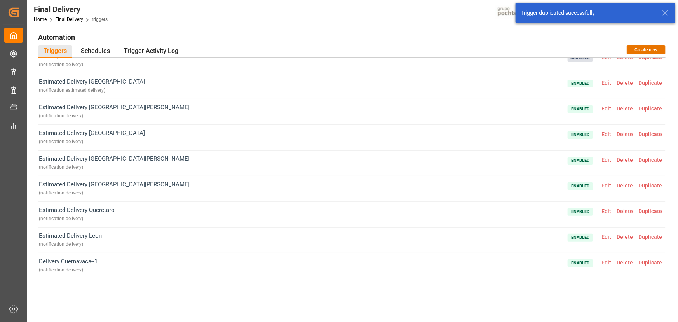
click at [600, 260] on span "Edit" at bounding box center [606, 262] width 15 height 6
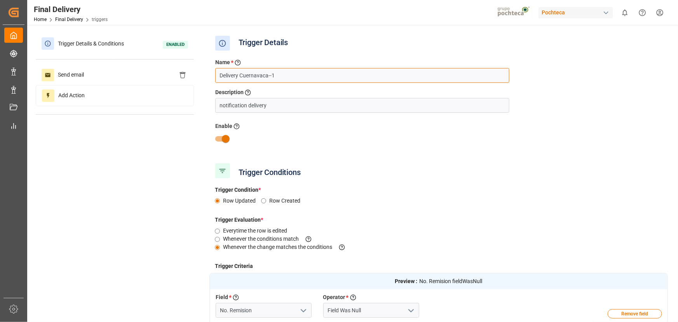
click at [219, 77] on input "Delivery Cuernavaca--1" at bounding box center [362, 75] width 294 height 15
click at [317, 78] on input "Estimated Delivery Cuernavaca--1" at bounding box center [362, 75] width 294 height 15
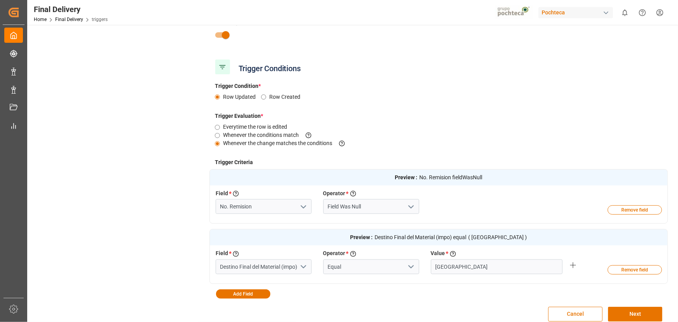
scroll to position [106, 0]
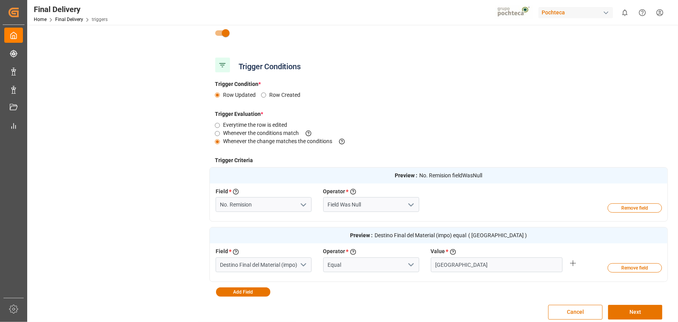
type input "Estimated Delivery Cuernavaca"
click at [272, 205] on input "No. Remision" at bounding box center [264, 204] width 96 height 15
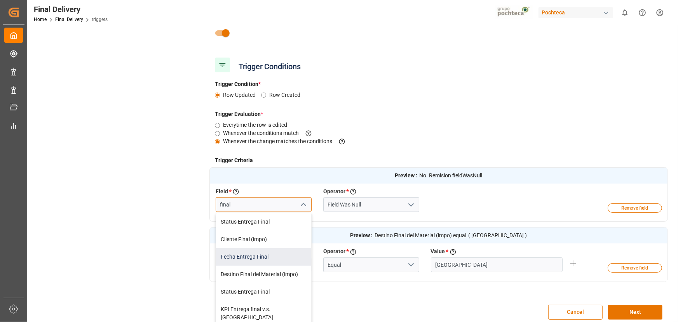
click at [272, 259] on div "Fecha Entrega Final" at bounding box center [263, 256] width 95 height 17
type input "Fecha Entrega Final"
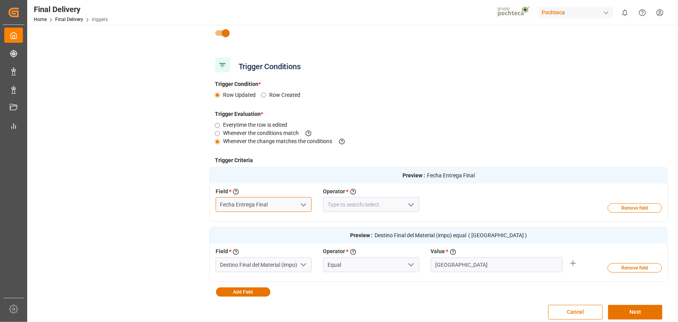
type input "Fecha Entrega Final"
click at [378, 206] on input at bounding box center [371, 204] width 96 height 15
click at [415, 204] on icon "open menu" at bounding box center [410, 204] width 9 height 9
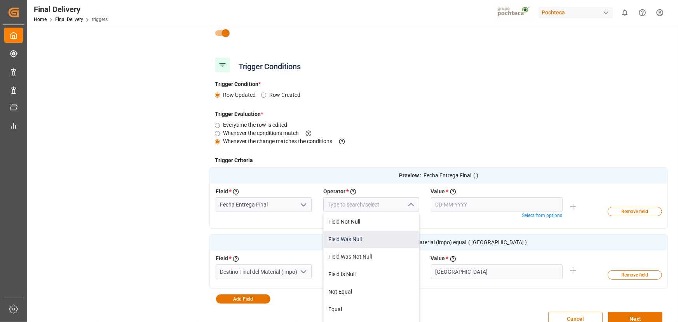
click at [375, 237] on div "Field Was Null" at bounding box center [371, 238] width 95 height 17
type input "Field Was Null"
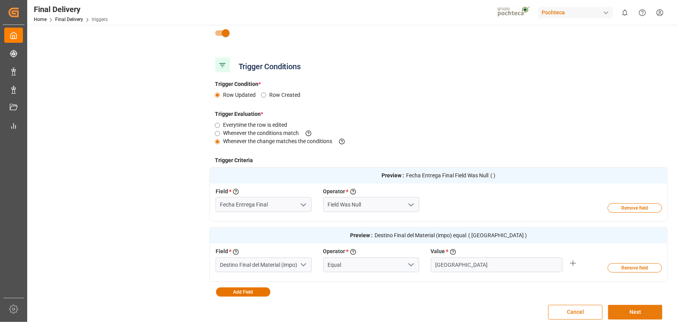
click at [618, 309] on button "Next" at bounding box center [635, 312] width 54 height 15
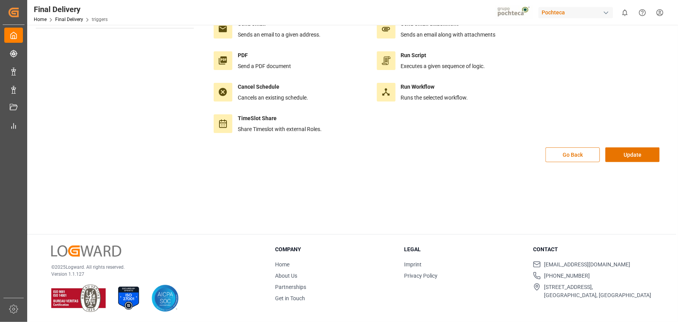
scroll to position [0, 0]
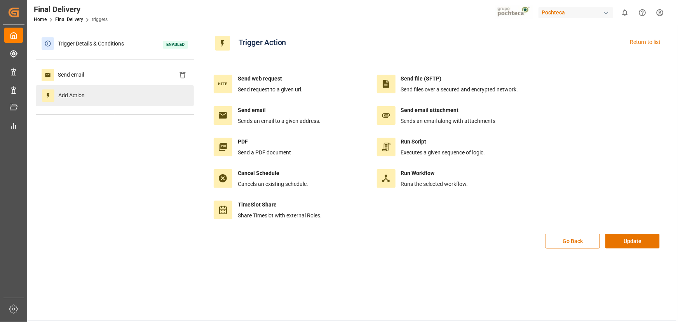
click at [97, 85] on div "Add Action" at bounding box center [115, 95] width 158 height 21
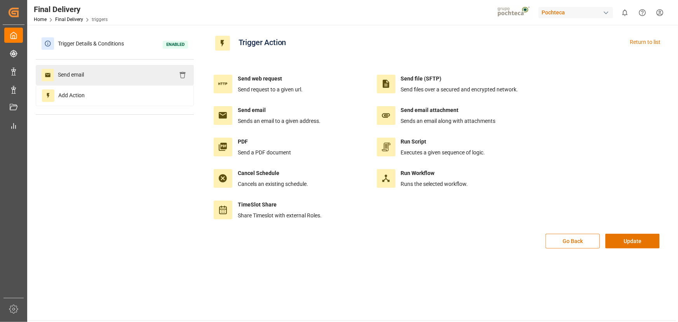
click at [94, 72] on div "Send email" at bounding box center [115, 75] width 158 height 20
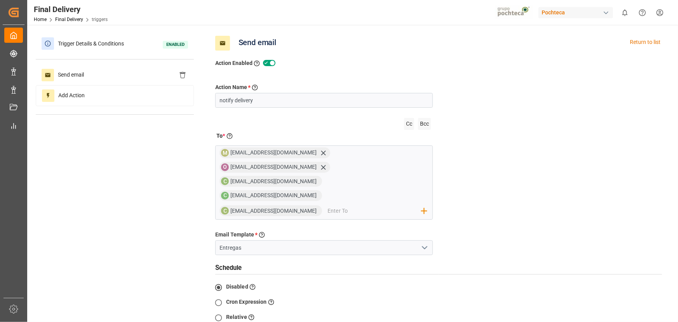
click at [425, 243] on icon "open menu" at bounding box center [424, 247] width 9 height 9
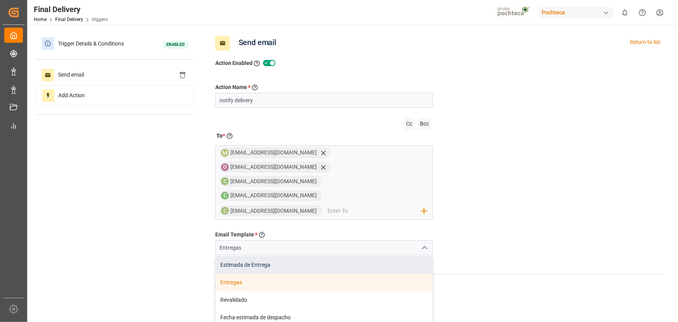
click at [380, 256] on div "Estimada de Entrega" at bounding box center [324, 264] width 217 height 17
type input "Estimada de Entrega"
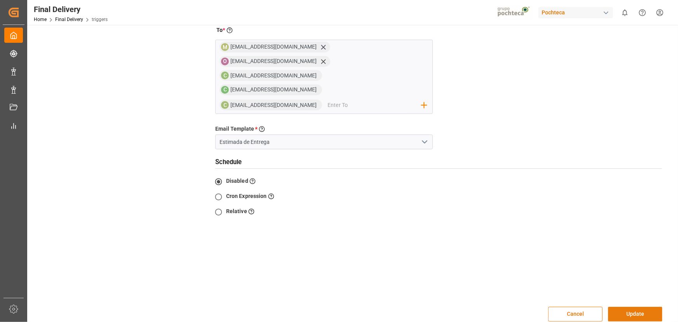
click at [640, 307] on button "Update" at bounding box center [635, 314] width 54 height 15
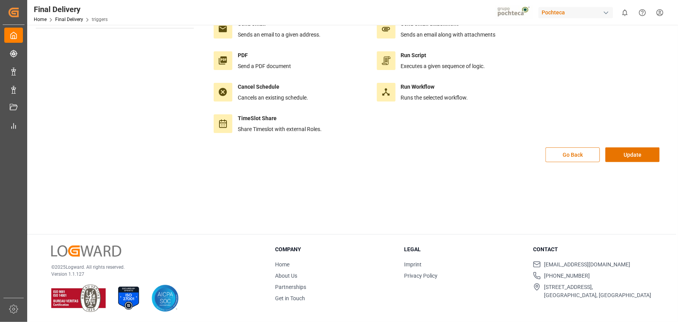
click at [627, 162] on div "Go Back Update" at bounding box center [438, 158] width 459 height 23
click at [627, 159] on button "Update" at bounding box center [632, 154] width 54 height 15
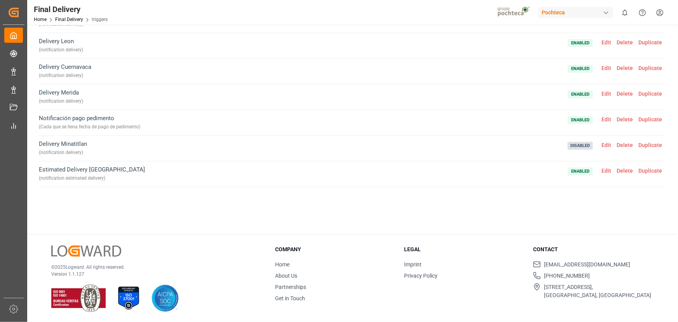
scroll to position [234, 0]
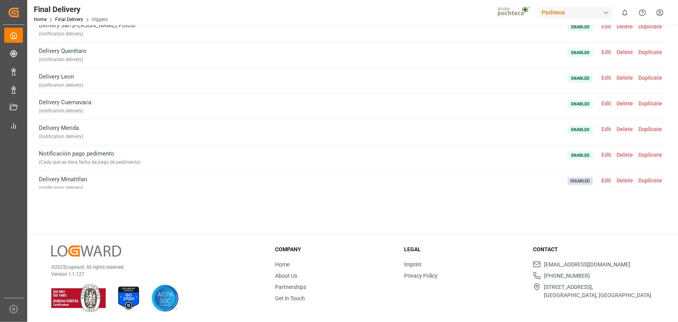
click at [649, 129] on span "Duplicate" at bounding box center [650, 129] width 29 height 6
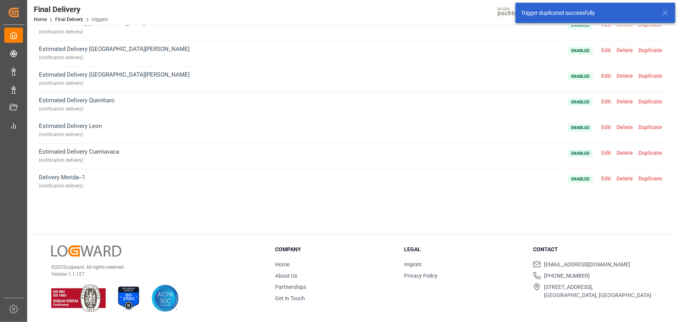
scroll to position [472, 0]
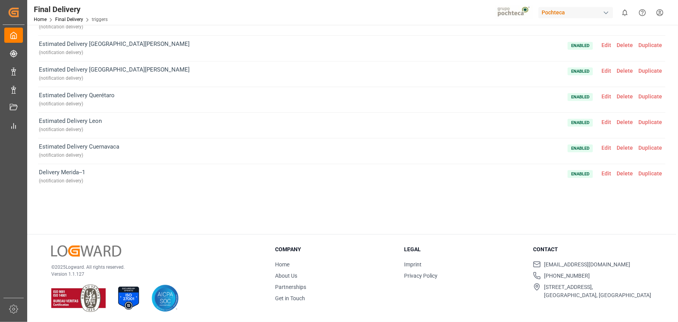
click at [604, 174] on span "Edit" at bounding box center [606, 173] width 15 height 6
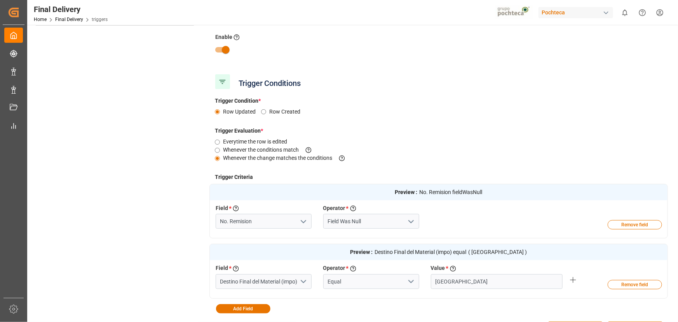
scroll to position [86, 0]
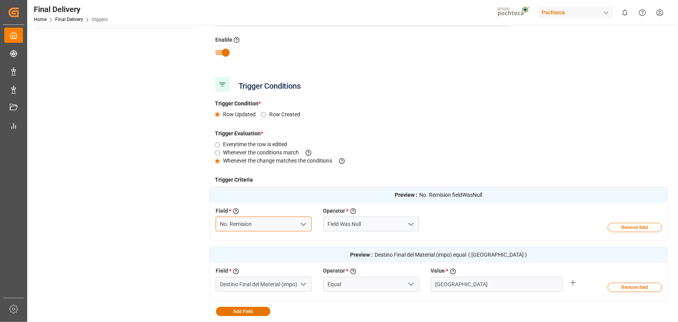
click at [286, 221] on input "No. Remision" at bounding box center [264, 223] width 96 height 15
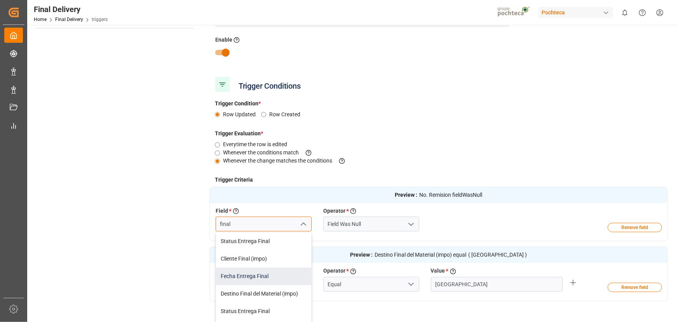
click at [263, 277] on div "Fecha Entrega Final" at bounding box center [263, 275] width 95 height 17
type input "Fecha Entrega Final"
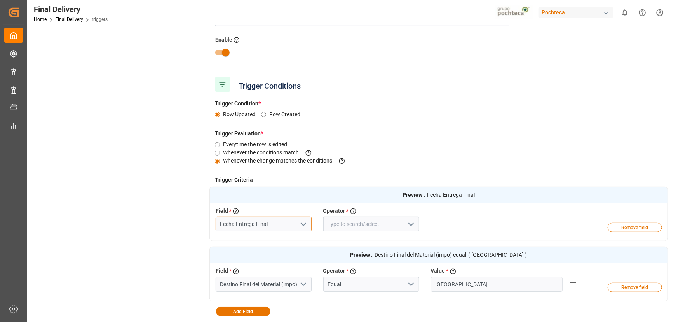
type input "Fecha Entrega Final"
click at [405, 226] on button "open menu" at bounding box center [410, 224] width 12 height 12
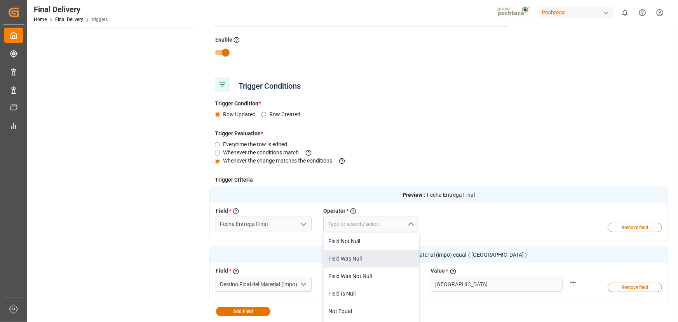
click at [363, 258] on div "Field Was Null" at bounding box center [371, 258] width 95 height 17
type input "Field Was Null"
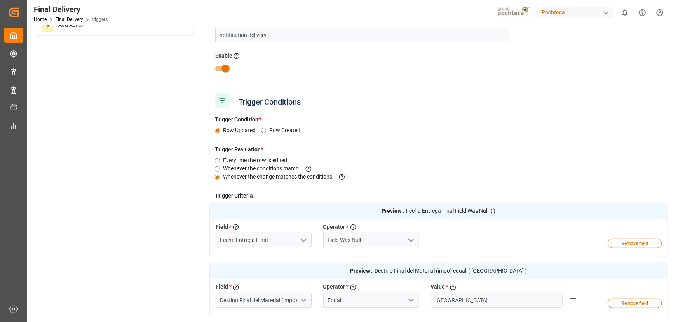
scroll to position [0, 0]
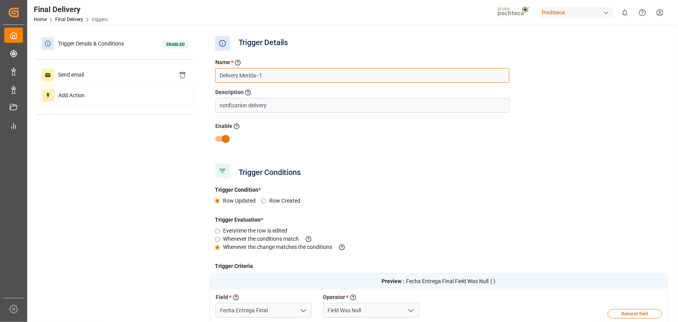
click at [218, 77] on input "Delivery Merida--1" at bounding box center [362, 75] width 294 height 15
click at [303, 73] on input "Estimated Delivery Merida--1" at bounding box center [362, 75] width 294 height 15
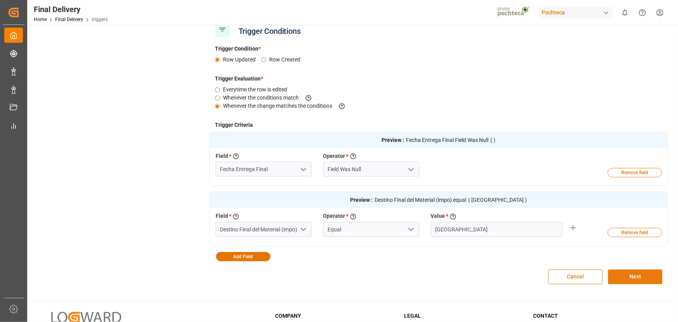
type input "Estimated Delivery Merida"
click at [630, 272] on button "Next" at bounding box center [635, 276] width 54 height 15
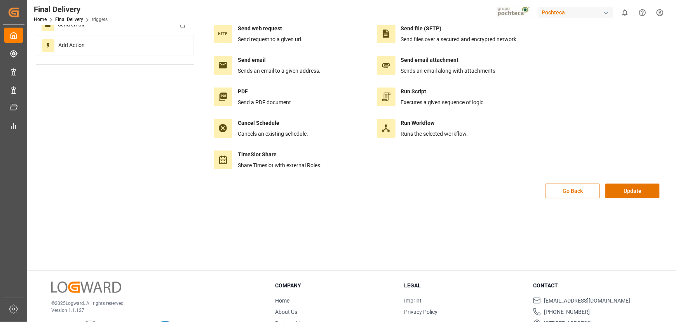
scroll to position [16, 0]
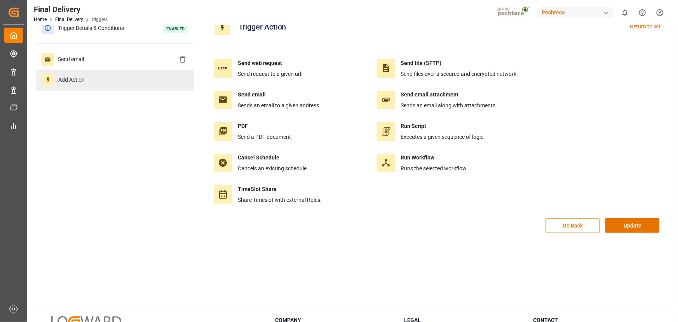
click at [97, 70] on div "Add Action" at bounding box center [115, 80] width 158 height 21
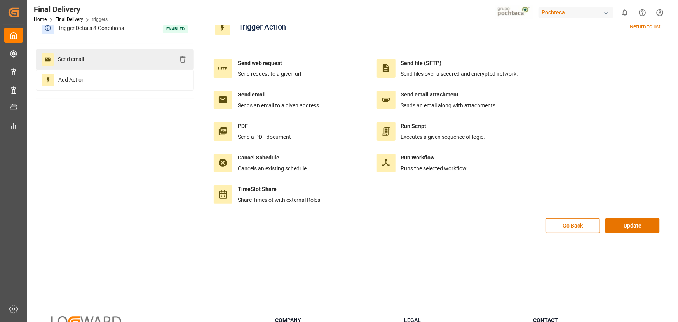
click at [97, 66] on div "Send email" at bounding box center [115, 59] width 158 height 20
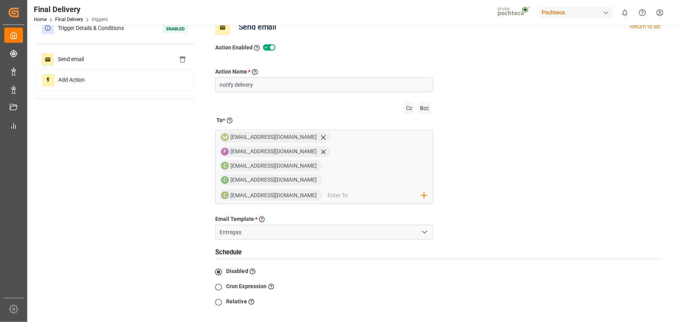
click at [420, 226] on button "open menu" at bounding box center [424, 232] width 12 height 12
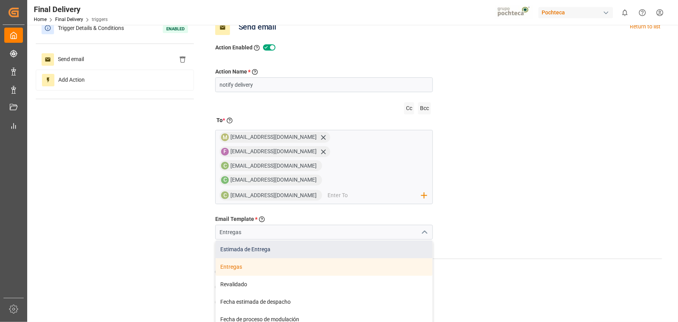
click at [396, 241] on div "Estimada de Entrega" at bounding box center [324, 249] width 217 height 17
type input "Estimada de Entrega"
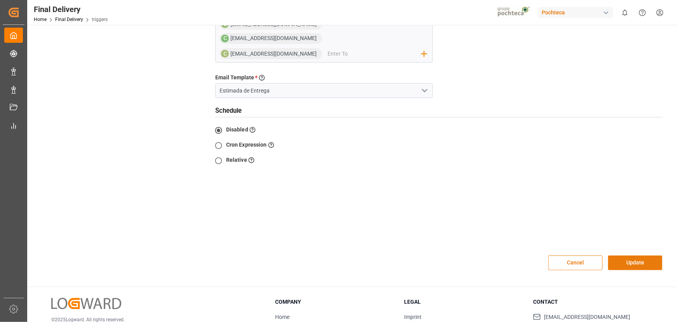
click at [627, 255] on button "Update" at bounding box center [635, 262] width 54 height 15
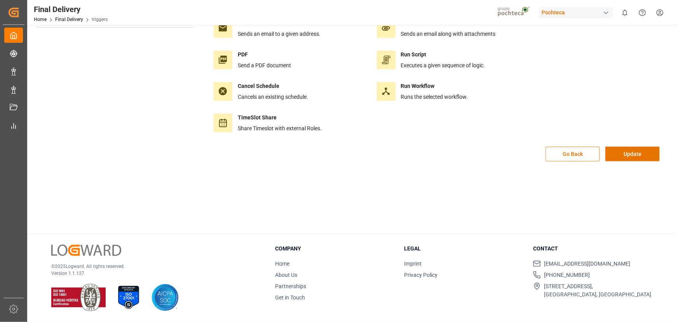
scroll to position [86, 0]
click at [622, 159] on button "Update" at bounding box center [632, 154] width 54 height 15
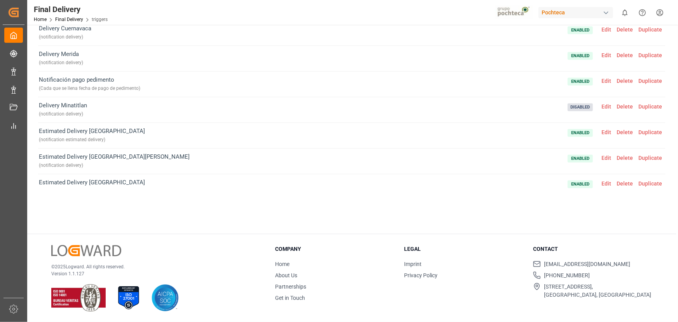
scroll to position [295, 0]
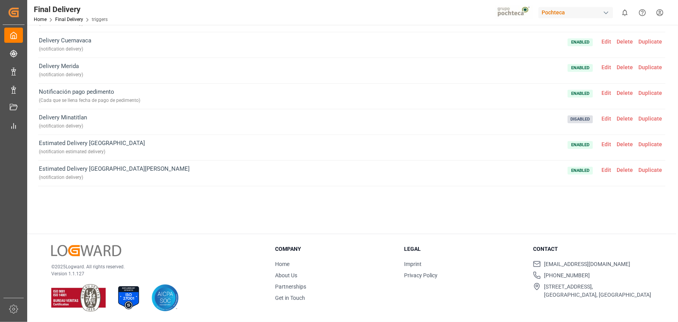
click at [603, 118] on span "Edit" at bounding box center [606, 118] width 15 height 6
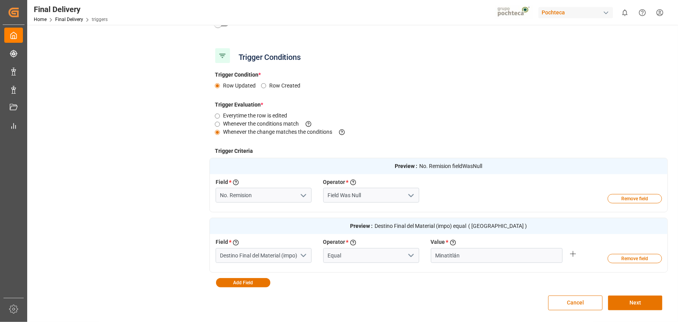
scroll to position [157, 0]
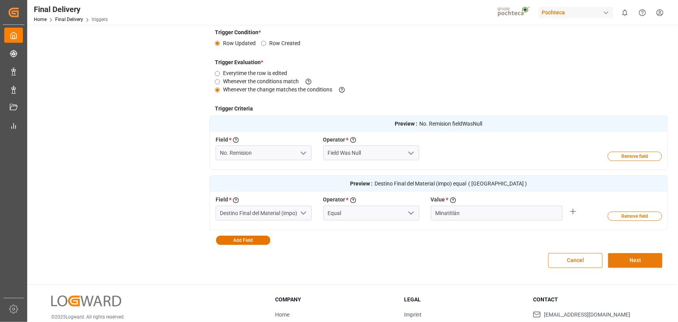
click at [630, 256] on button "Next" at bounding box center [635, 260] width 54 height 15
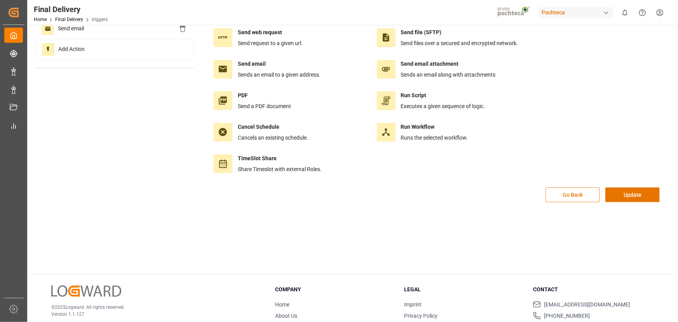
scroll to position [0, 0]
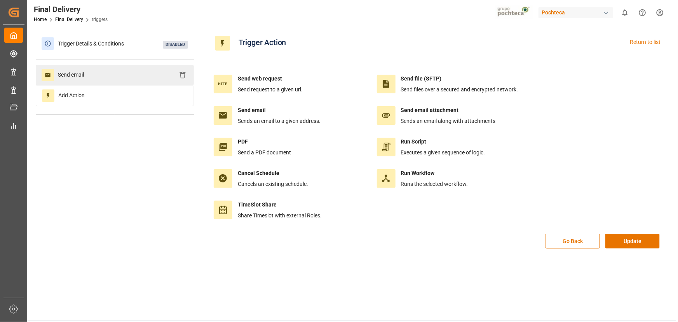
click at [109, 78] on div "Send email" at bounding box center [115, 75] width 158 height 20
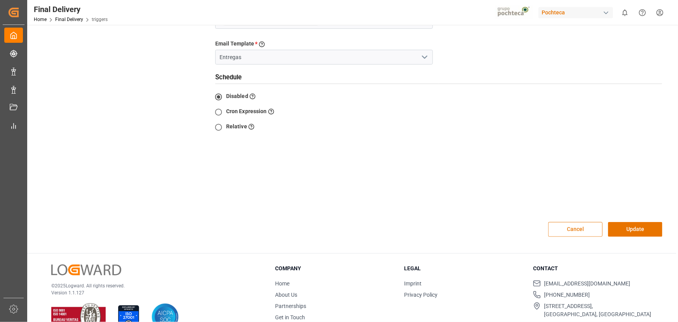
click at [560, 222] on button "Cancel" at bounding box center [575, 229] width 54 height 15
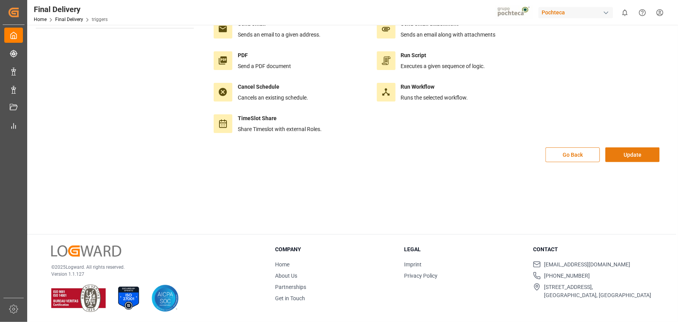
click at [608, 152] on button "Update" at bounding box center [632, 154] width 54 height 15
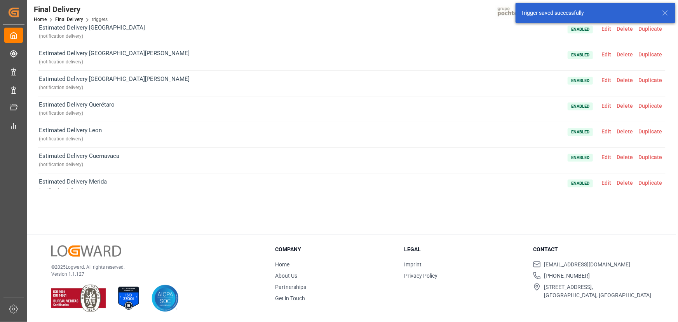
scroll to position [472, 0]
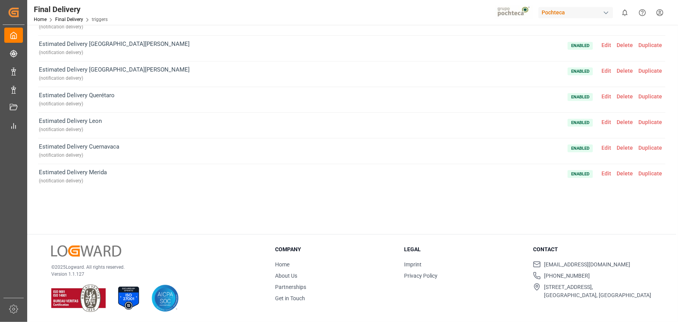
click at [560, 13] on div "Pochteca" at bounding box center [576, 12] width 75 height 11
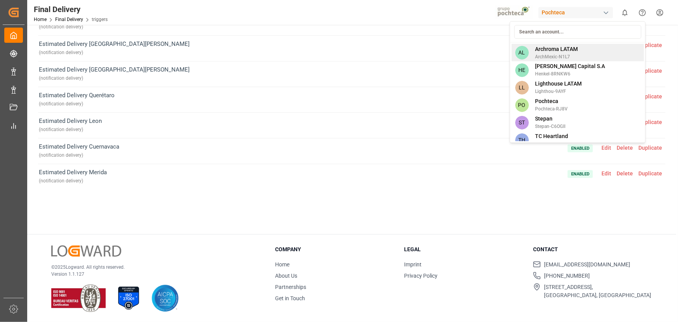
click at [562, 48] on span "Archroma LATAM" at bounding box center [556, 49] width 43 height 8
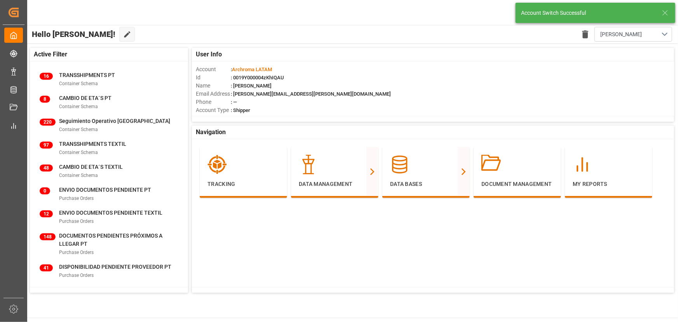
click at [664, 11] on icon at bounding box center [665, 12] width 9 height 9
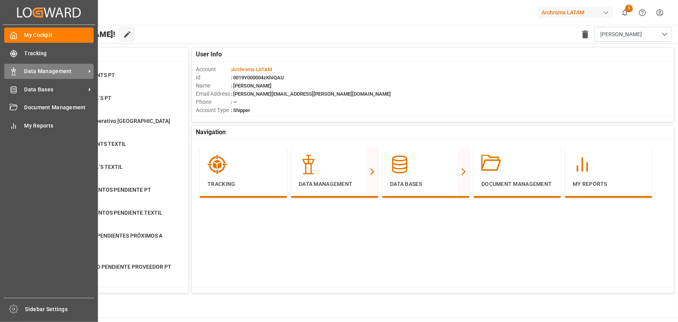
click at [66, 71] on span "Data Management" at bounding box center [54, 71] width 61 height 8
click at [48, 78] on div "Data Management Data Management" at bounding box center [48, 71] width 89 height 15
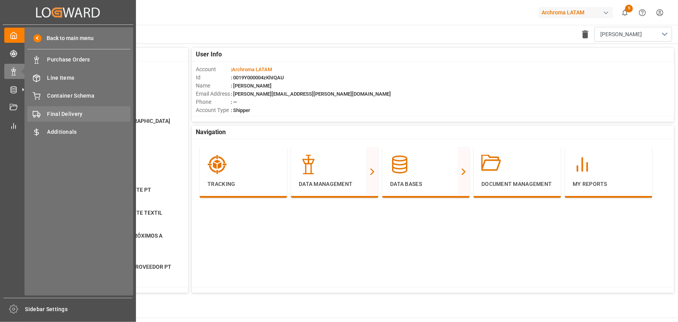
click at [99, 117] on span "Final Delivery" at bounding box center [89, 114] width 84 height 8
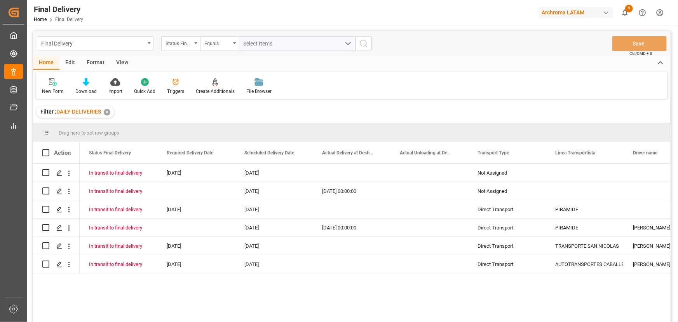
click at [108, 113] on div "✕" at bounding box center [107, 112] width 7 height 7
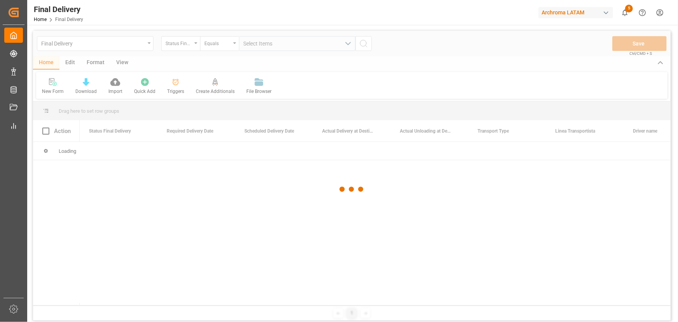
click at [71, 65] on div at bounding box center [352, 189] width 638 height 317
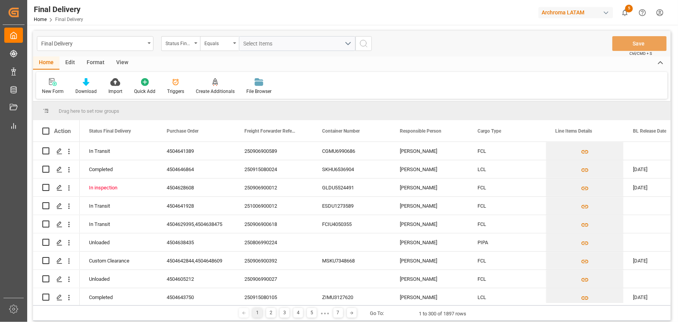
click at [148, 16] on div "Final Delivery Home Final Delivery Archroma LATAM 5 Notifications Only show unr…" at bounding box center [350, 12] width 656 height 25
click at [72, 62] on div "Edit" at bounding box center [69, 62] width 21 height 13
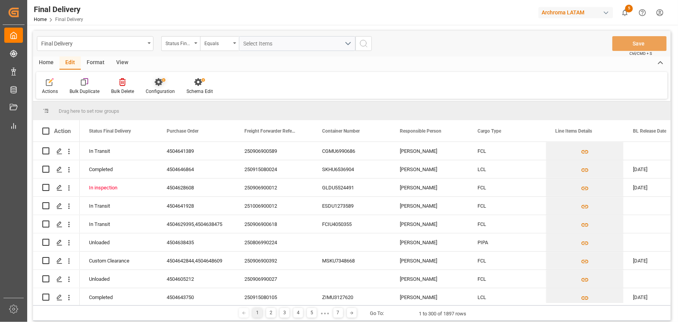
click at [158, 87] on div "Configuration" at bounding box center [160, 86] width 41 height 17
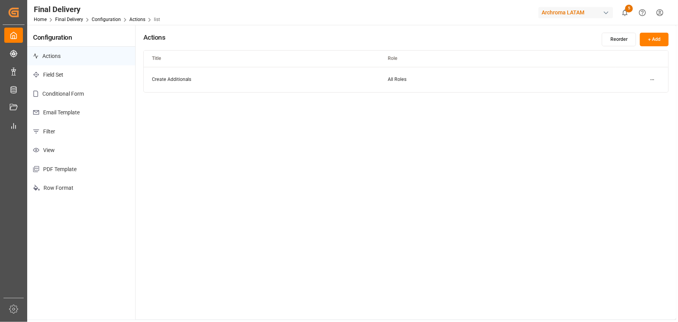
click at [93, 112] on p "Email Template" at bounding box center [81, 112] width 108 height 19
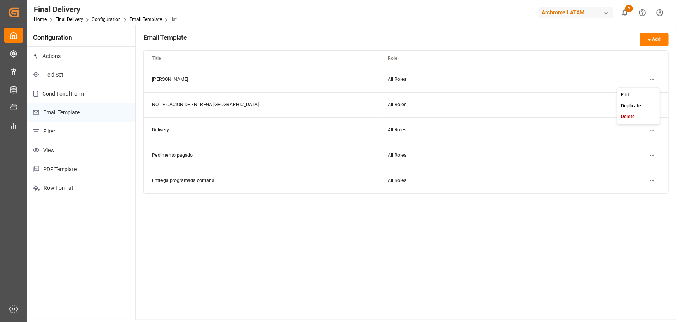
click at [652, 78] on html "Created by potrace 1.15, written by Peter Selinger 2001-2017 Created by potrace…" at bounding box center [339, 161] width 678 height 322
click at [639, 97] on div "Edit" at bounding box center [639, 94] width 40 height 11
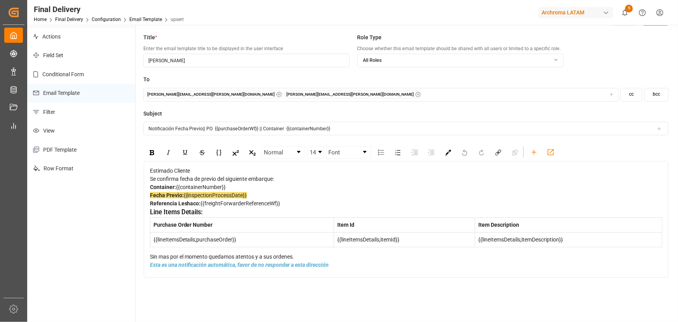
scroll to position [35, 0]
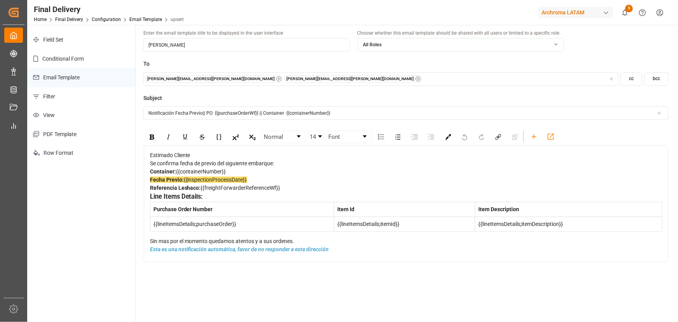
click at [206, 202] on div "Line Items Details:" at bounding box center [406, 197] width 513 height 10
click at [153, 253] on div "Estimado Cliente Se confirma fecha de previo del siguiente embarque: Container:…" at bounding box center [406, 202] width 513 height 102
click at [149, 262] on div "Estimado Cliente Se confirma fecha de previo del siguiente embarque: Container:…" at bounding box center [406, 203] width 525 height 117
click at [150, 253] on div "Estimado Cliente Se confirma fecha de previo del siguiente embarque: Container:…" at bounding box center [406, 202] width 513 height 102
click at [155, 244] on span "Sin mas por el momento quedamos atentos y a sus ordenes." at bounding box center [222, 241] width 145 height 6
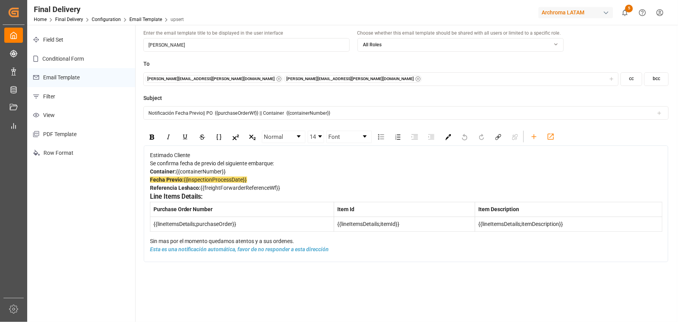
click at [152, 244] on span "Sin mas por el momento quedamos atentos y a sus ordenes." at bounding box center [222, 241] width 145 height 6
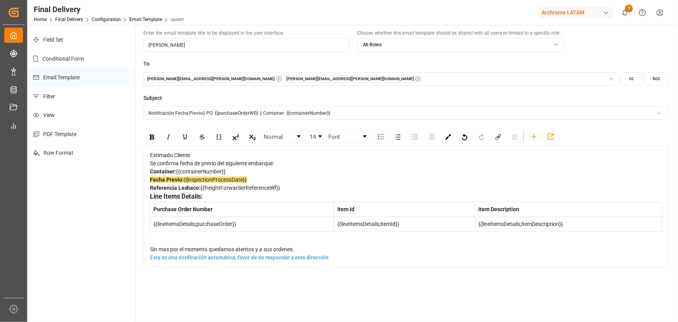
scroll to position [46, 0]
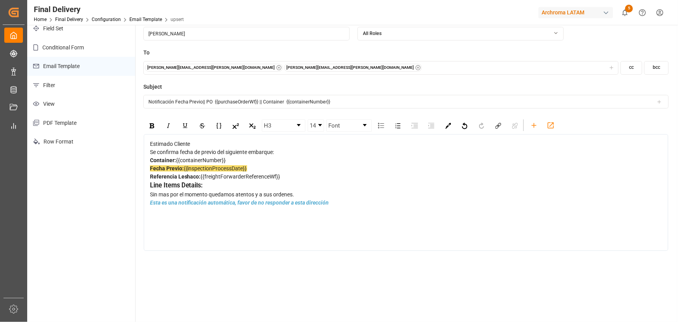
drag, startPoint x: 207, startPoint y: 216, endPoint x: 148, endPoint y: 218, distance: 58.3
click at [148, 218] on div "Estimado Cliente Se confirma fecha de previo del siguiente embarque: Container:…" at bounding box center [406, 192] width 525 height 117
click at [528, 124] on div "rdw-toolbar" at bounding box center [534, 125] width 14 height 12
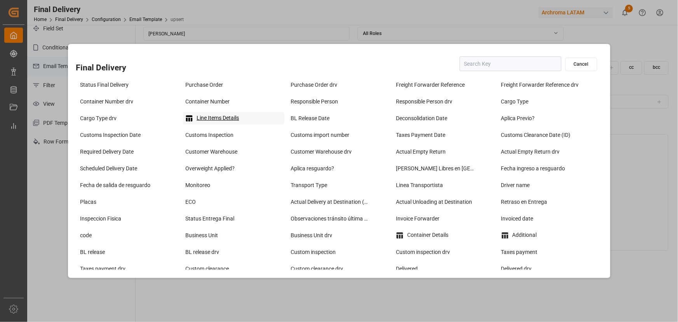
click at [213, 113] on div "Line Items Details" at bounding box center [233, 118] width 101 height 12
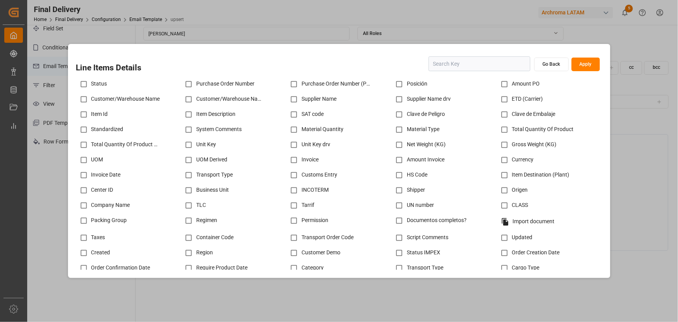
click at [192, 84] on input "checkbox" at bounding box center [188, 84] width 15 height 15
checkbox input "true"
click at [80, 113] on input "checkbox" at bounding box center [83, 114] width 15 height 15
checkbox input "true"
click at [590, 66] on button "Apply" at bounding box center [586, 65] width 28 height 14
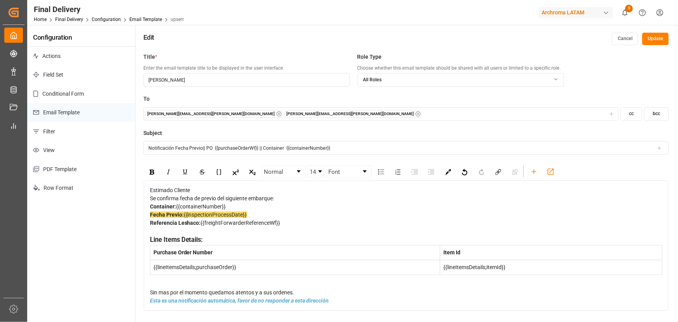
scroll to position [0, 0]
click at [647, 38] on button "Update" at bounding box center [655, 39] width 26 height 12
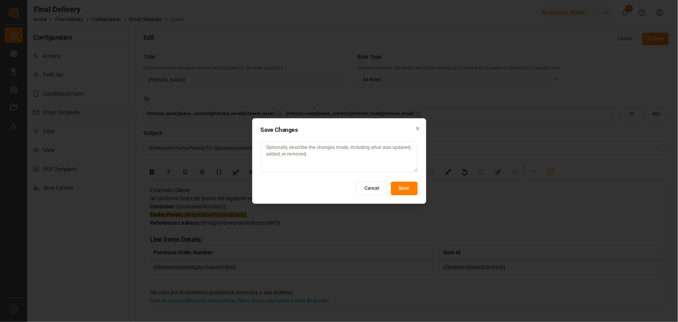
click at [405, 194] on button "Save" at bounding box center [404, 188] width 27 height 14
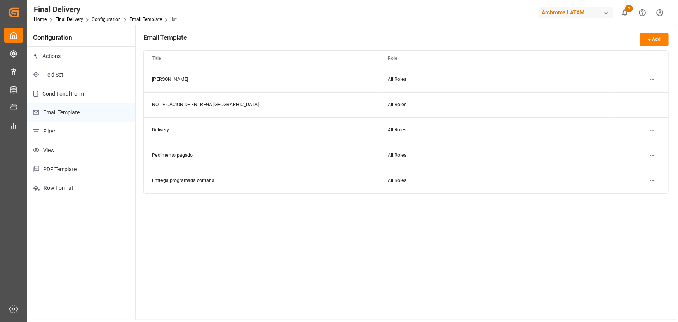
click at [124, 279] on div "Configuration Actions Field Set Conditional Form Email Template Filter View PDF…" at bounding box center [81, 172] width 108 height 295
click at [123, 9] on div "Final Delivery" at bounding box center [105, 9] width 143 height 12
click at [236, 248] on div "Email Template + Add Title Role Fecha Previo All Roles NOTIFICACION DE ENTREGA …" at bounding box center [406, 172] width 541 height 295
click at [112, 226] on div "Configuration Actions Field Set Conditional Form Email Template Filter View PDF…" at bounding box center [81, 172] width 108 height 295
click at [595, 11] on div "Archroma LATAM" at bounding box center [576, 12] width 75 height 11
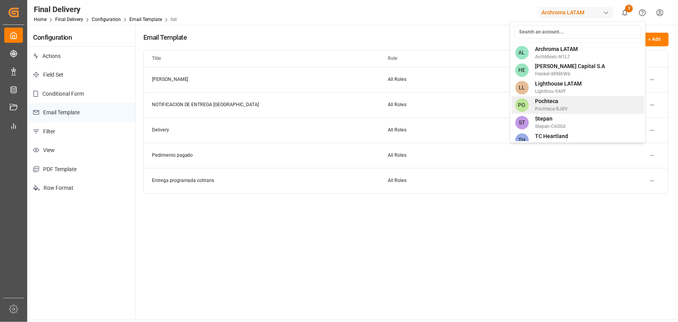
click at [600, 107] on div "PO Pochteca Pochteca-RJ8V" at bounding box center [577, 104] width 132 height 17
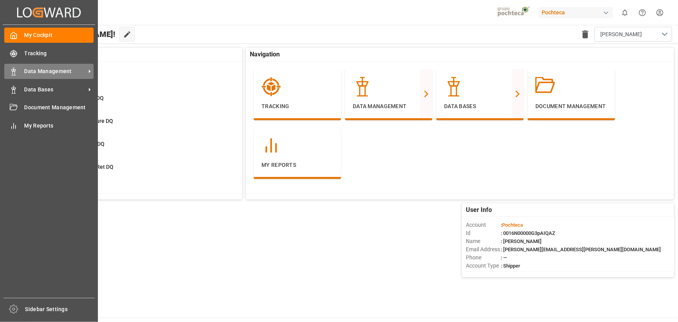
click at [49, 74] on span "Data Management" at bounding box center [54, 71] width 61 height 8
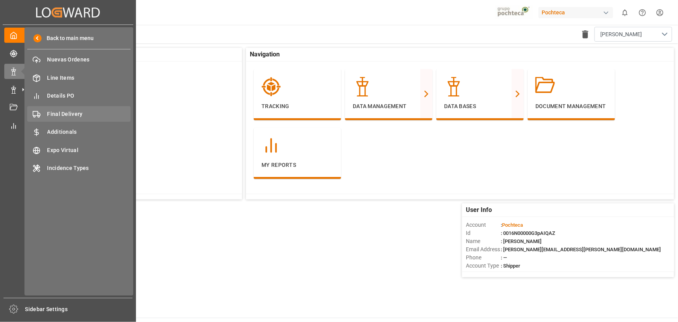
click at [94, 109] on div "Final Delivery Final Delivery" at bounding box center [78, 113] width 103 height 15
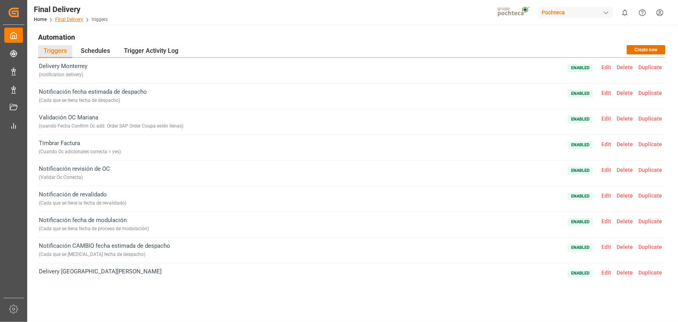
click at [66, 17] on link "Final Delivery" at bounding box center [69, 19] width 28 height 5
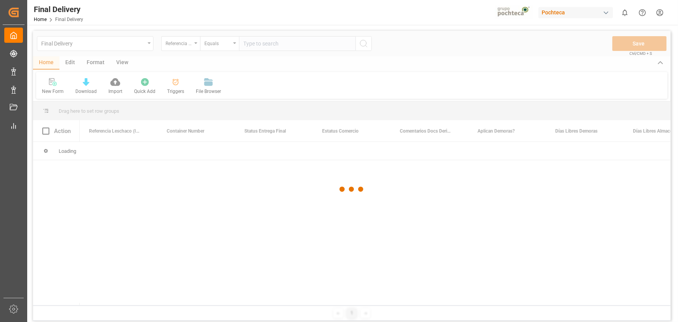
click at [68, 62] on div at bounding box center [352, 189] width 638 height 317
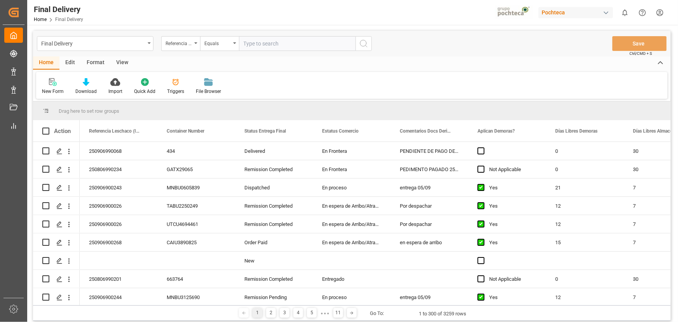
click at [71, 65] on div "Edit" at bounding box center [69, 62] width 21 height 13
click at [160, 78] on icon at bounding box center [161, 82] width 8 height 8
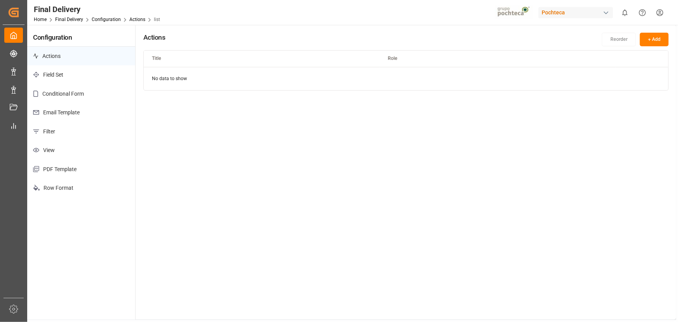
click at [104, 113] on p "Email Template" at bounding box center [81, 112] width 108 height 19
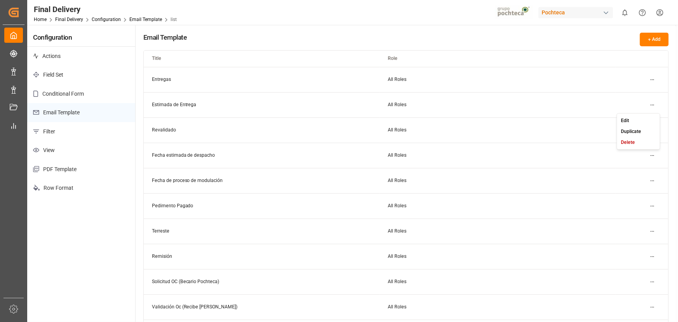
click at [651, 108] on html "Created by potrace 1.15, written by [PERSON_NAME] [DATE]-[DATE] Created by potr…" at bounding box center [339, 161] width 678 height 322
click at [649, 117] on div "Edit" at bounding box center [639, 120] width 40 height 11
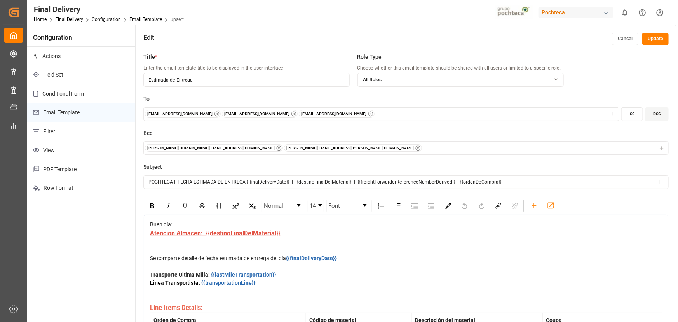
click at [661, 41] on button "Update" at bounding box center [655, 39] width 26 height 12
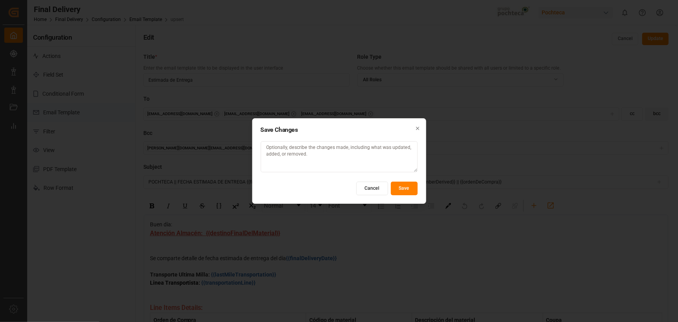
click at [401, 188] on button "Save" at bounding box center [404, 188] width 27 height 14
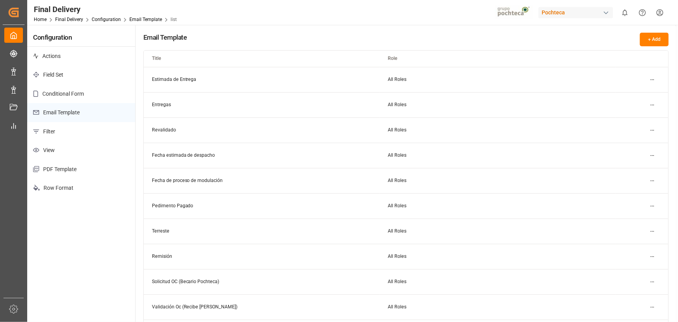
click at [588, 13] on div "Pochteca" at bounding box center [576, 12] width 75 height 11
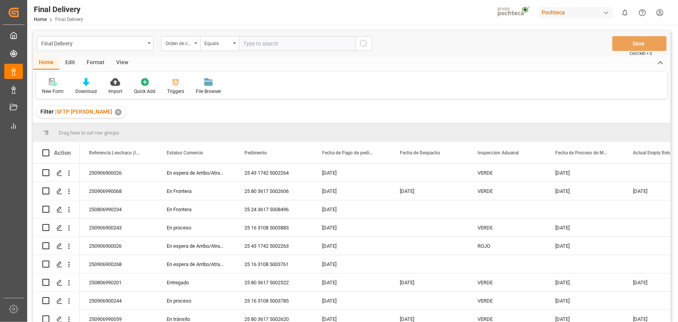
click at [249, 42] on input "text" at bounding box center [297, 43] width 117 height 15
paste input "5000306128"
type input "5000306128"
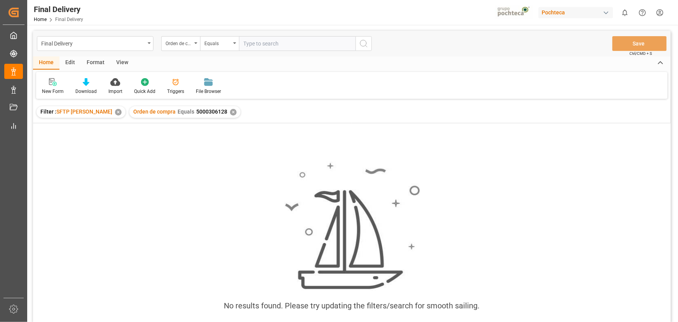
click at [115, 113] on div "✕" at bounding box center [118, 112] width 7 height 7
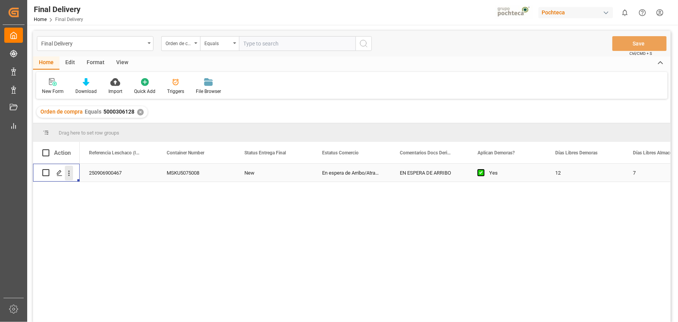
click at [67, 169] on icon "open menu" at bounding box center [69, 173] width 8 height 8
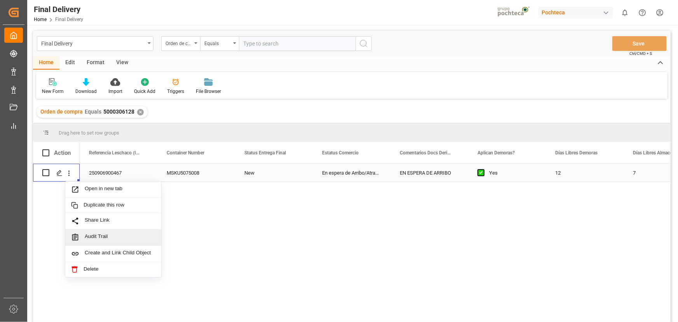
click at [97, 235] on span "Audit Trail" at bounding box center [120, 237] width 71 height 8
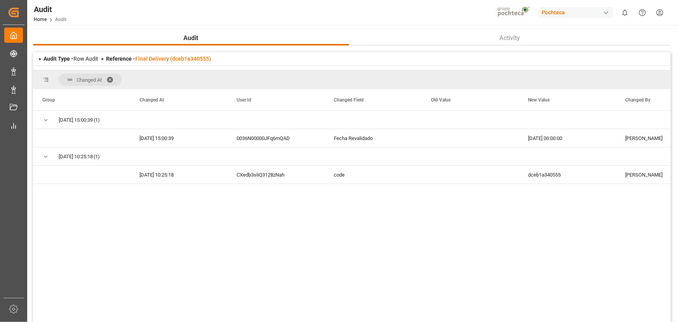
click at [112, 77] on span at bounding box center [112, 79] width 12 height 7
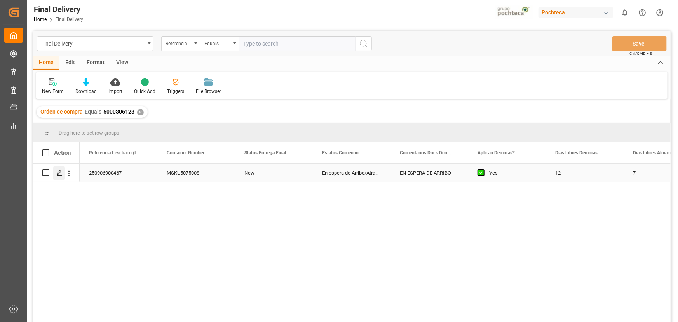
click at [58, 175] on line "Press SPACE to select this row." at bounding box center [59, 175] width 5 height 0
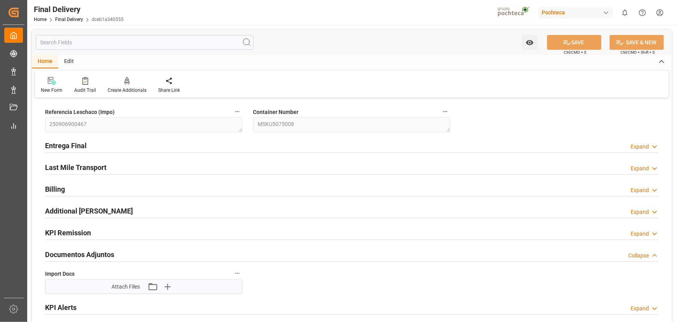
type input "12"
type input "7"
type input "[DATE]"
click at [375, 144] on div "Entrega Final Expand" at bounding box center [352, 145] width 614 height 15
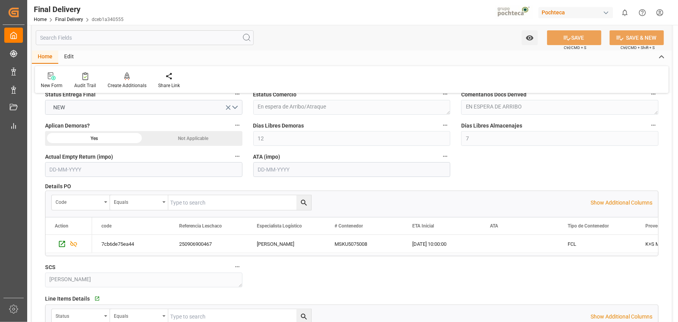
scroll to position [106, 0]
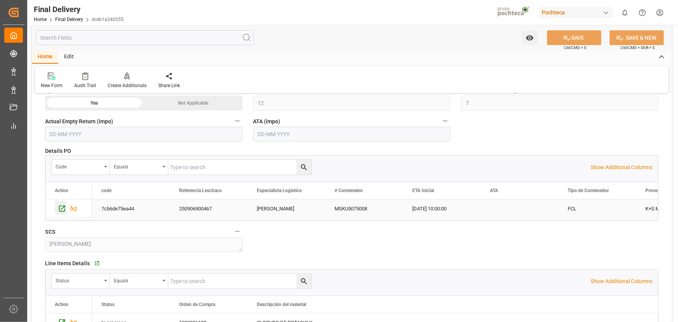
click at [63, 207] on icon "Press SPACE to select this row." at bounding box center [62, 208] width 8 height 8
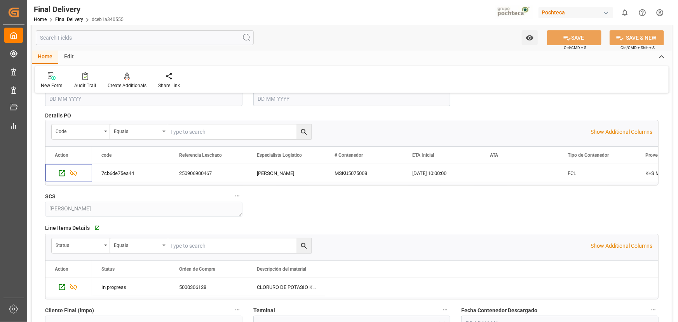
scroll to position [176, 0]
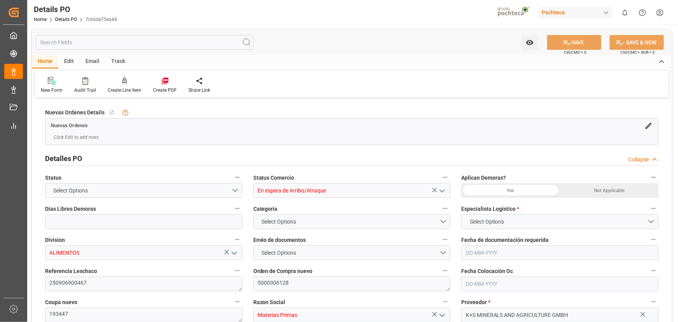
type input "12"
type input "[DATE]"
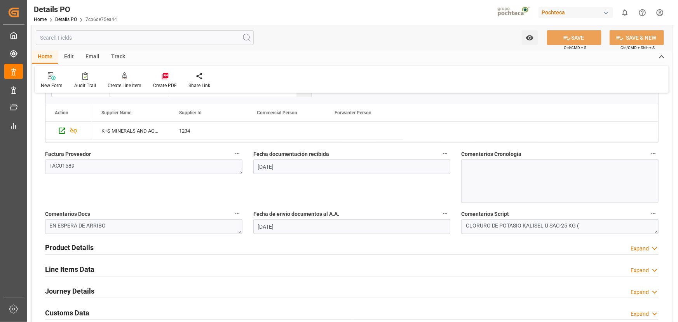
scroll to position [389, 0]
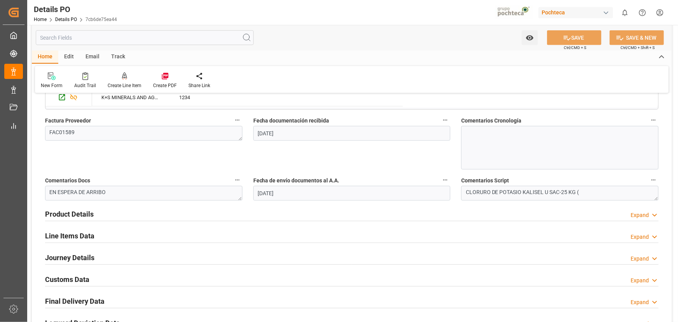
click at [220, 210] on div "Product Details Expand" at bounding box center [352, 213] width 614 height 15
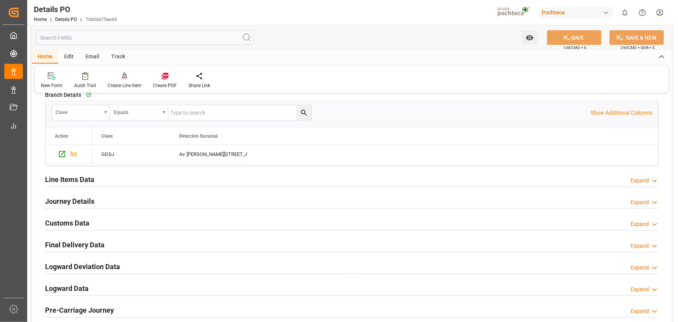
scroll to position [600, 0]
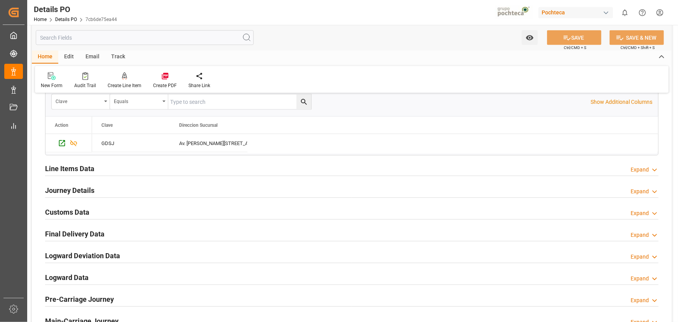
click at [163, 171] on div "Line Items Data Expand" at bounding box center [352, 168] width 614 height 15
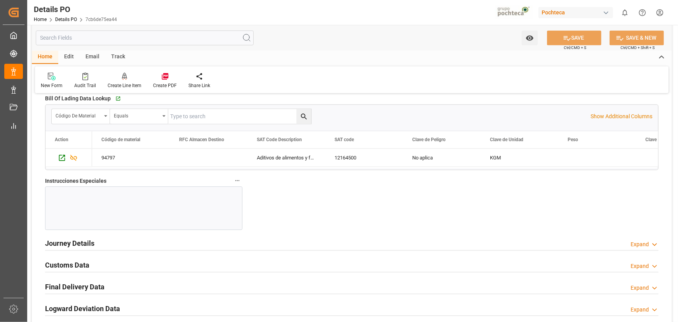
scroll to position [847, 0]
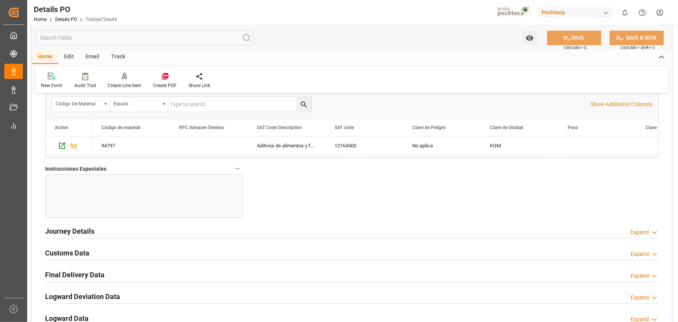
click at [262, 229] on div "Journey Details Expand" at bounding box center [352, 230] width 614 height 15
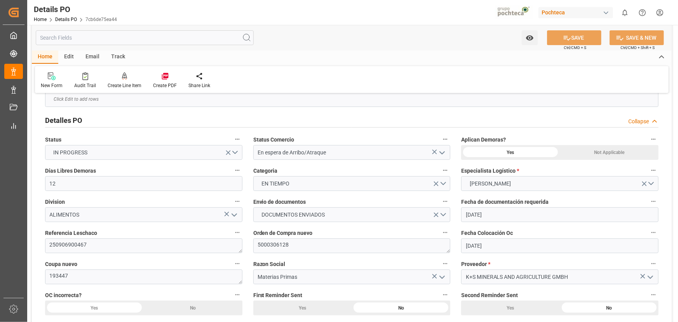
scroll to position [0, 0]
